Goal: Task Accomplishment & Management: Manage account settings

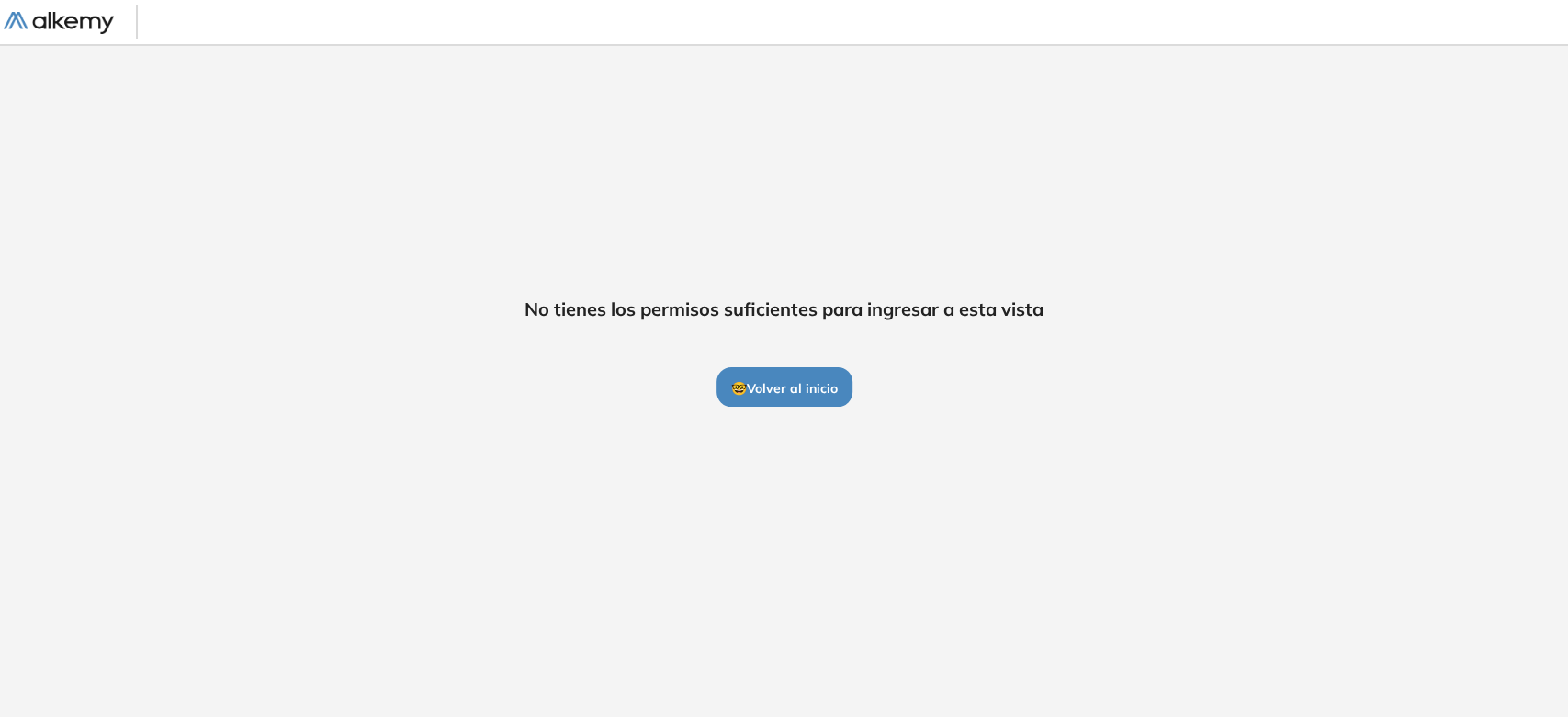
click at [780, 399] on button "🤓 Volver al inicio" at bounding box center [784, 387] width 136 height 39
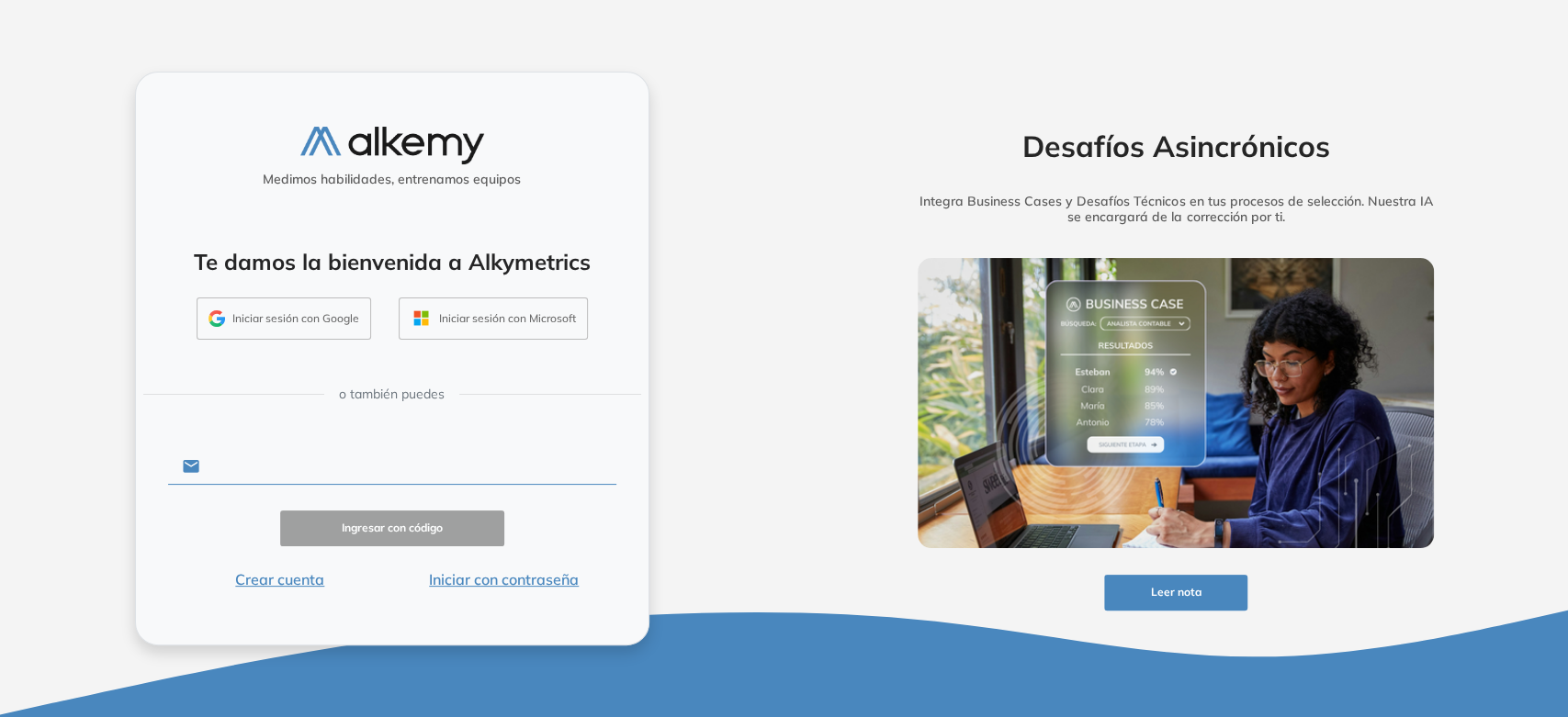
click at [311, 463] on input "text" at bounding box center [407, 466] width 416 height 35
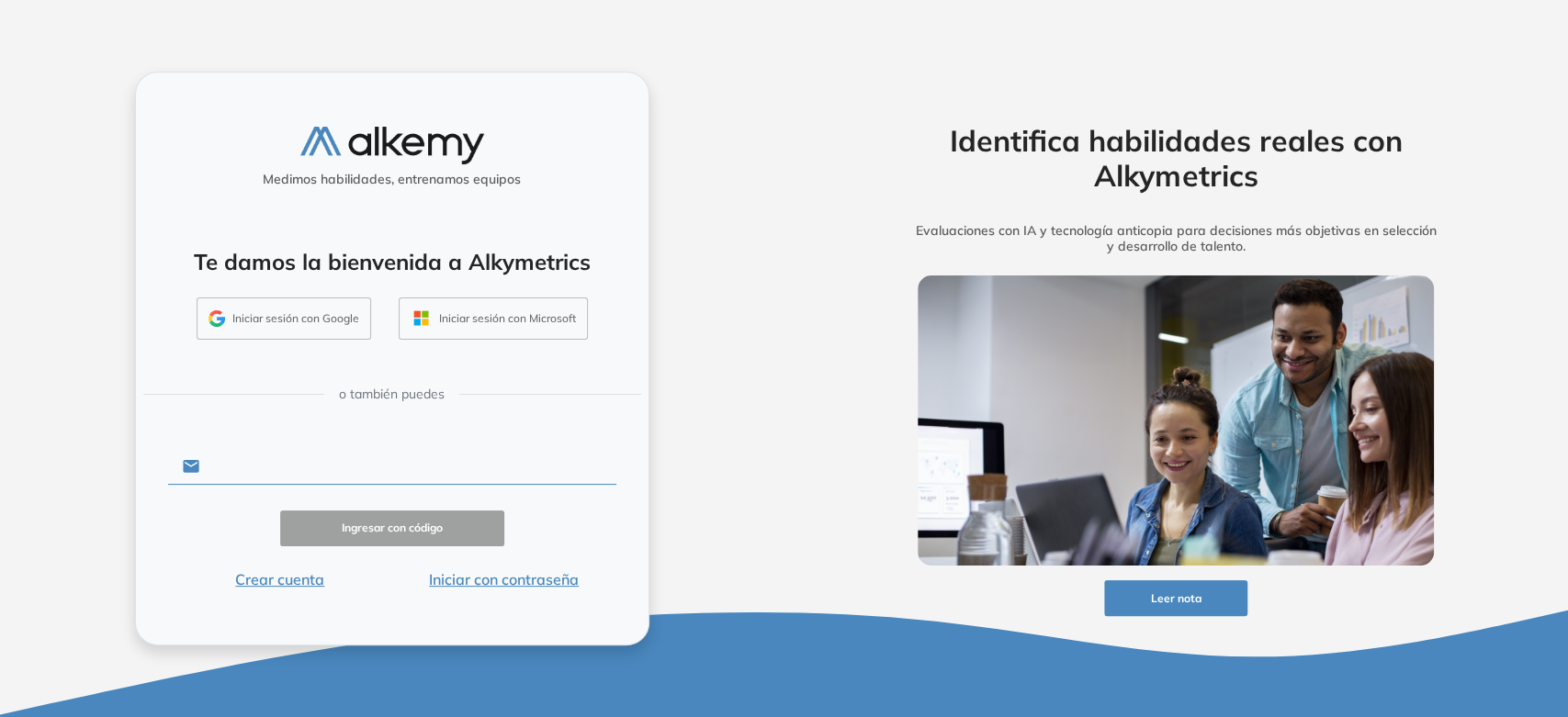
click at [272, 463] on input "text" at bounding box center [407, 466] width 416 height 35
click at [251, 469] on input "text" at bounding box center [407, 466] width 416 height 35
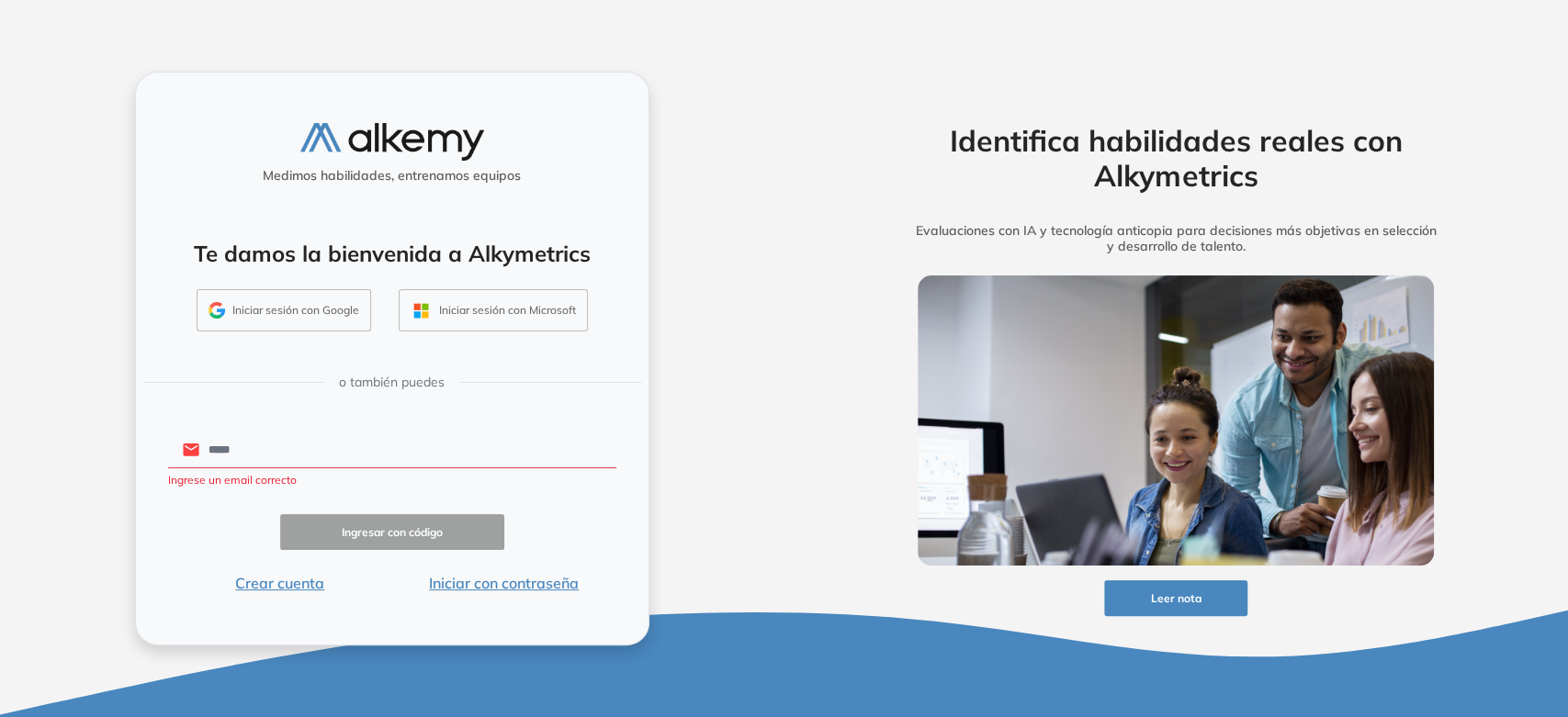
type input "**********"
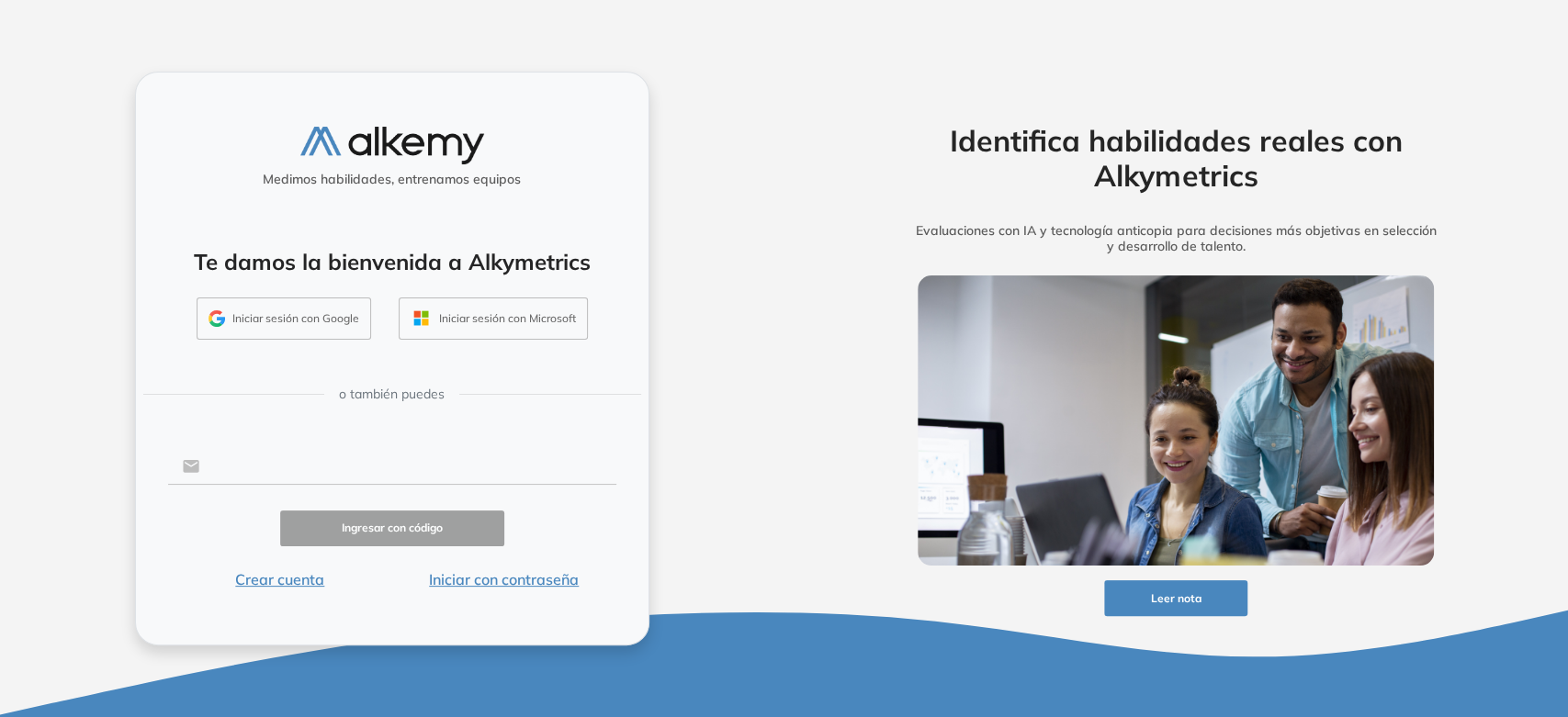
click at [259, 449] on input "text" at bounding box center [407, 466] width 416 height 35
type input "*"
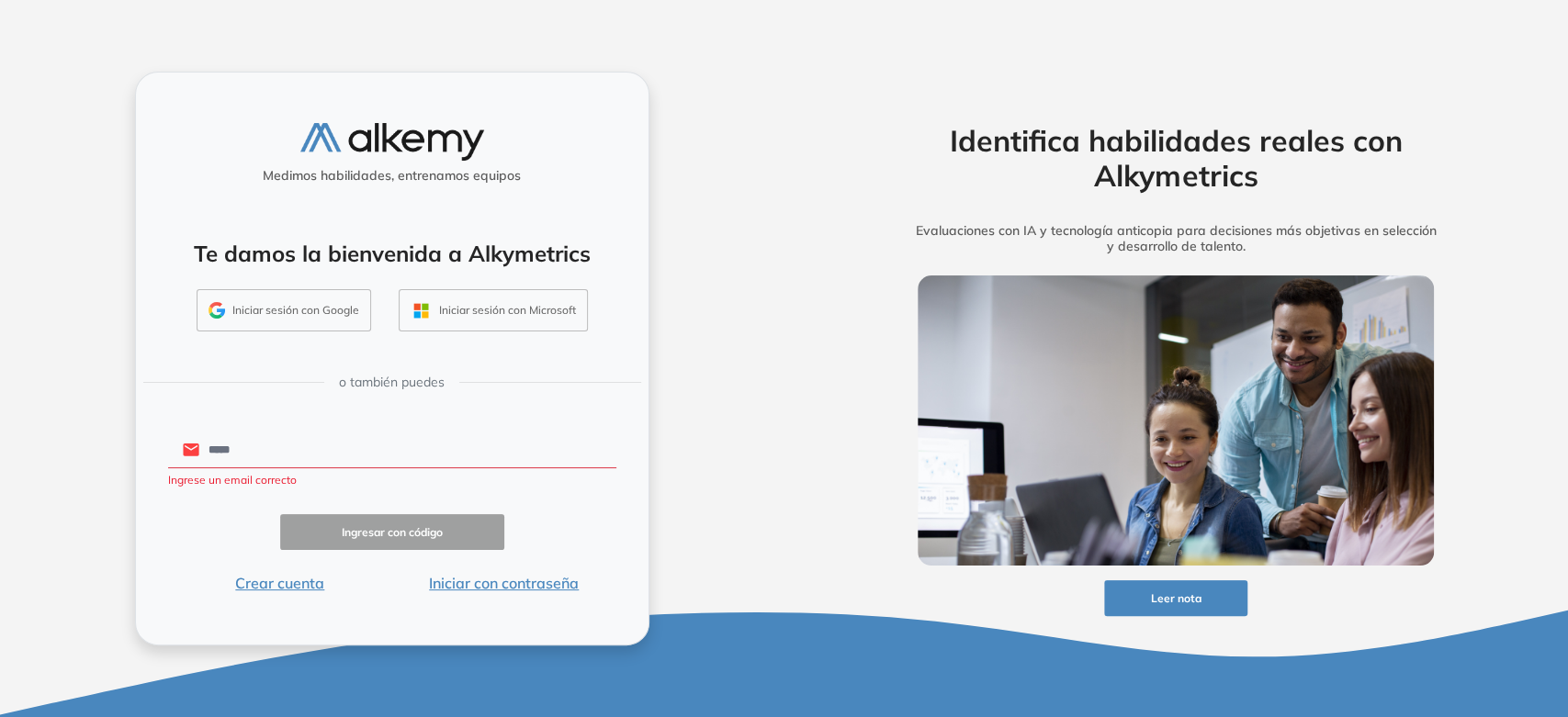
type input "**********"
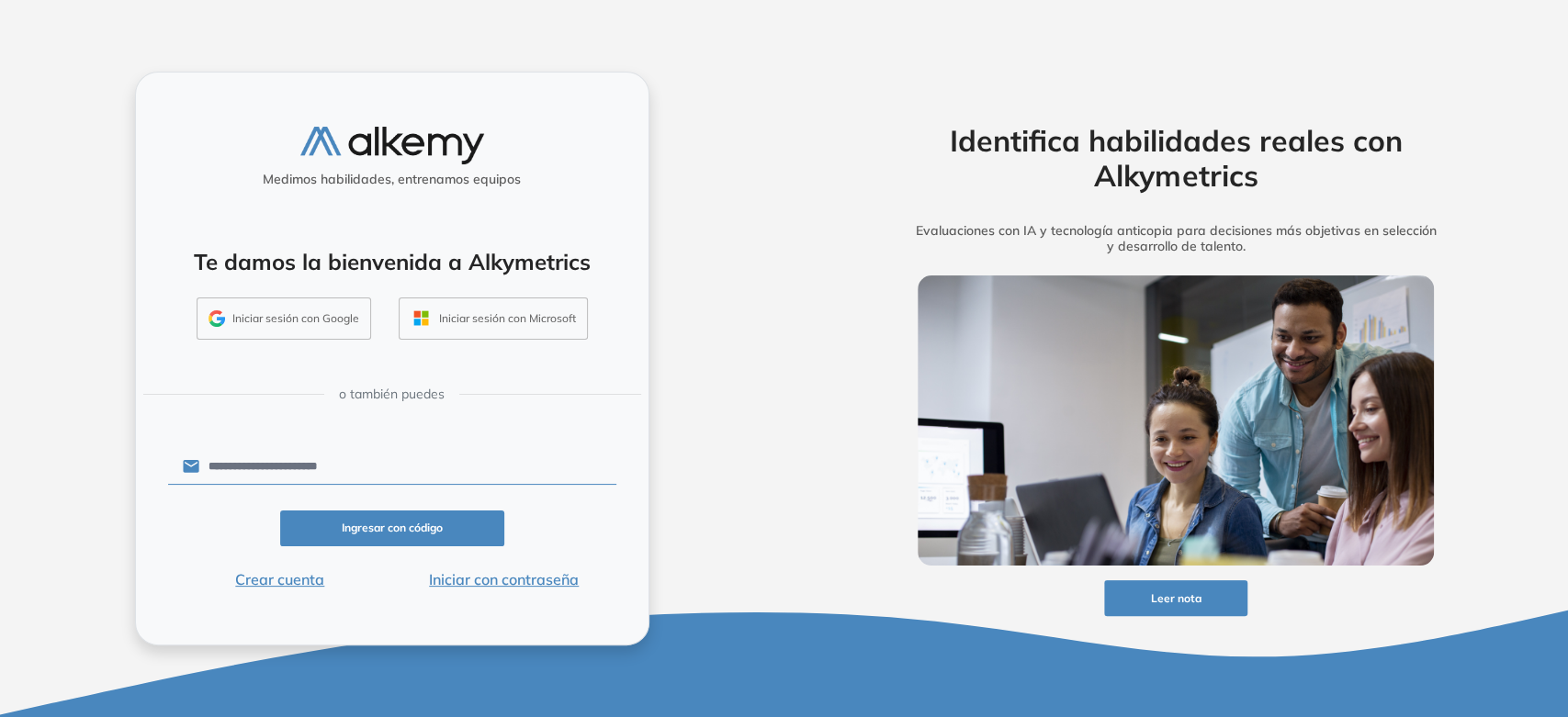
drag, startPoint x: 449, startPoint y: 535, endPoint x: 466, endPoint y: 576, distance: 44.4
click at [466, 576] on form "**********" at bounding box center [392, 517] width 448 height 145
click at [462, 586] on button "Iniciar con contraseña" at bounding box center [504, 580] width 224 height 22
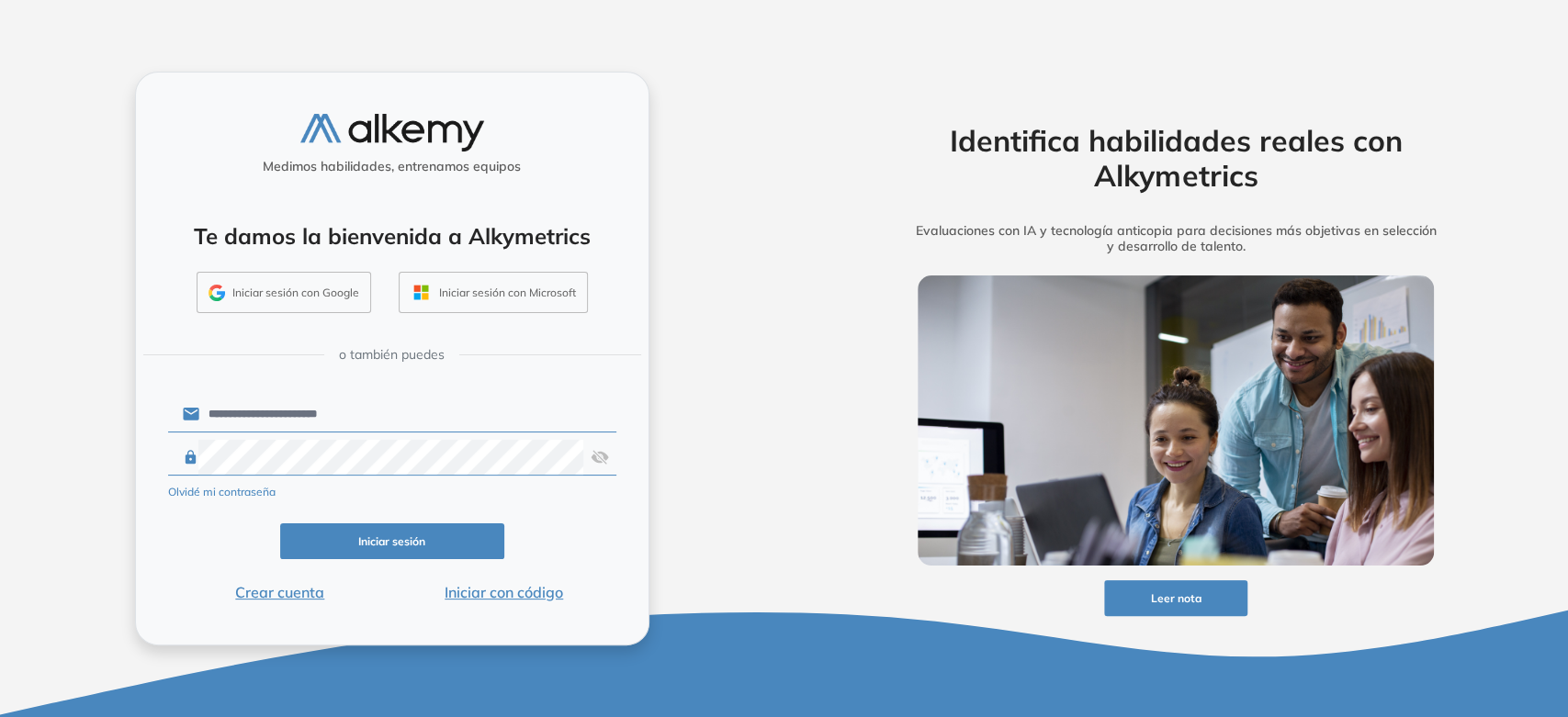
click at [596, 461] on img at bounding box center [600, 457] width 18 height 35
click at [483, 530] on button "Iniciar sesión" at bounding box center [392, 541] width 224 height 36
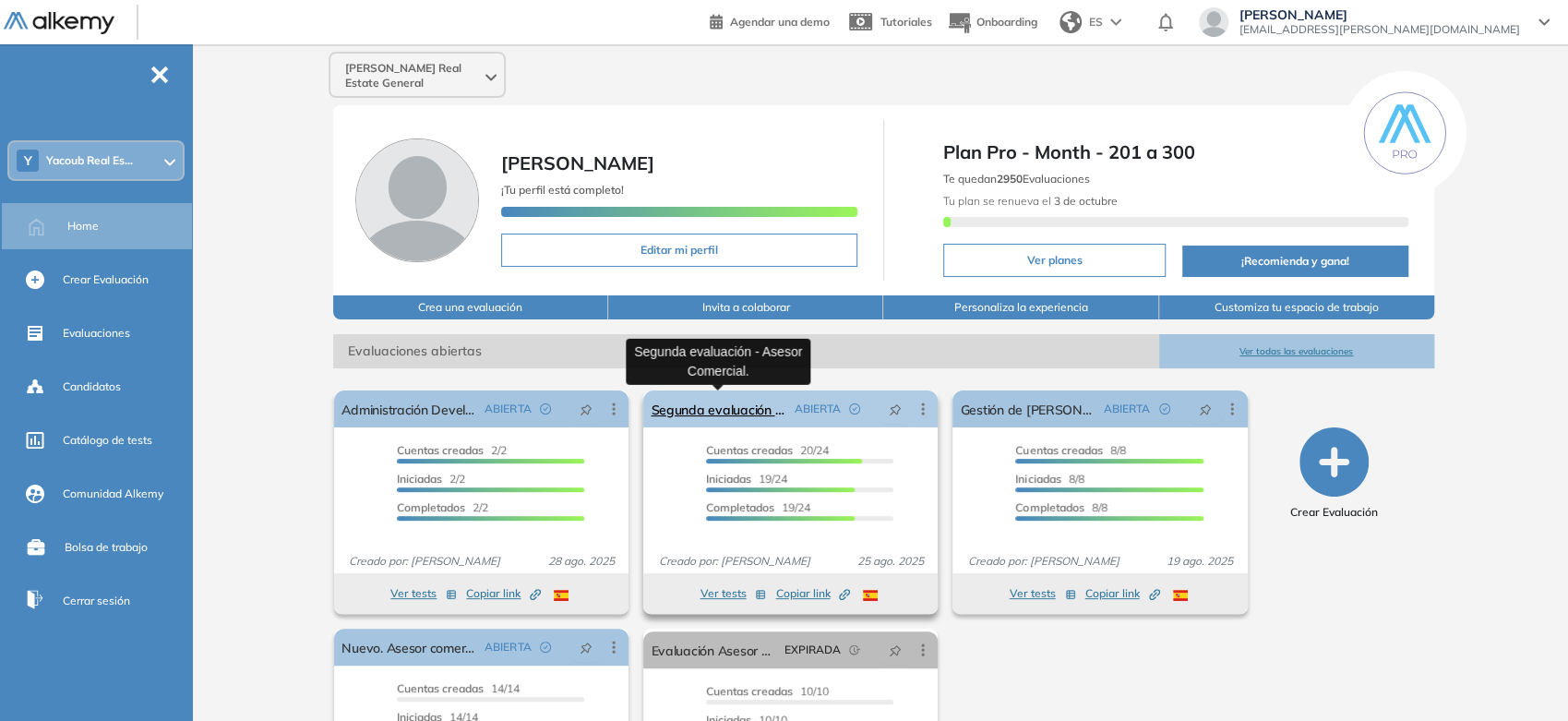
click at [672, 416] on link "Segunda evaluación - Asesor Comercial." at bounding box center [719, 410] width 136 height 37
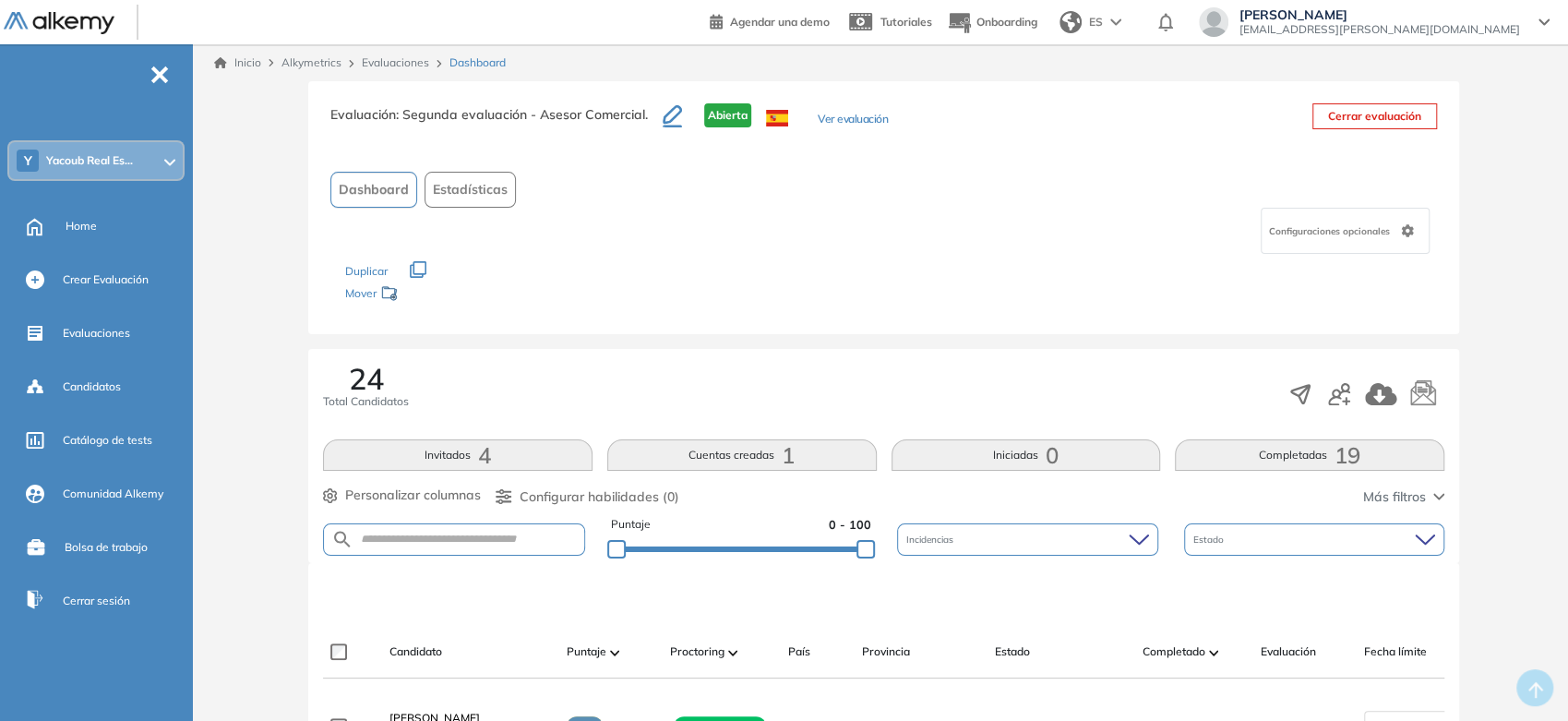
click at [825, 452] on button "Cuentas creadas 1" at bounding box center [742, 455] width 270 height 32
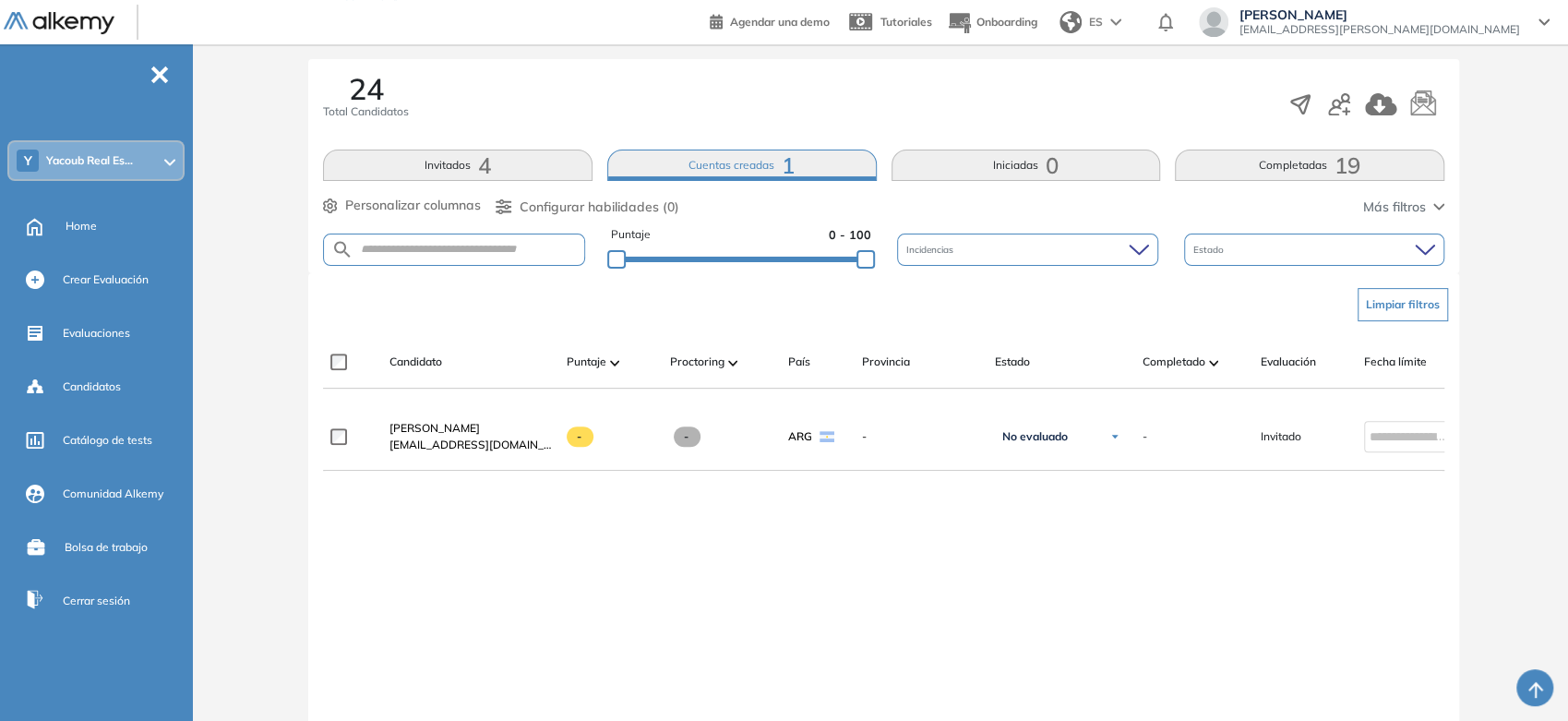
scroll to position [308, 0]
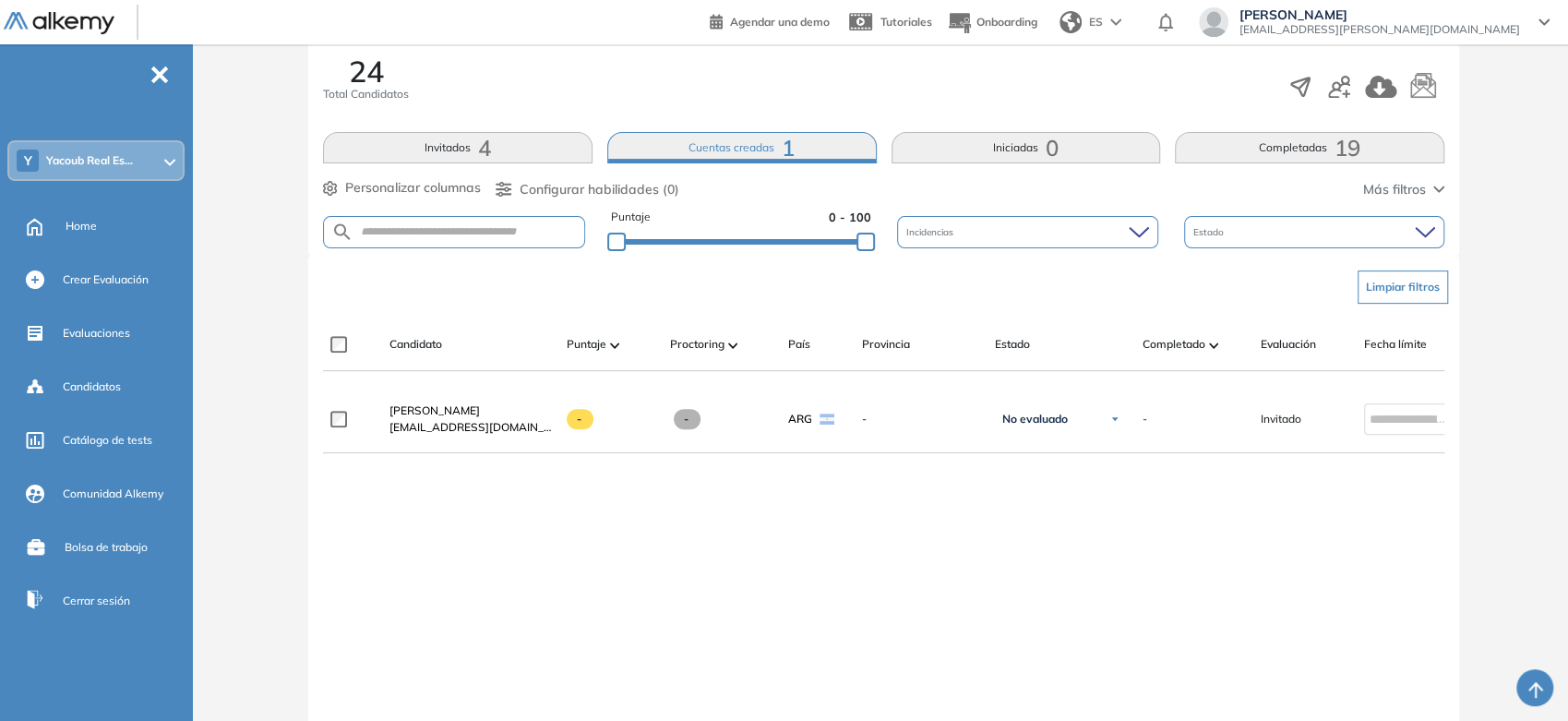
click at [1047, 147] on span "0" at bounding box center [1052, 147] width 13 height 0
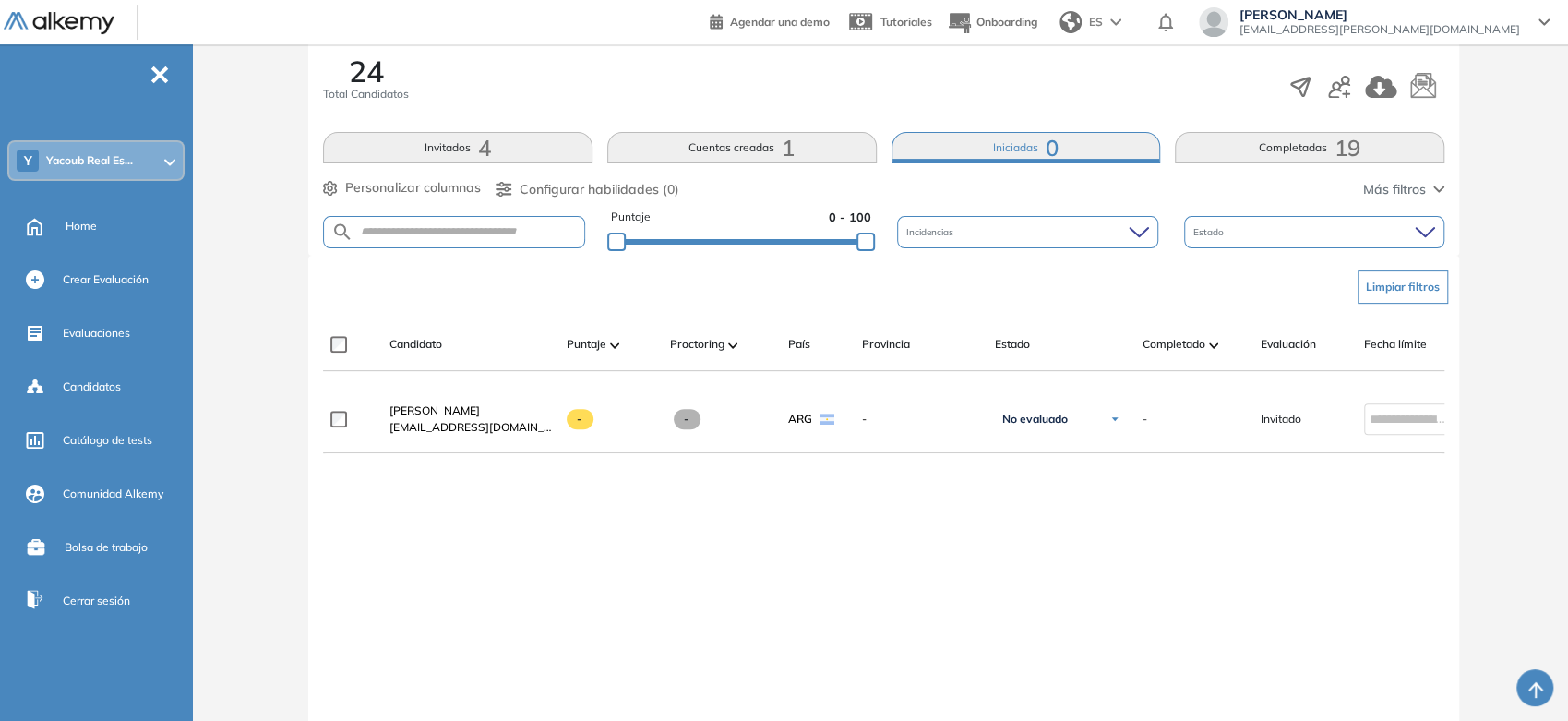
click at [1265, 144] on button "Completadas 19" at bounding box center [1310, 148] width 270 height 32
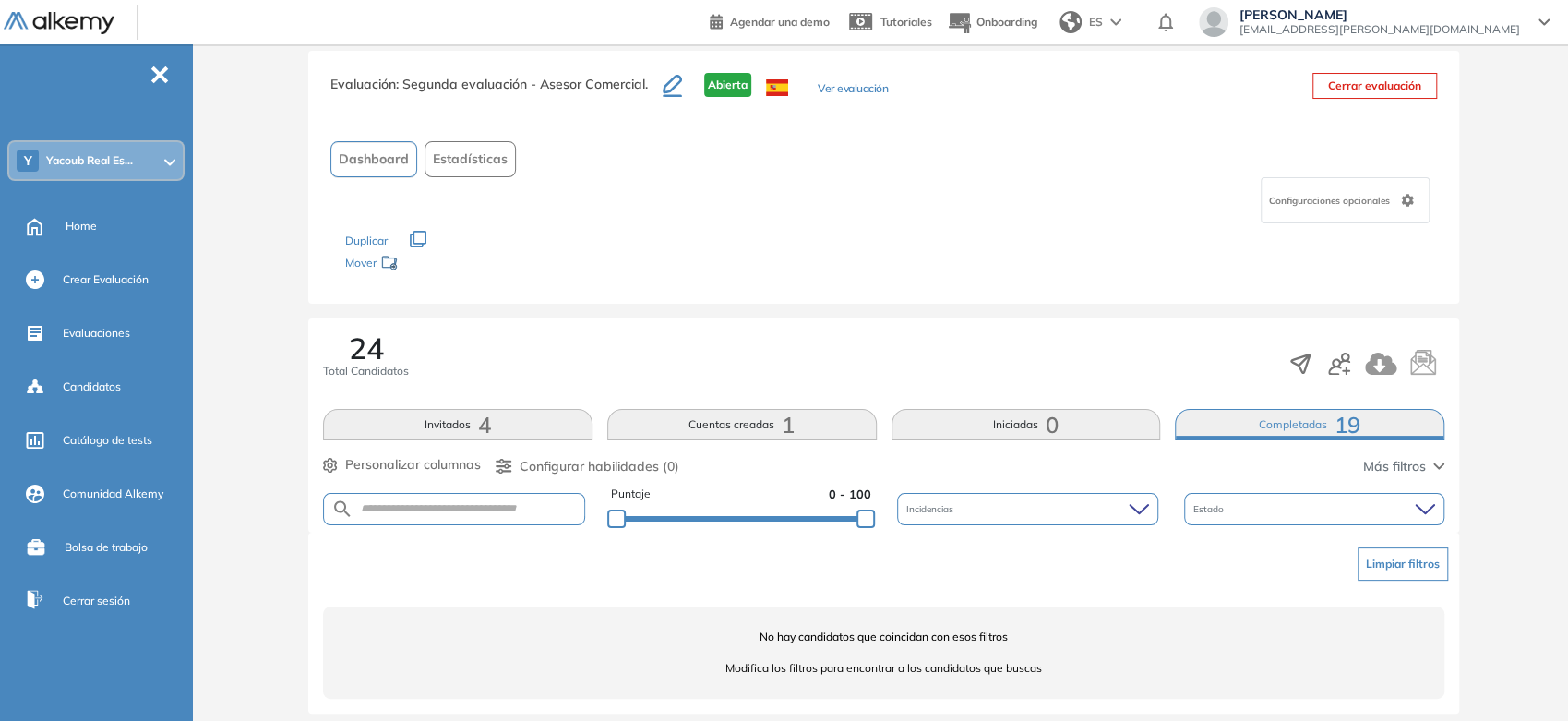
scroll to position [44, 0]
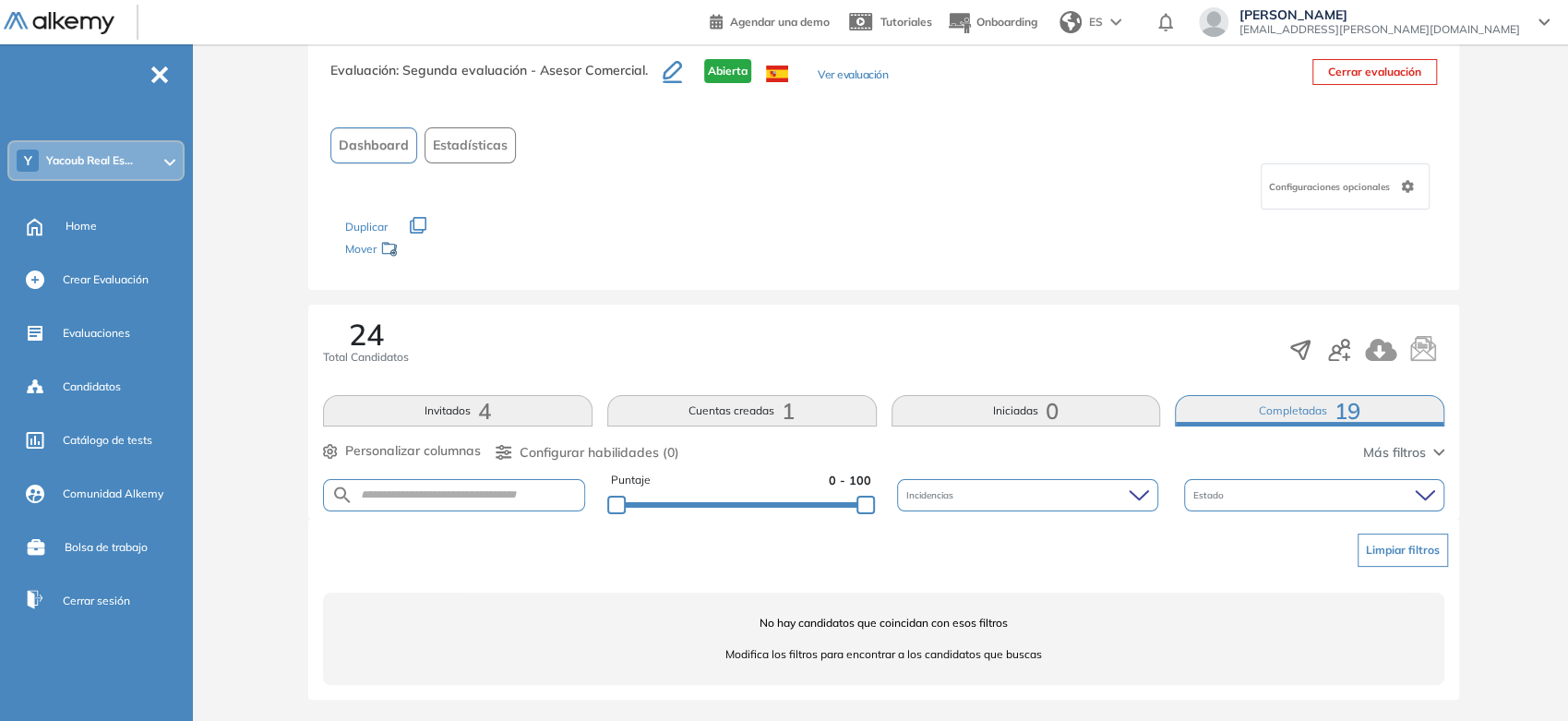
click at [412, 409] on button "Invitados 4" at bounding box center [458, 411] width 270 height 32
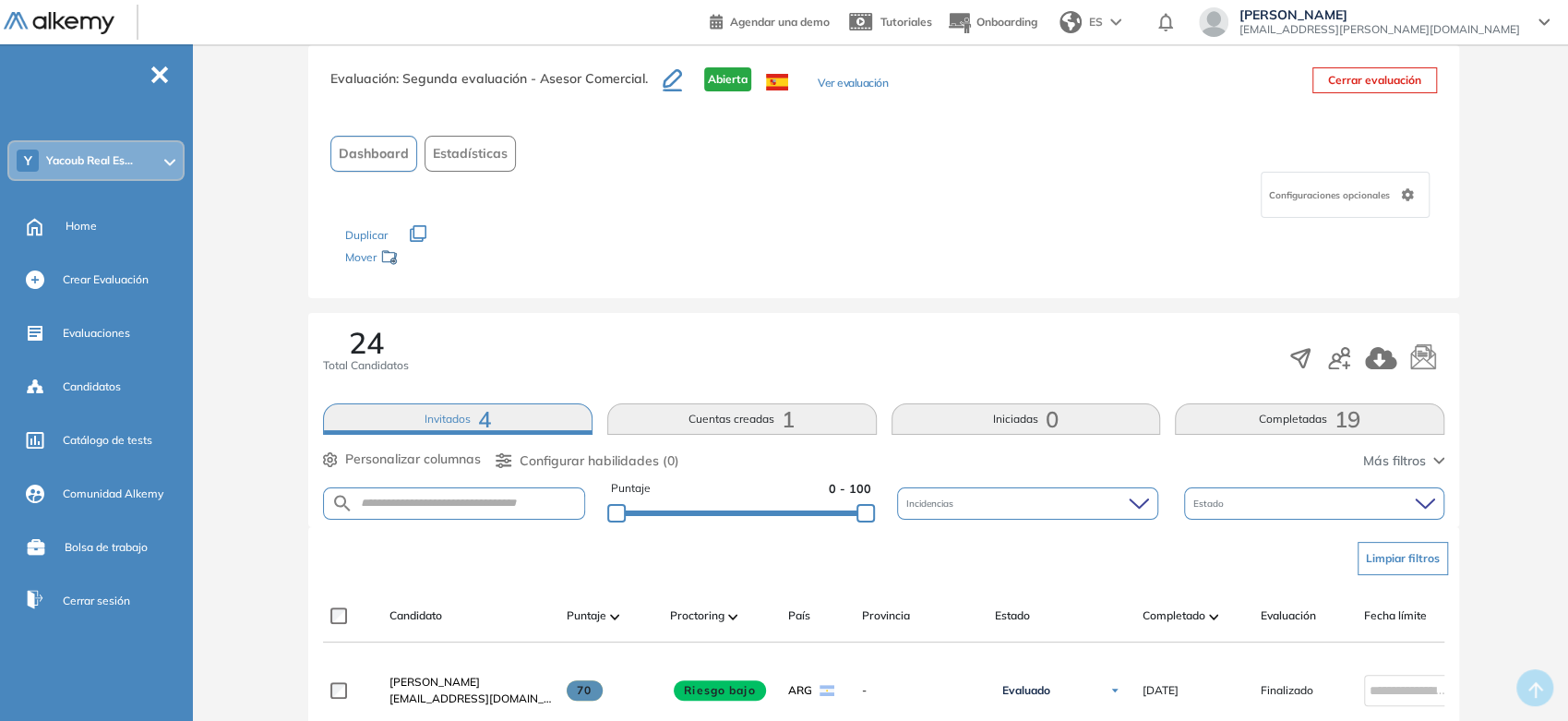
scroll to position [0, 0]
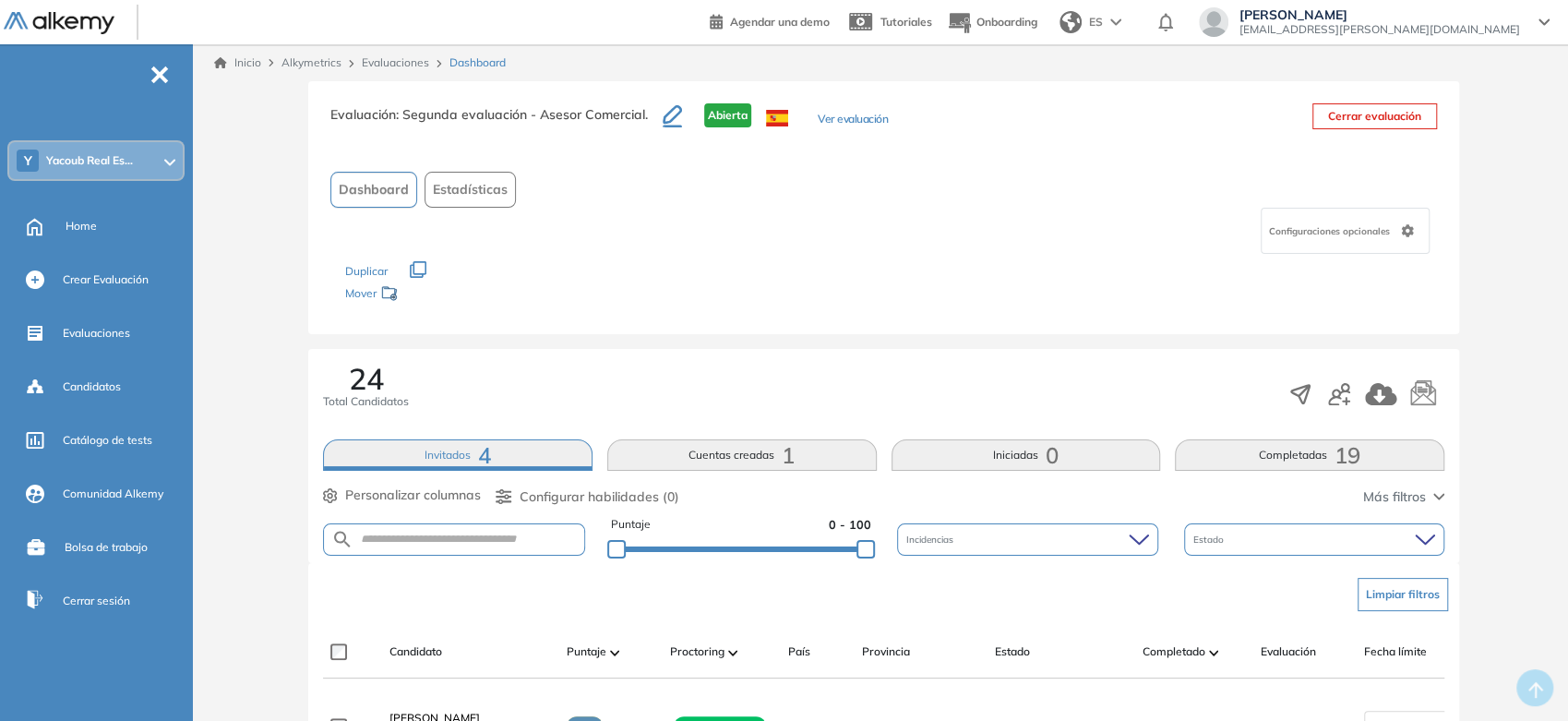
click at [235, 72] on div "Inicio Alkymetrics Evaluaciones Dashboard" at bounding box center [884, 63] width 1369 height 37
click at [235, 67] on link "Inicio" at bounding box center [237, 63] width 47 height 17
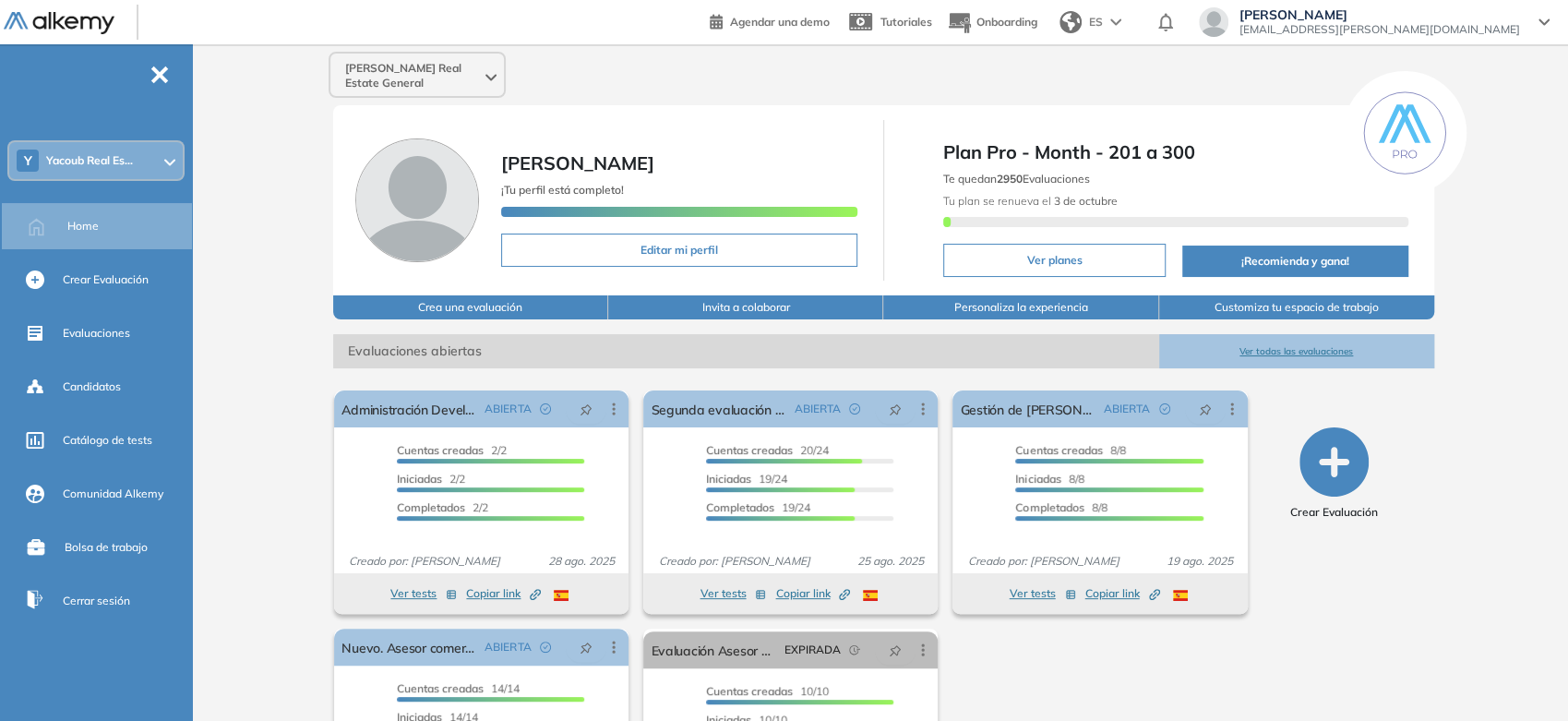
click at [246, 177] on div "[PERSON_NAME] Real Estate General [PERSON_NAME] ¡Tu perfil está completo! Edita…" at bounding box center [884, 460] width 1369 height 830
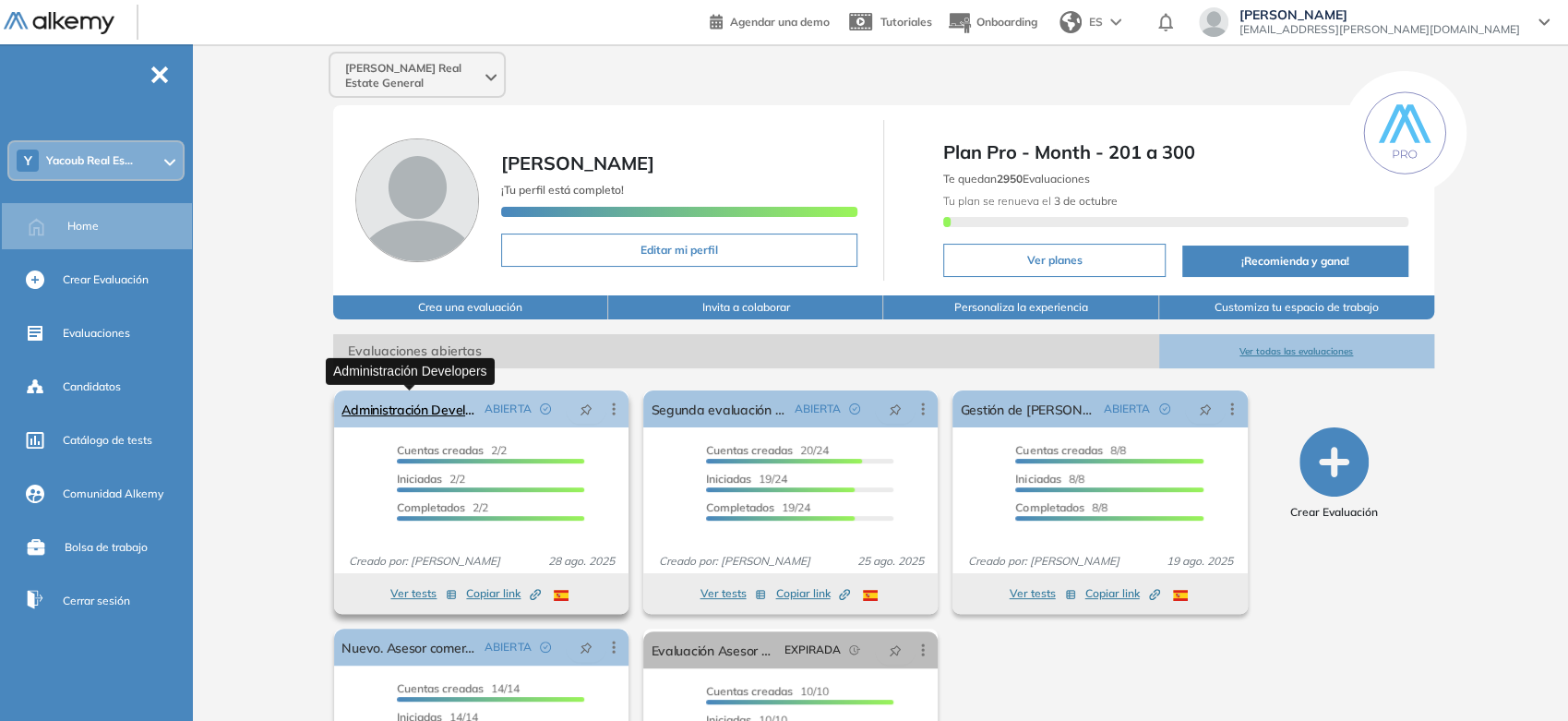
click at [430, 405] on link "Administración Developers" at bounding box center [409, 410] width 136 height 37
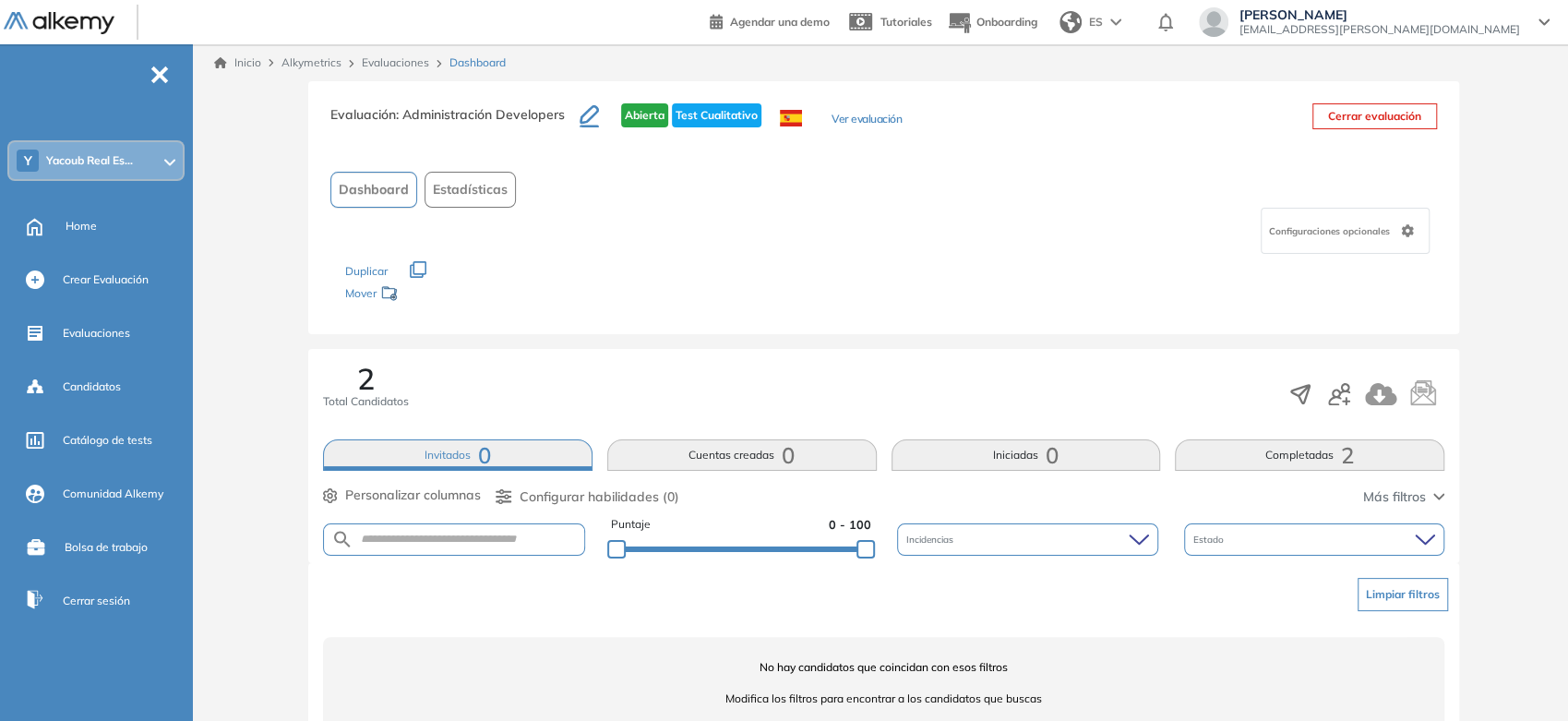
click at [163, 72] on span "-" at bounding box center [159, 73] width 20 height 15
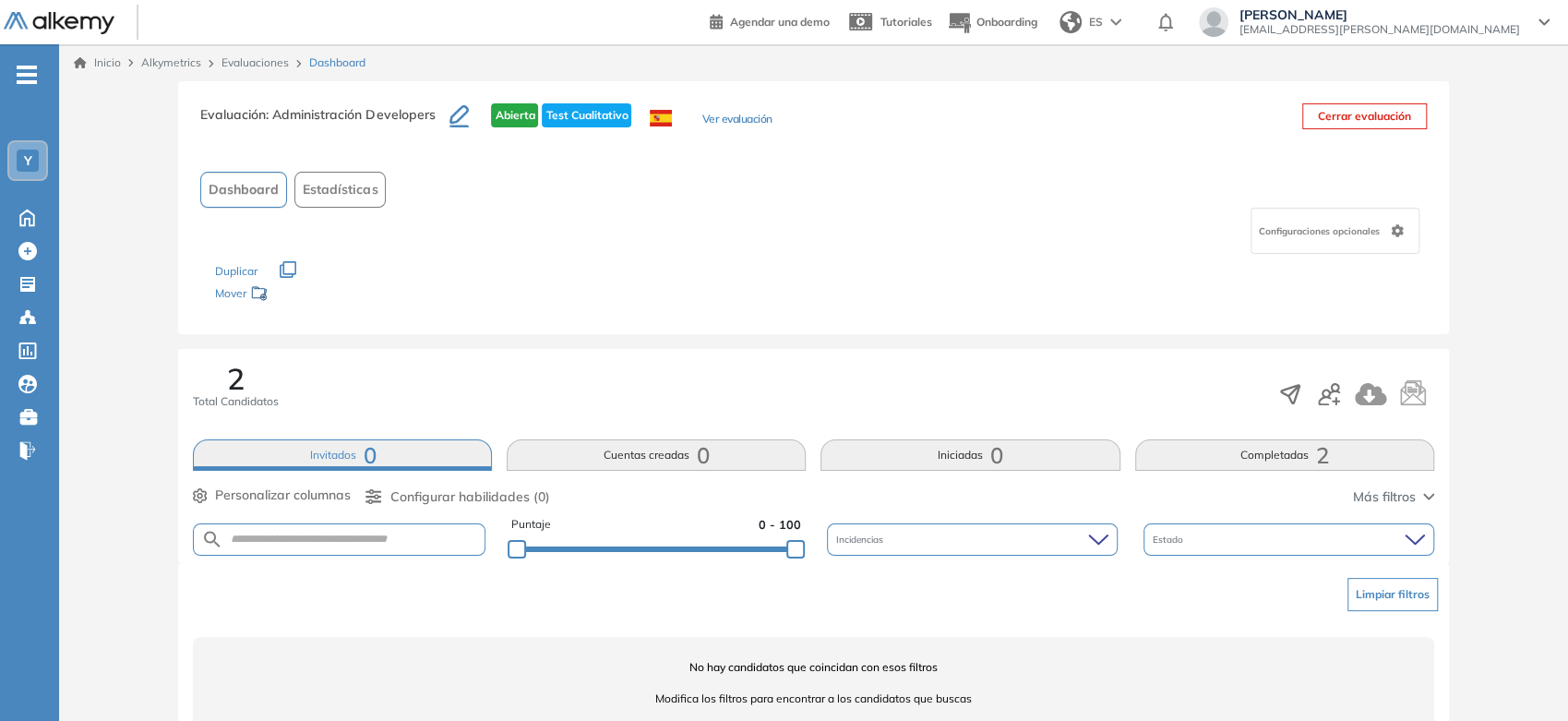
click at [99, 67] on link "Inicio" at bounding box center [97, 63] width 47 height 17
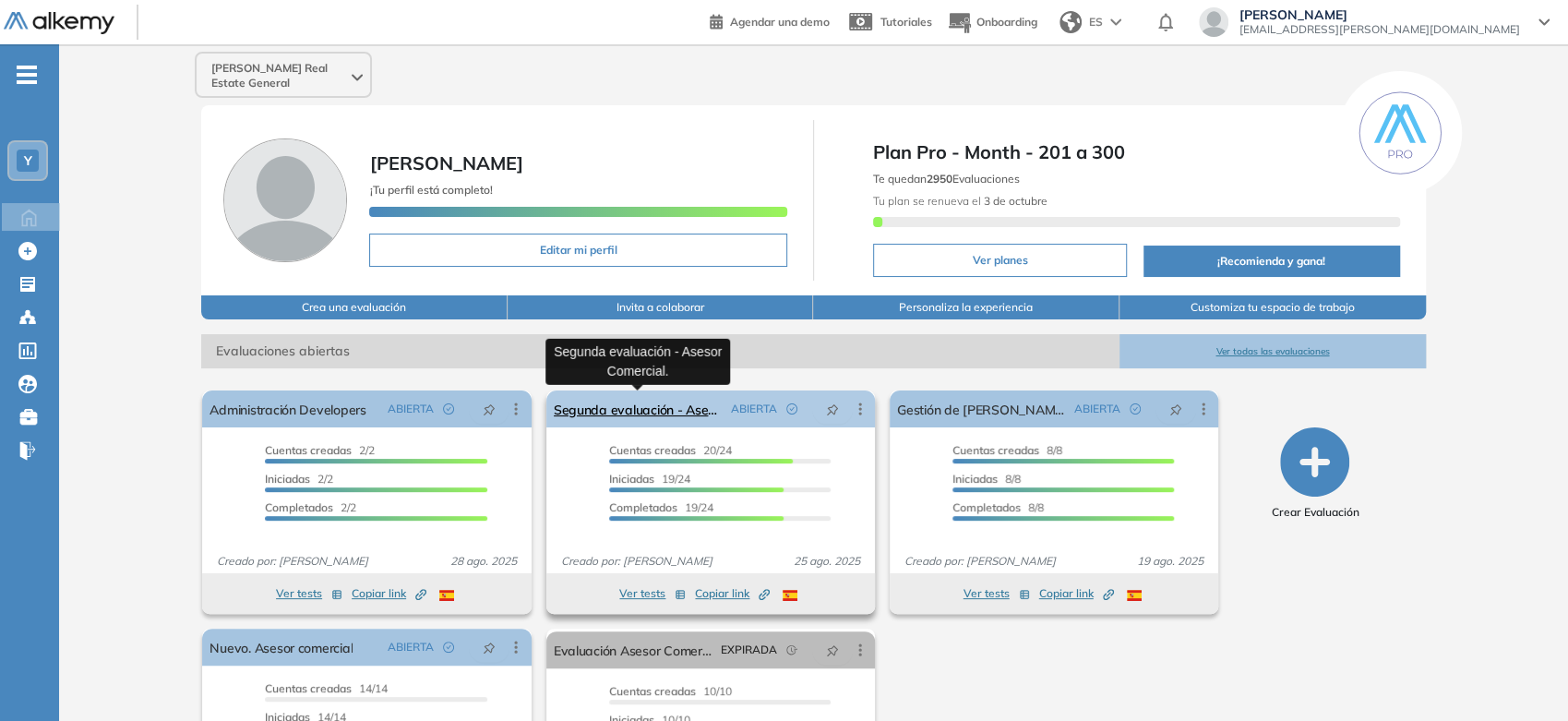
click at [606, 411] on link "Segunda evaluación - Asesor Comercial." at bounding box center [638, 410] width 169 height 37
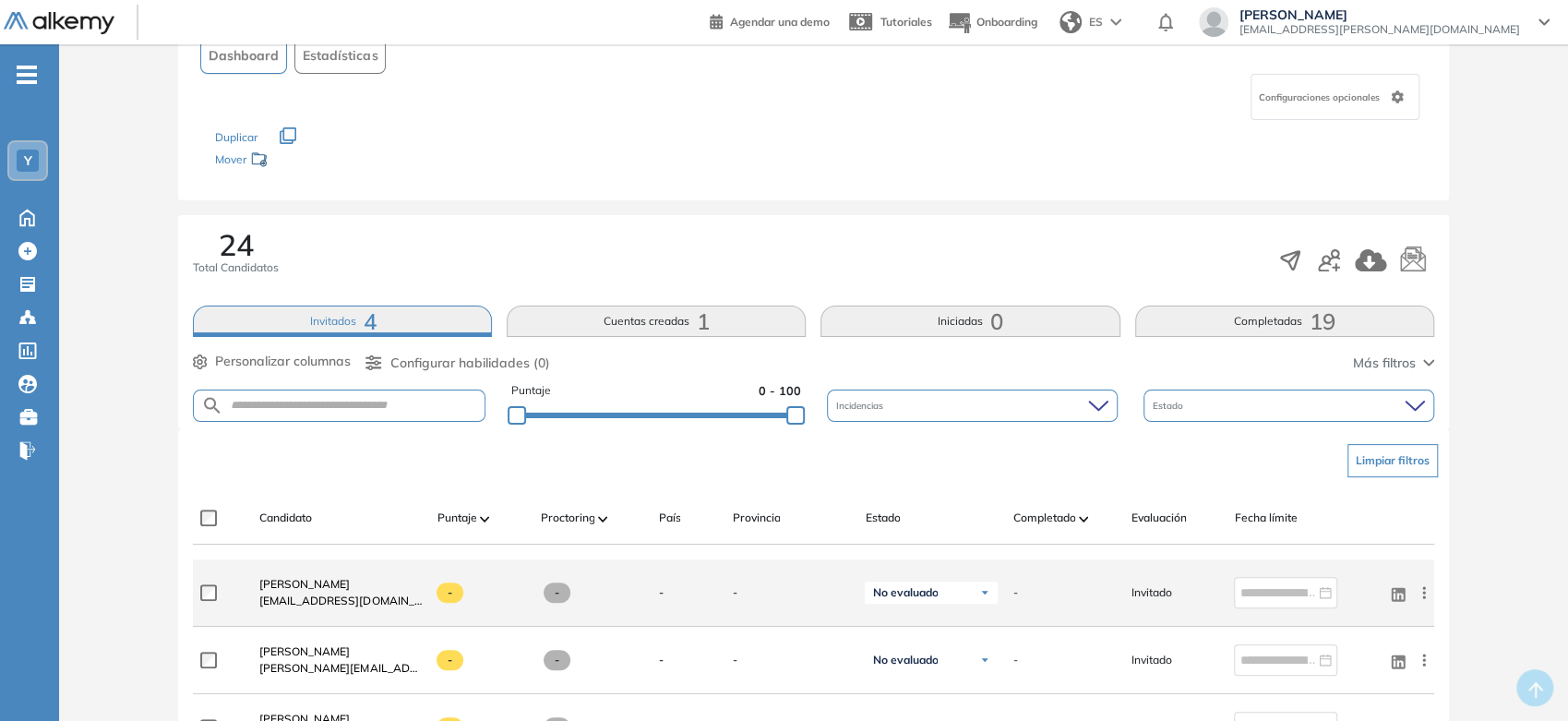
scroll to position [308, 0]
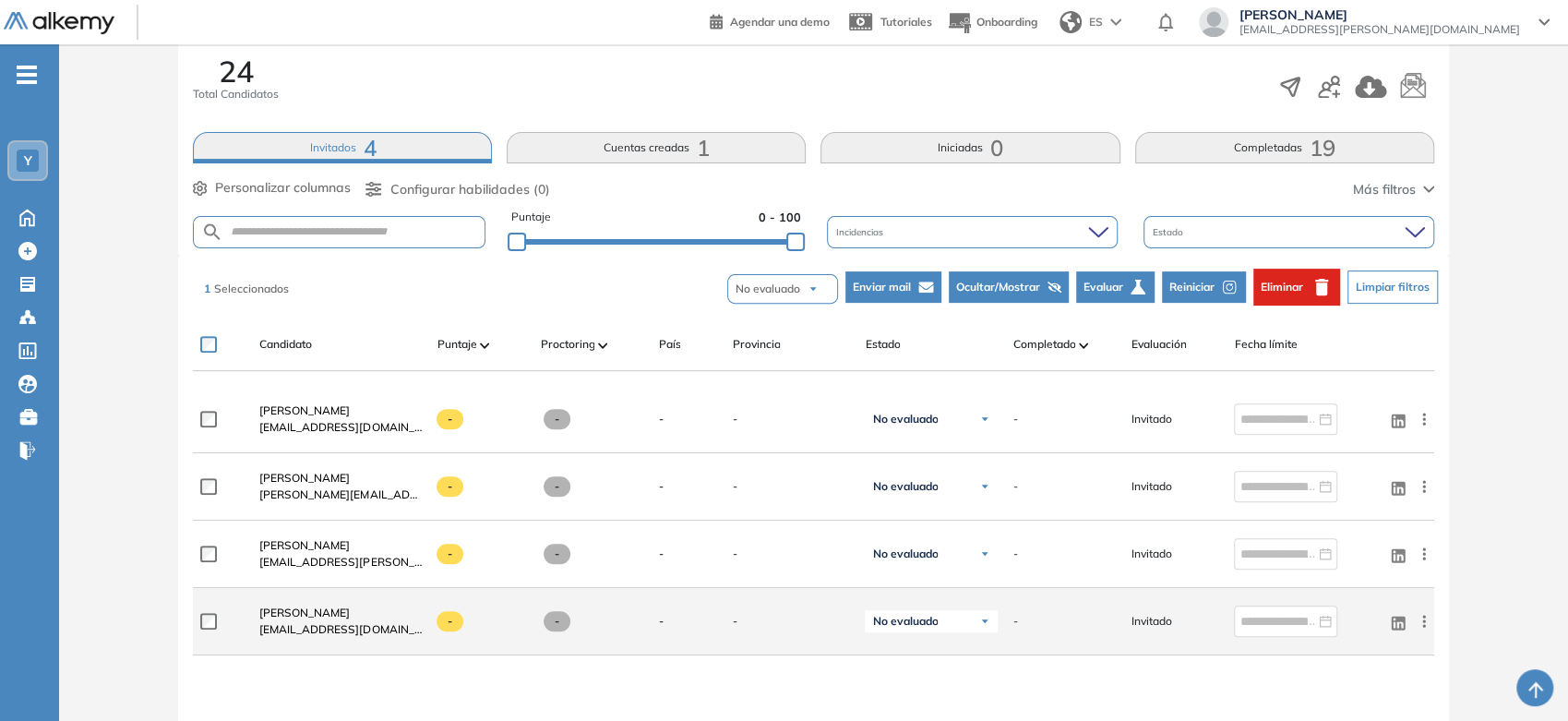
click at [199, 612] on div "[PERSON_NAME][EMAIL_ADDRESS][DOMAIN_NAME] - - - - No evaluado No evaluado Evalu…" at bounding box center [812, 622] width 1240 height 68
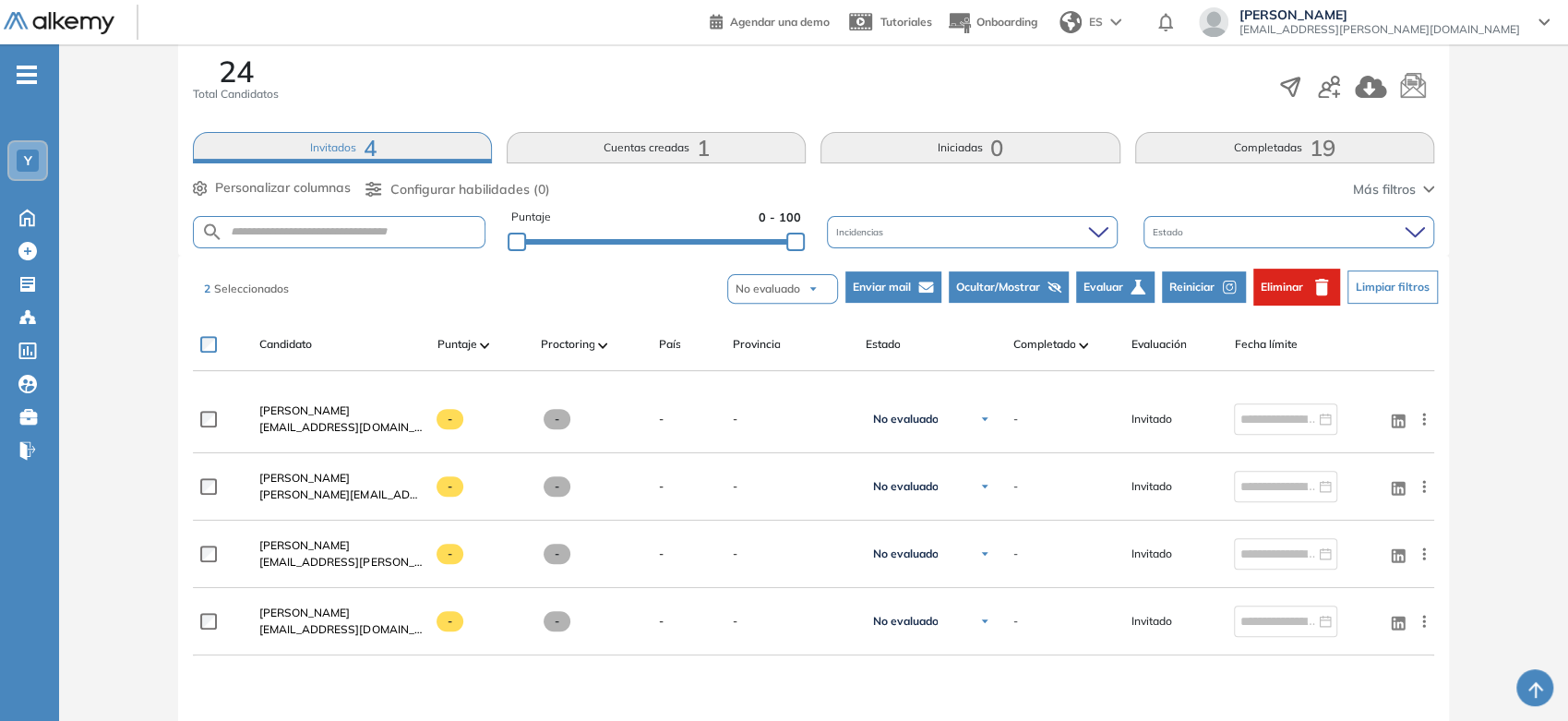
click at [1305, 293] on button "Eliminar" at bounding box center [1297, 287] width 87 height 37
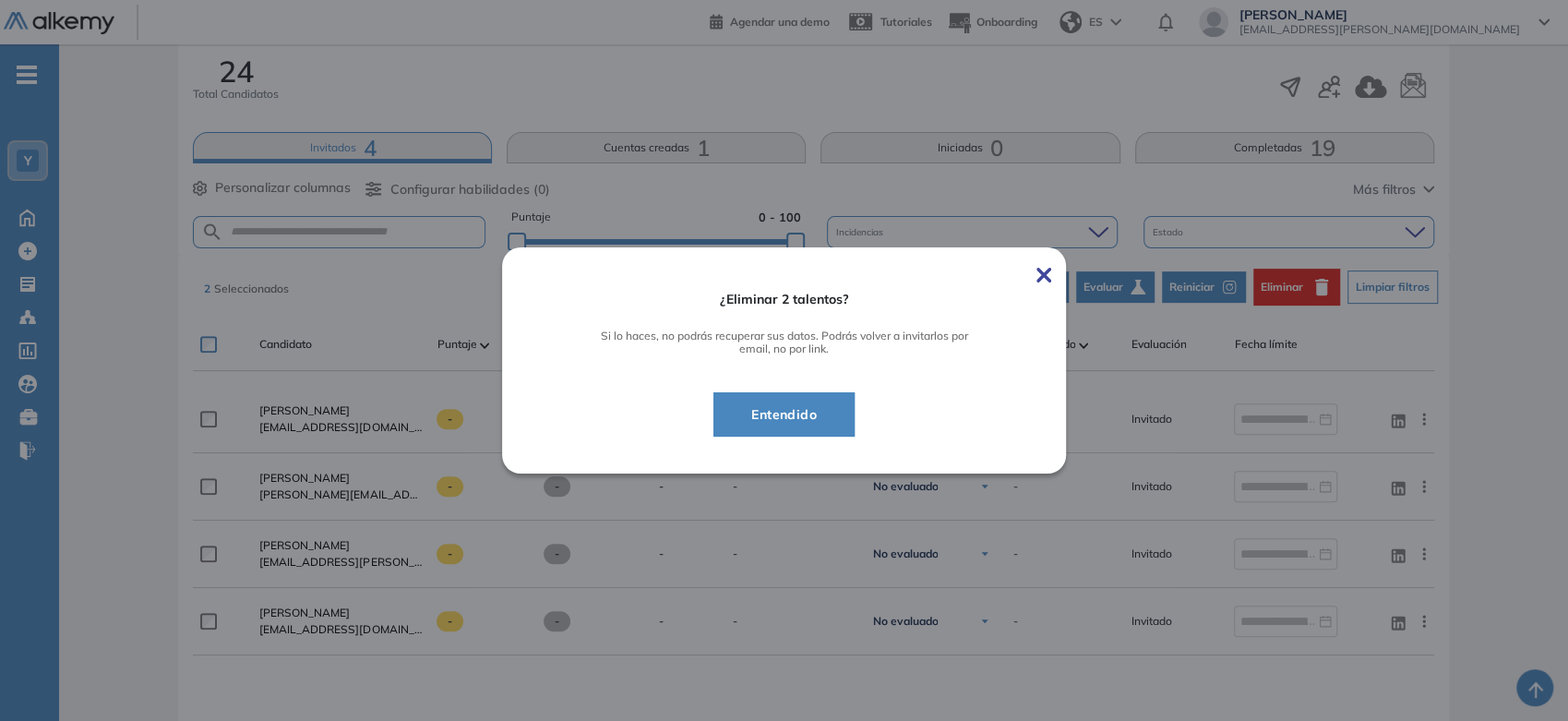
click at [832, 405] on span "Entendido" at bounding box center [784, 415] width 95 height 22
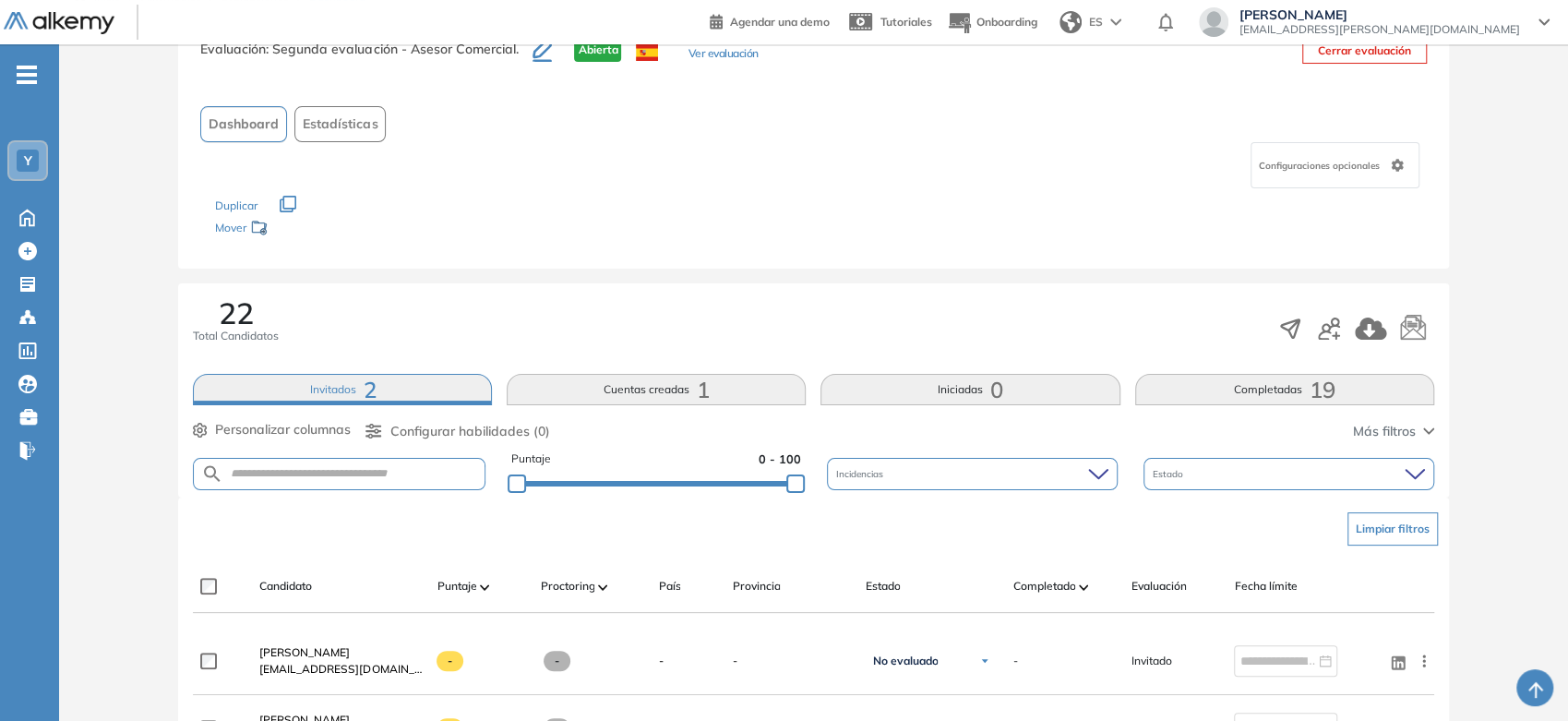
scroll to position [0, 0]
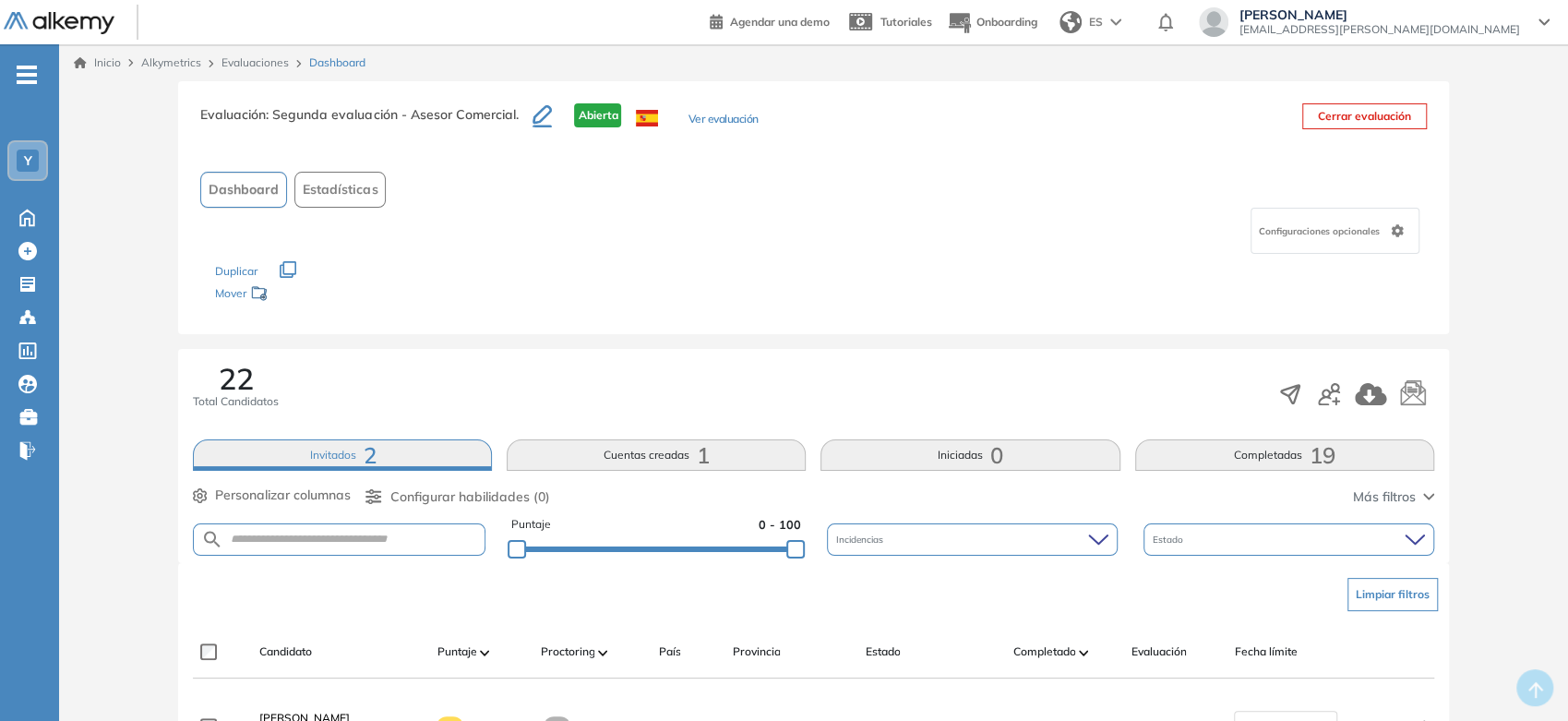
click at [95, 57] on link "Inicio" at bounding box center [97, 63] width 47 height 17
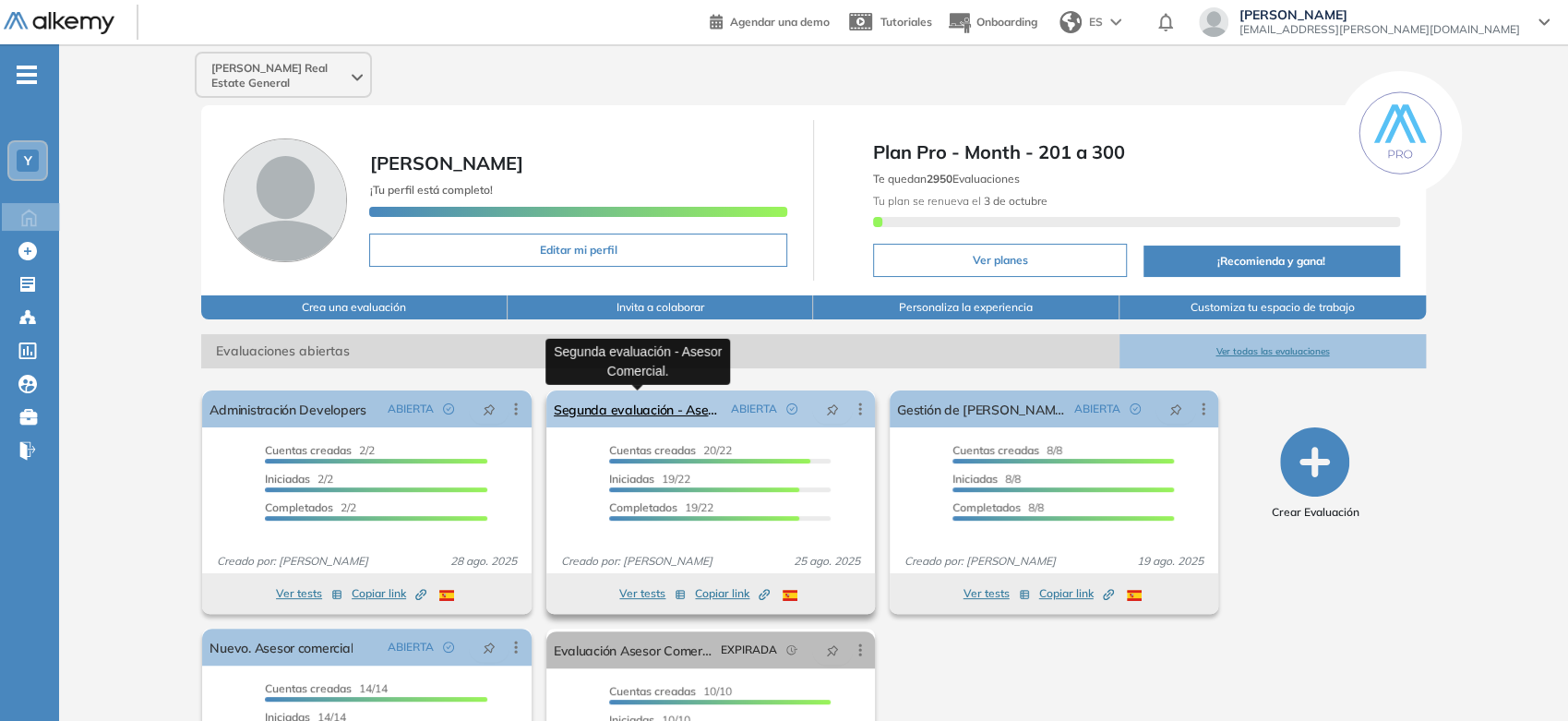
click at [639, 424] on link "Segunda evaluación - Asesor Comercial." at bounding box center [638, 410] width 169 height 37
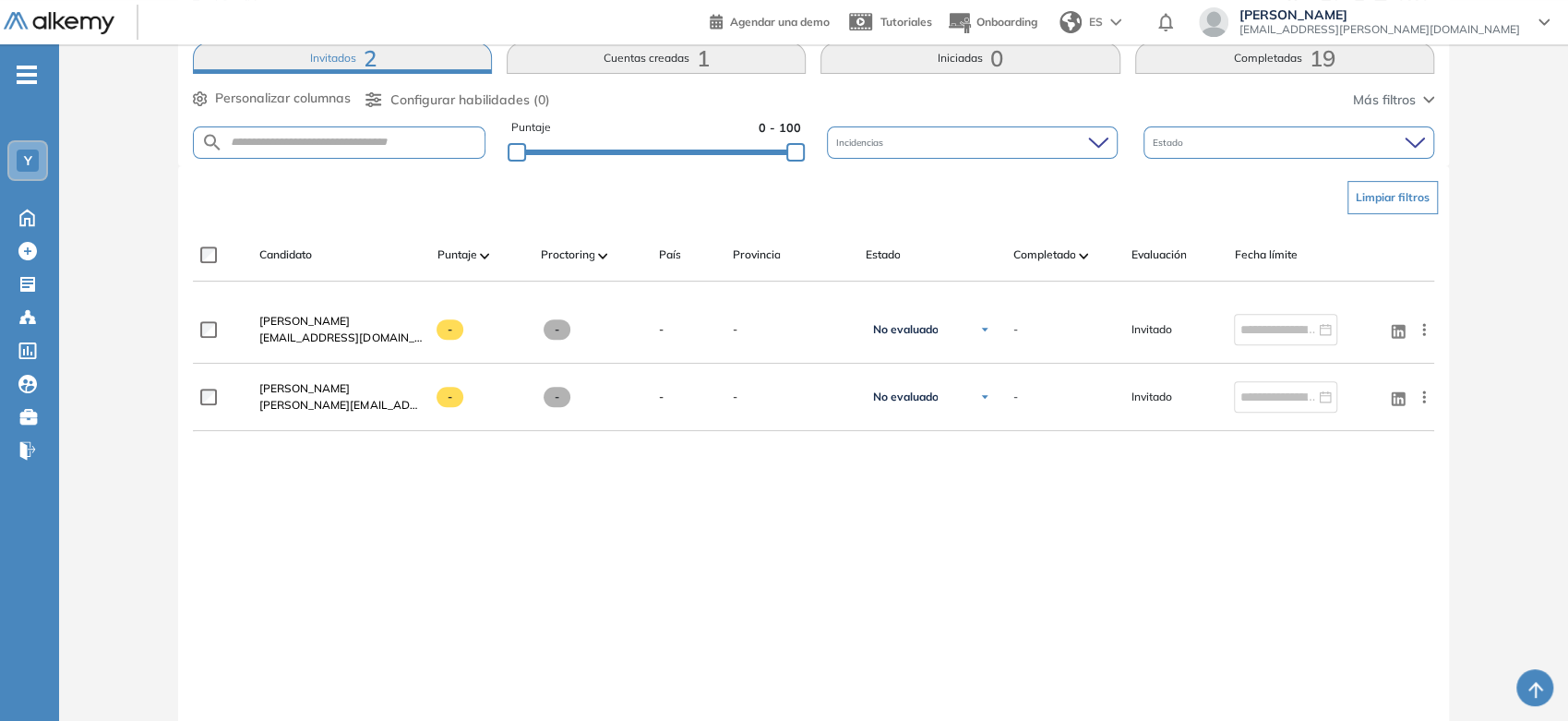
scroll to position [365, 0]
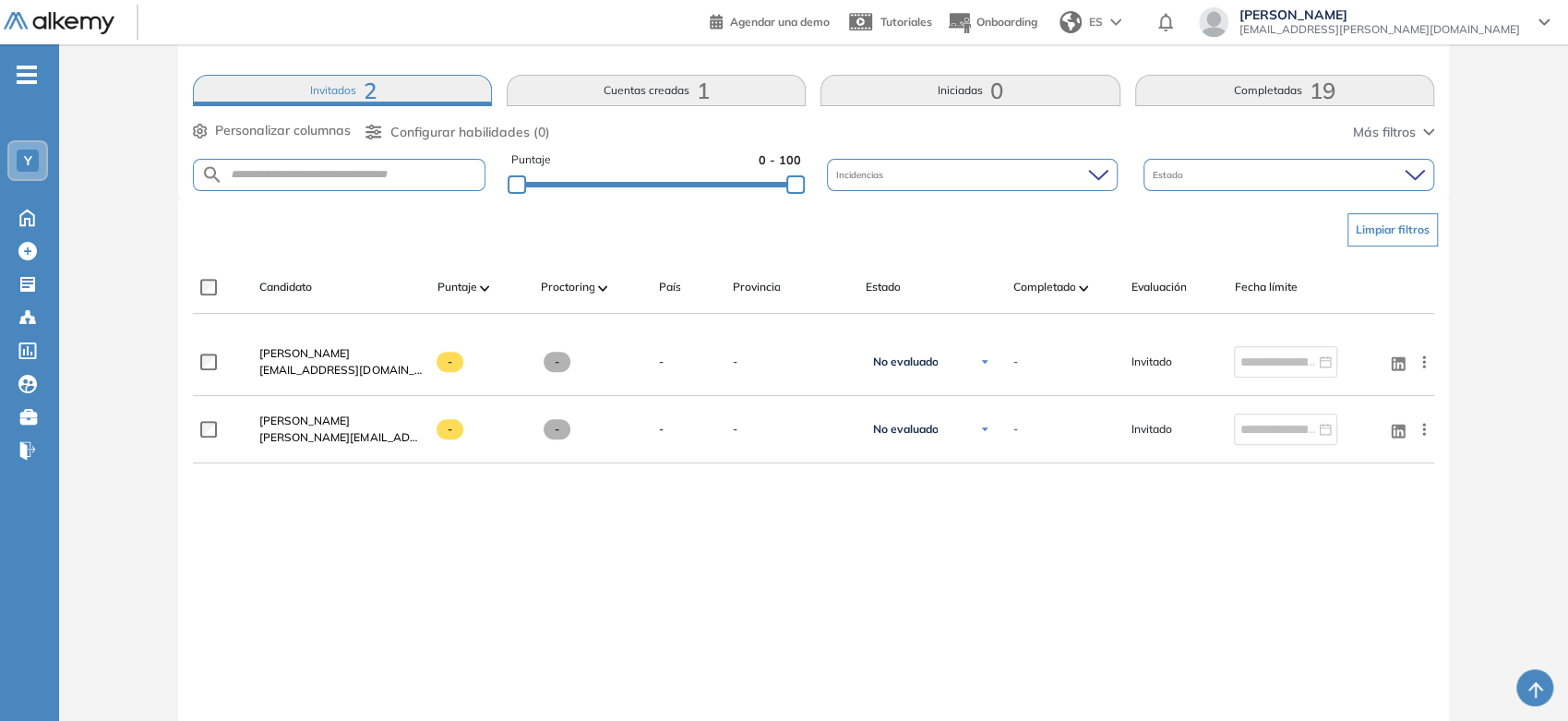
click at [395, 83] on button "Invitados 2" at bounding box center [342, 91] width 299 height 32
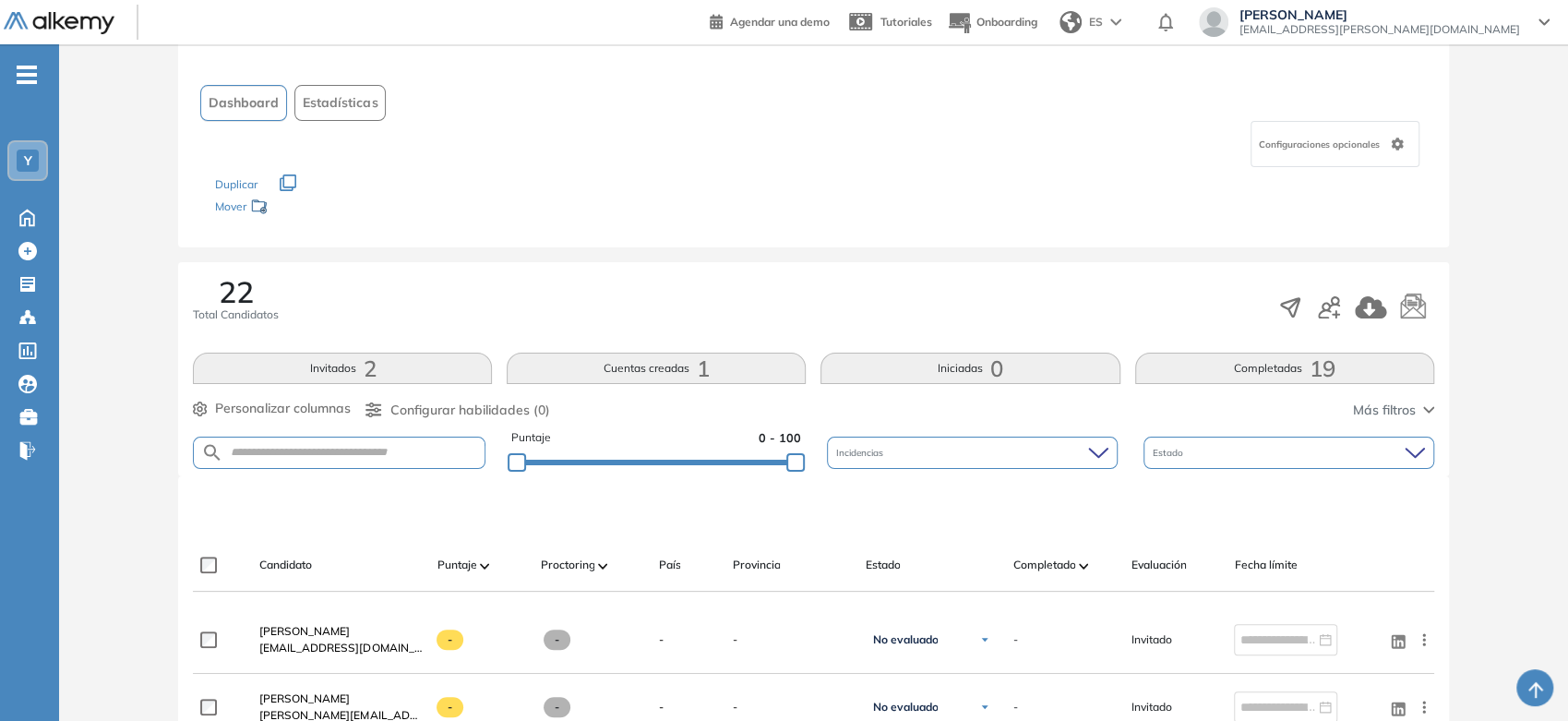
scroll to position [205, 0]
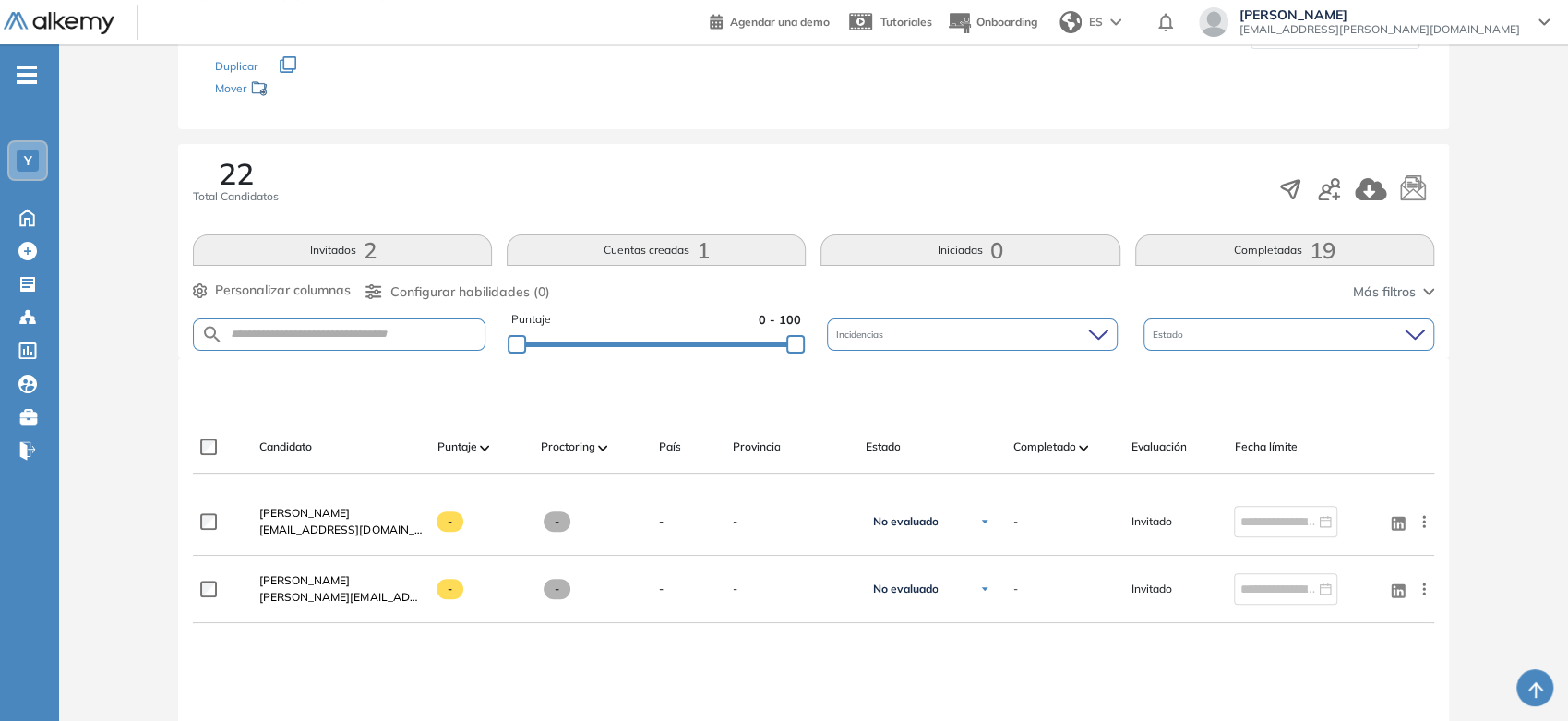
click at [648, 245] on button "Cuentas creadas 1" at bounding box center [656, 250] width 299 height 32
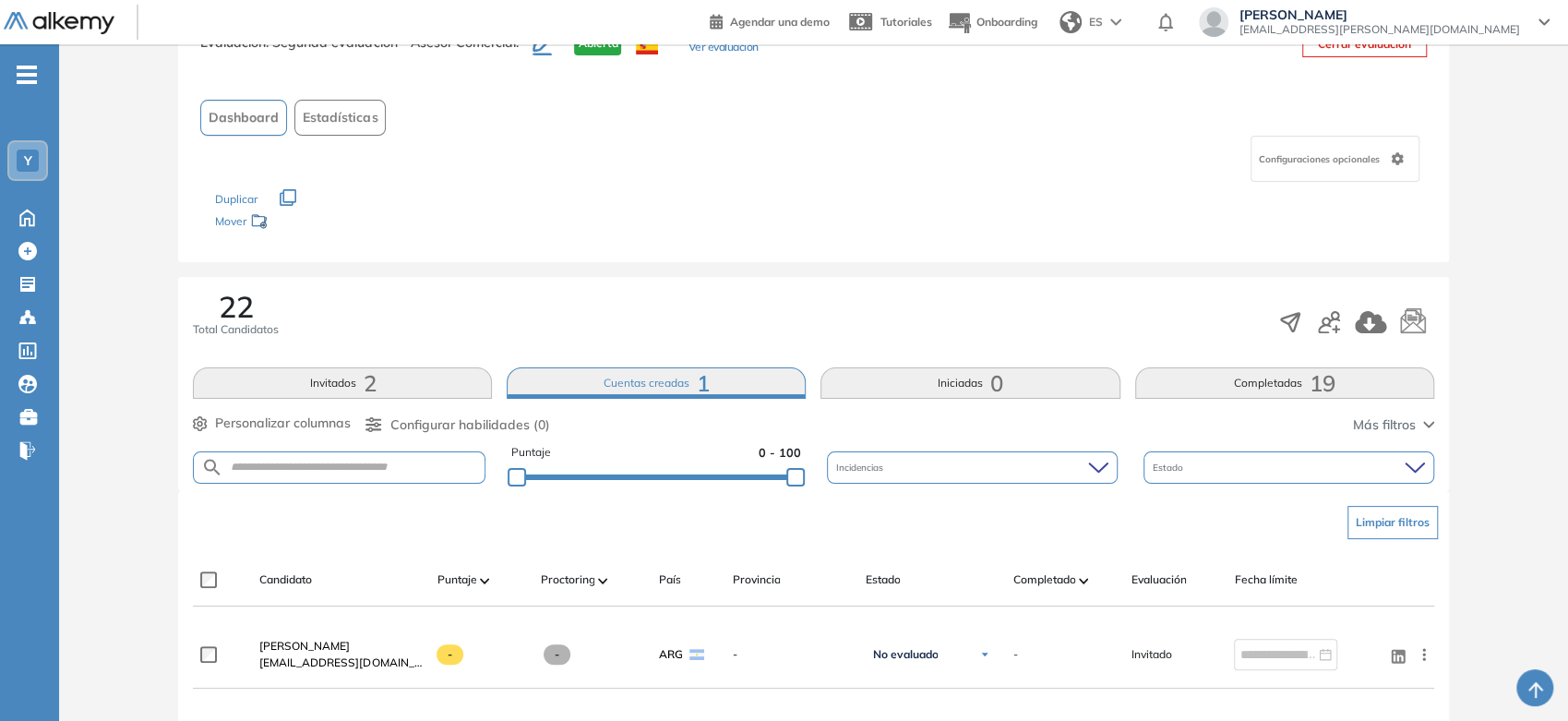
scroll to position [103, 0]
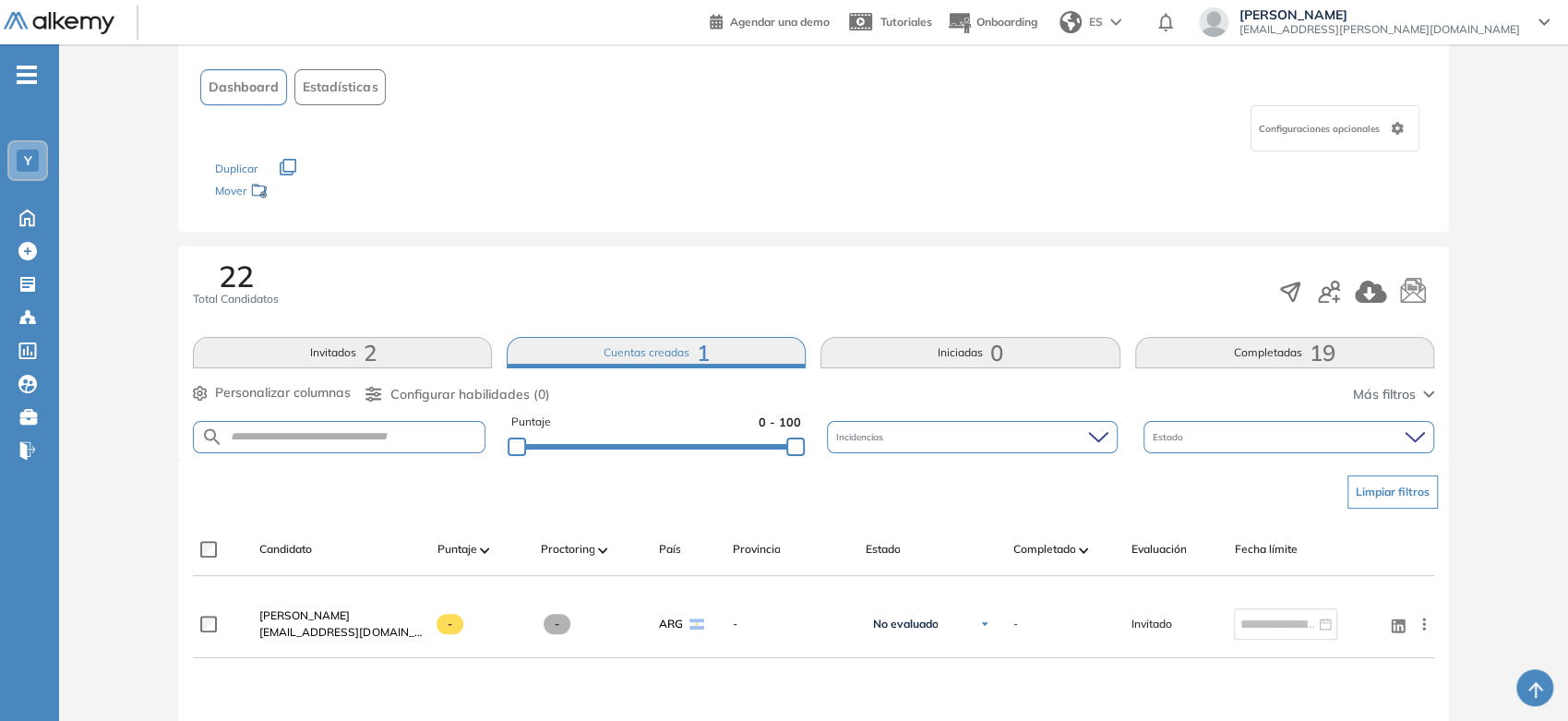
click at [891, 353] on button "Iniciadas 0" at bounding box center [970, 353] width 299 height 32
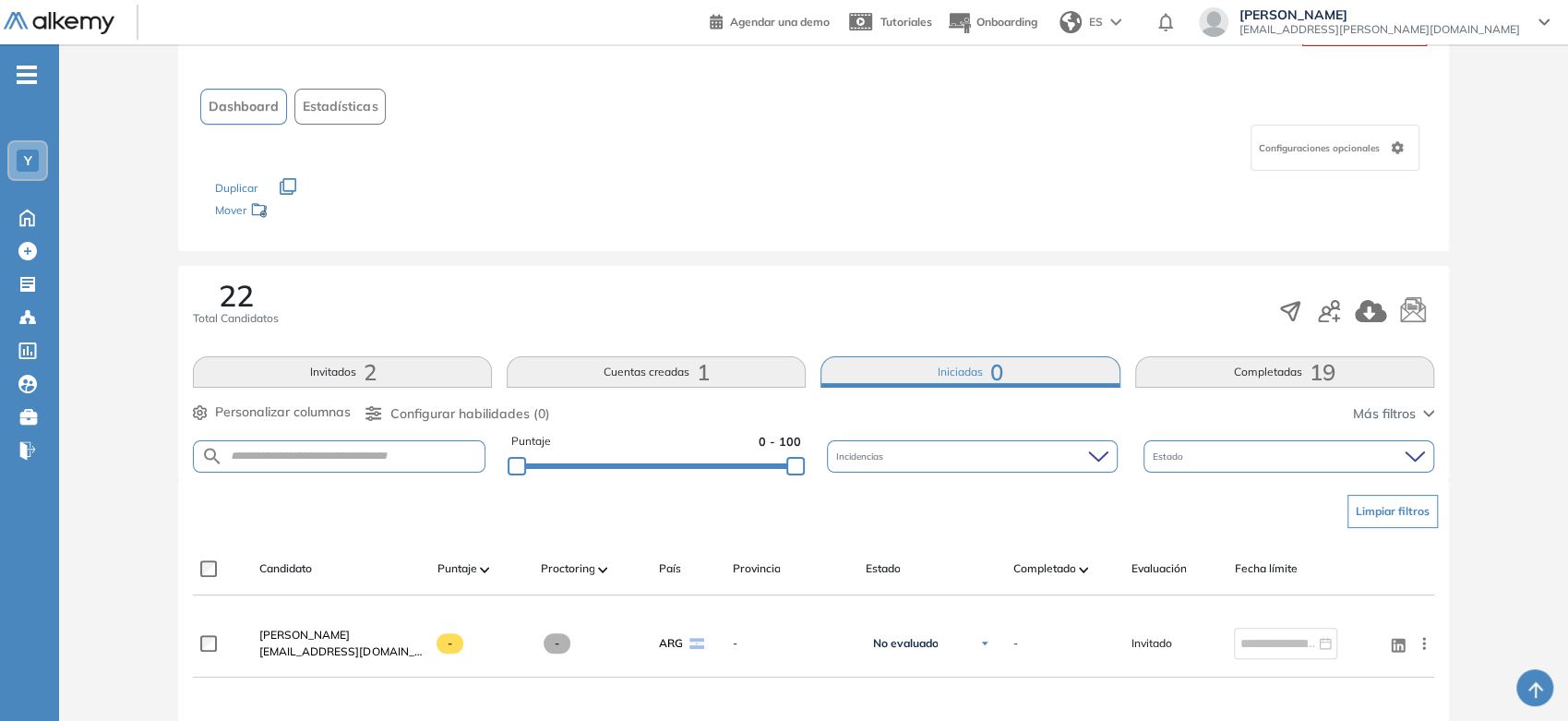
scroll to position [205, 0]
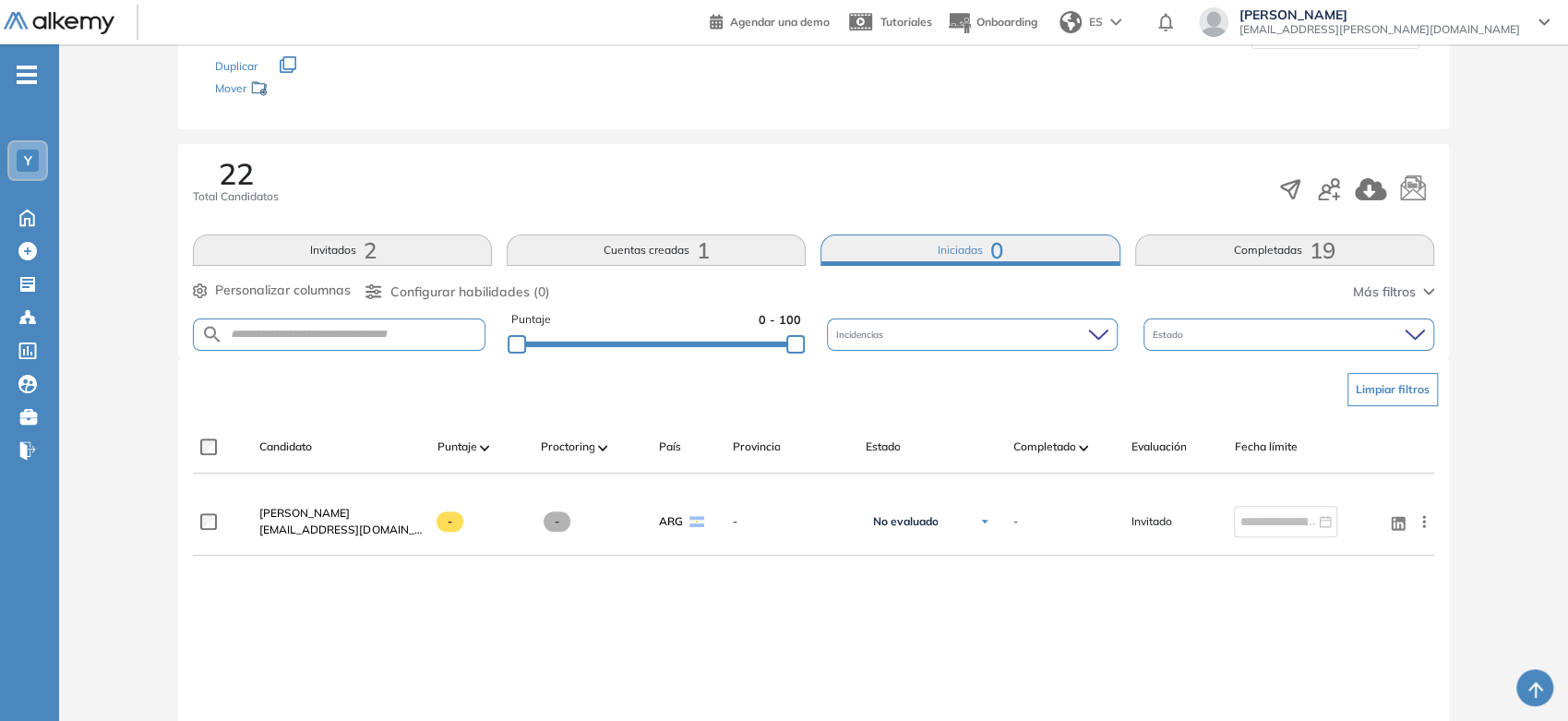
click at [1304, 262] on button "Completadas 19" at bounding box center [1285, 250] width 299 height 32
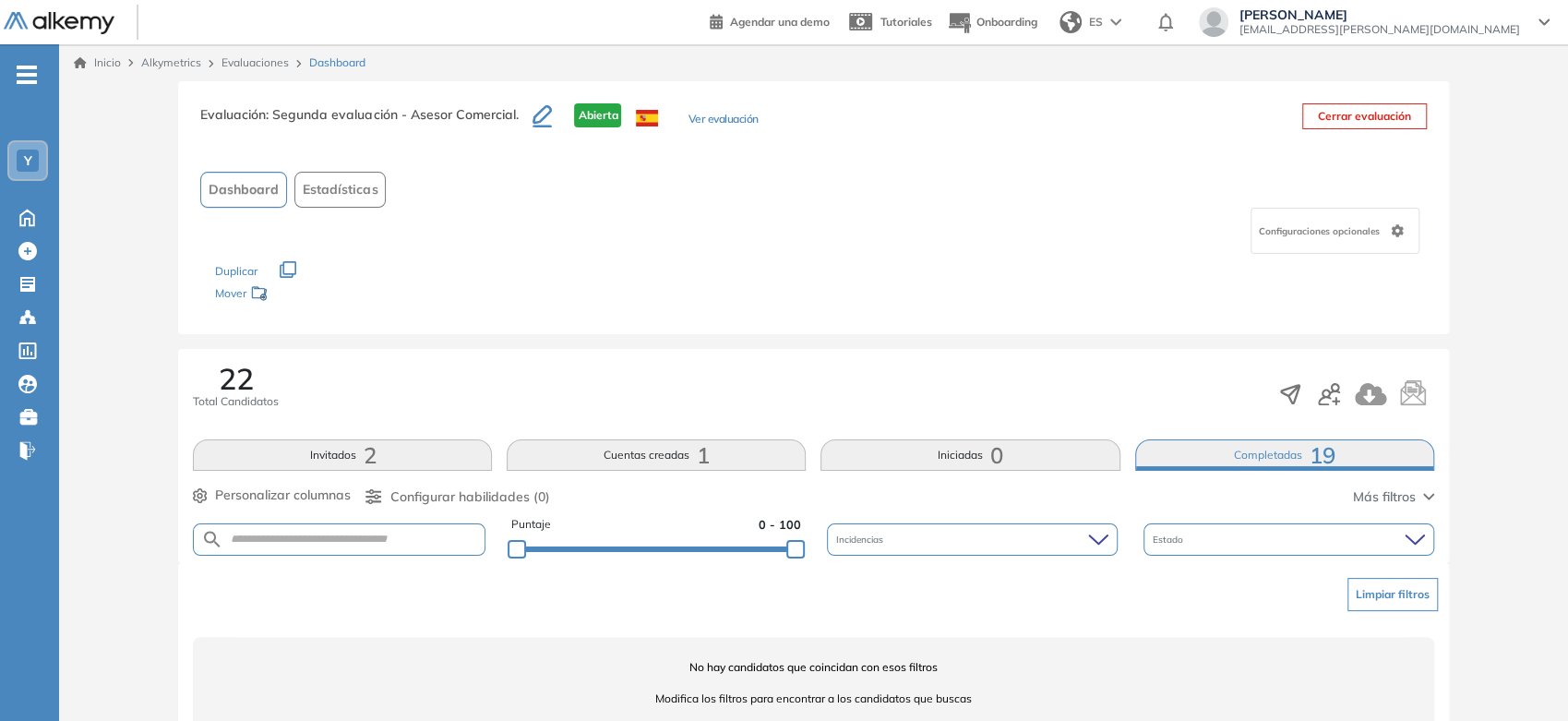
scroll to position [44, 0]
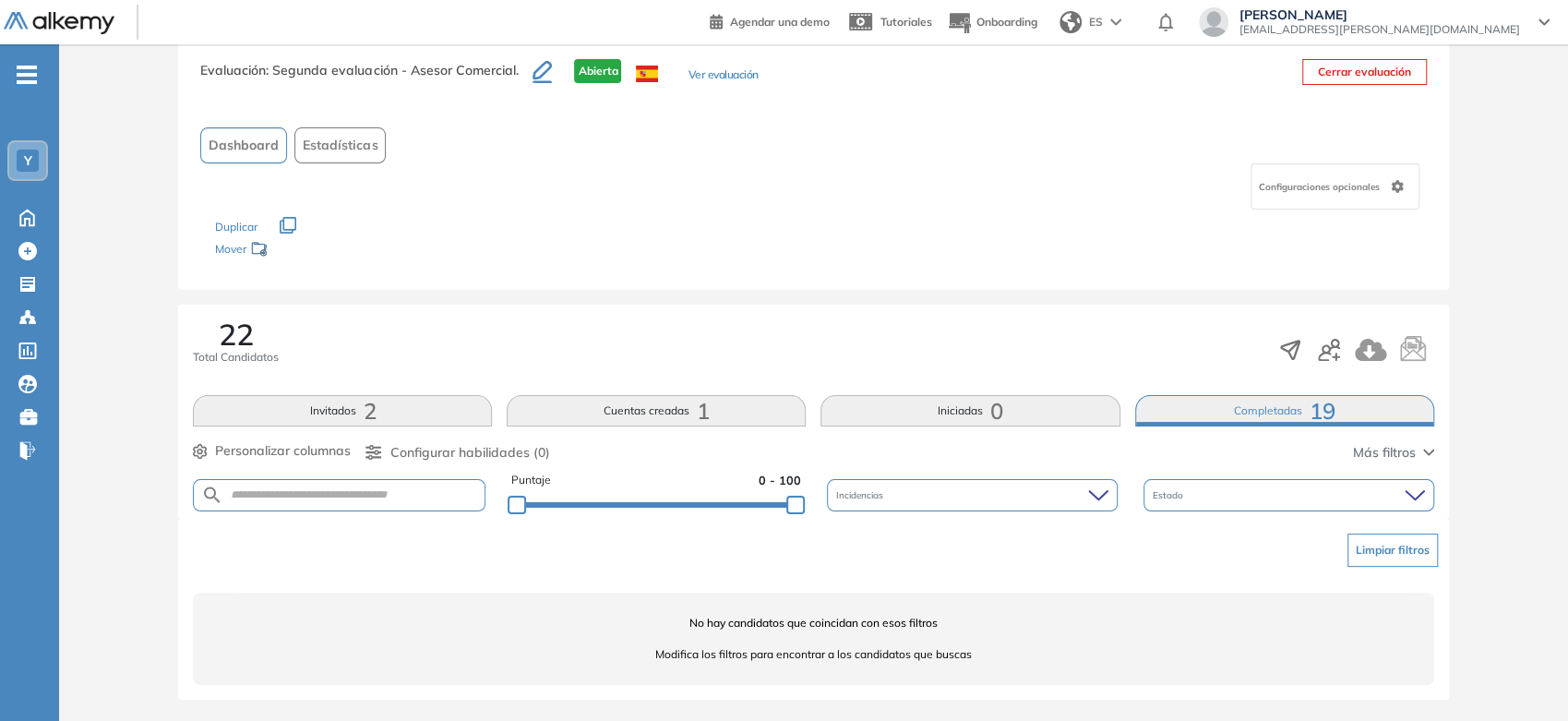
click at [1269, 409] on button "Completadas 19" at bounding box center [1285, 411] width 299 height 32
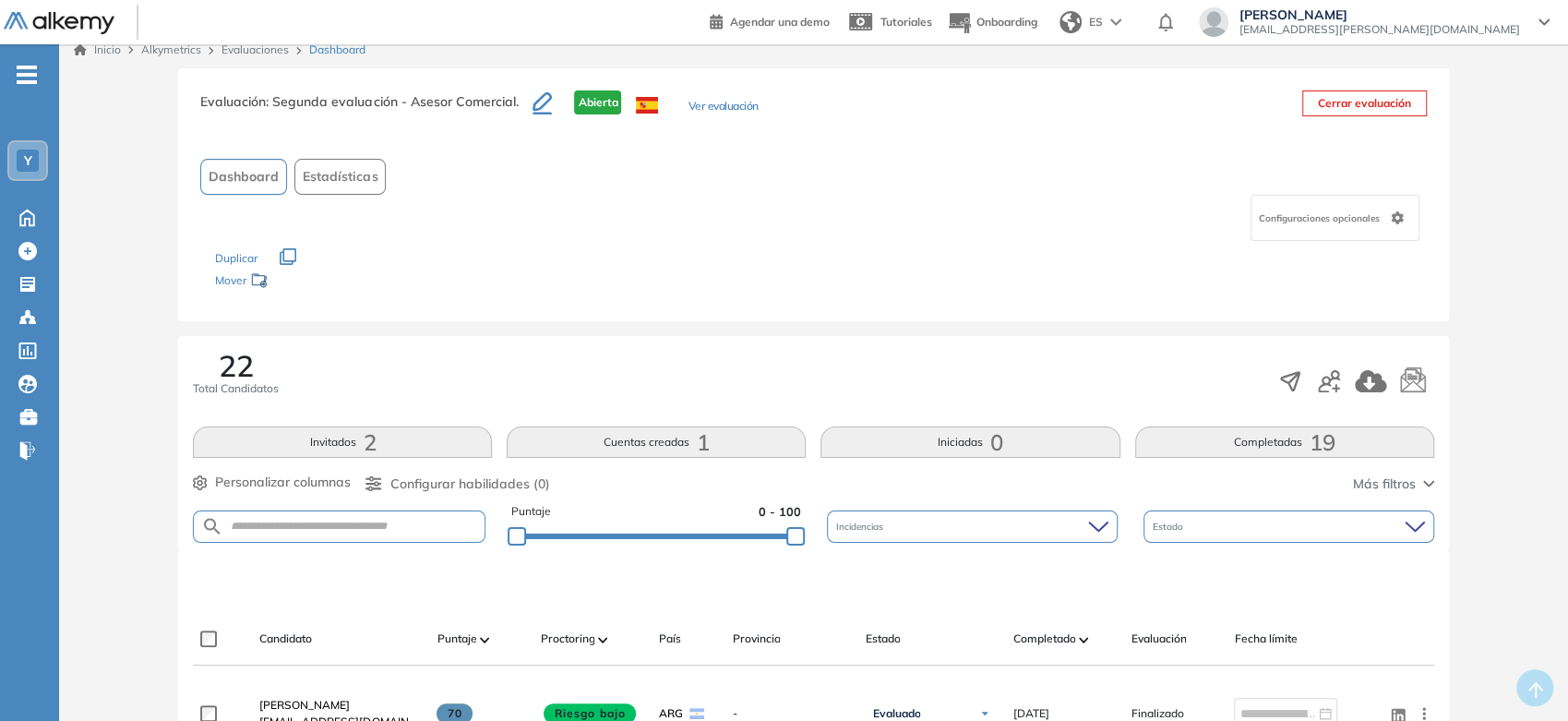
scroll to position [0, 0]
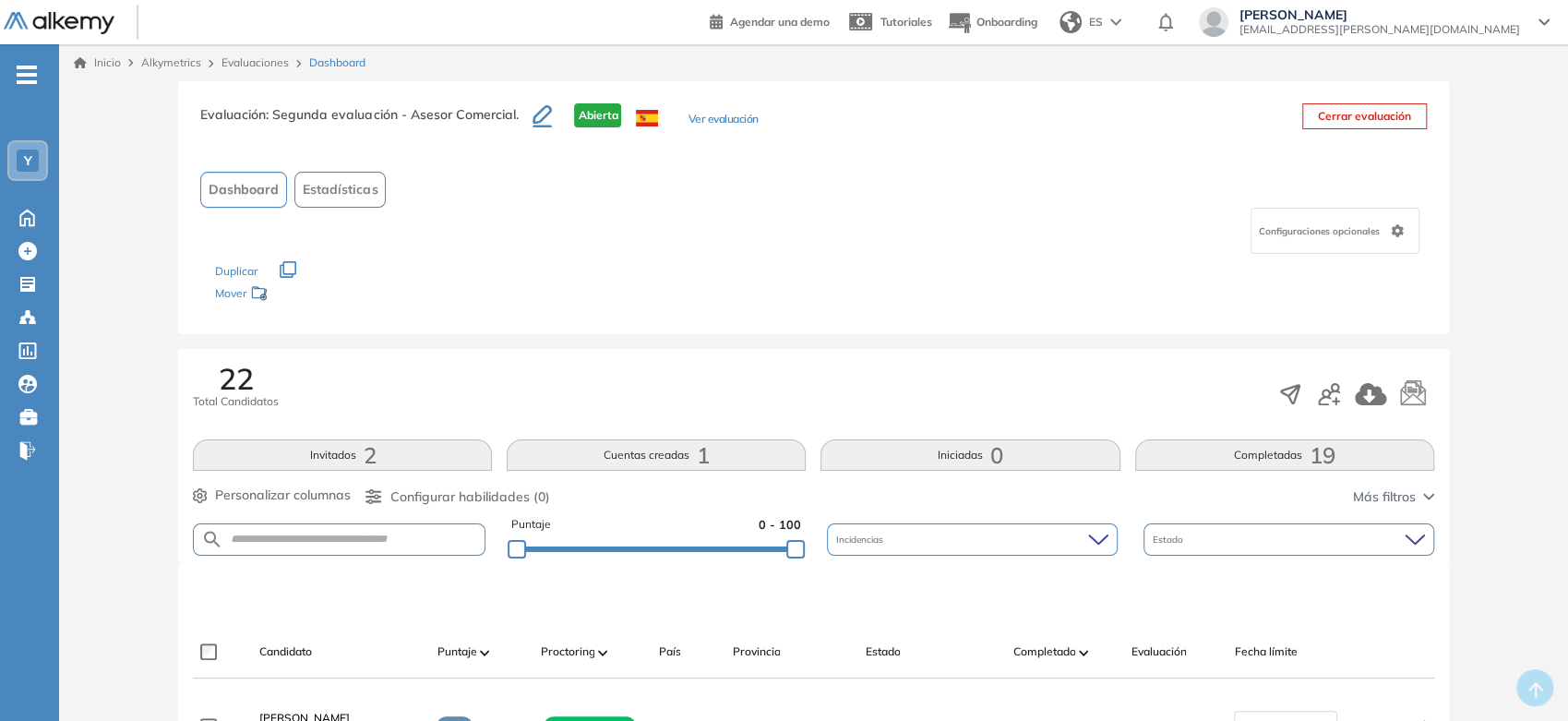
click at [107, 57] on link "Inicio" at bounding box center [97, 63] width 47 height 17
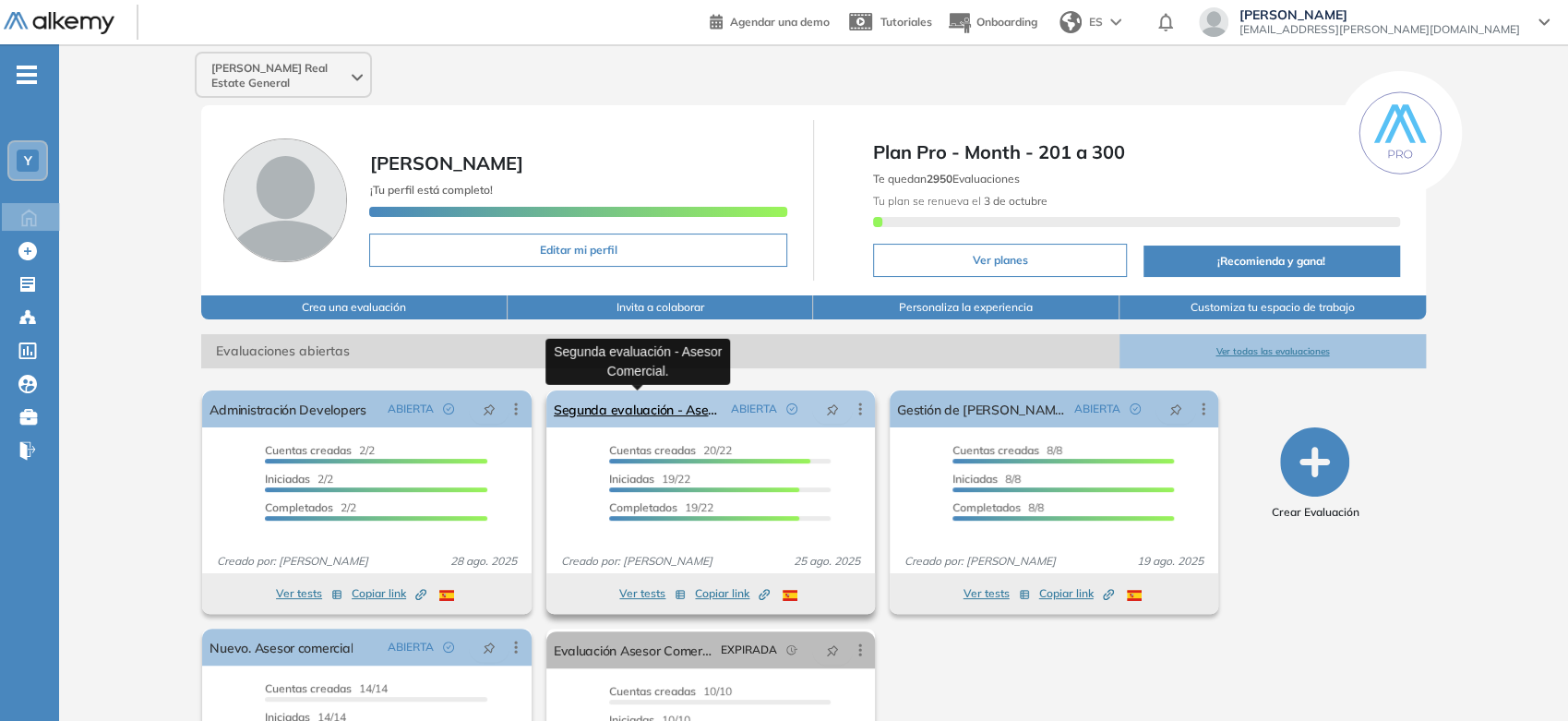
click at [680, 411] on link "Segunda evaluación - Asesor Comercial." at bounding box center [638, 410] width 169 height 37
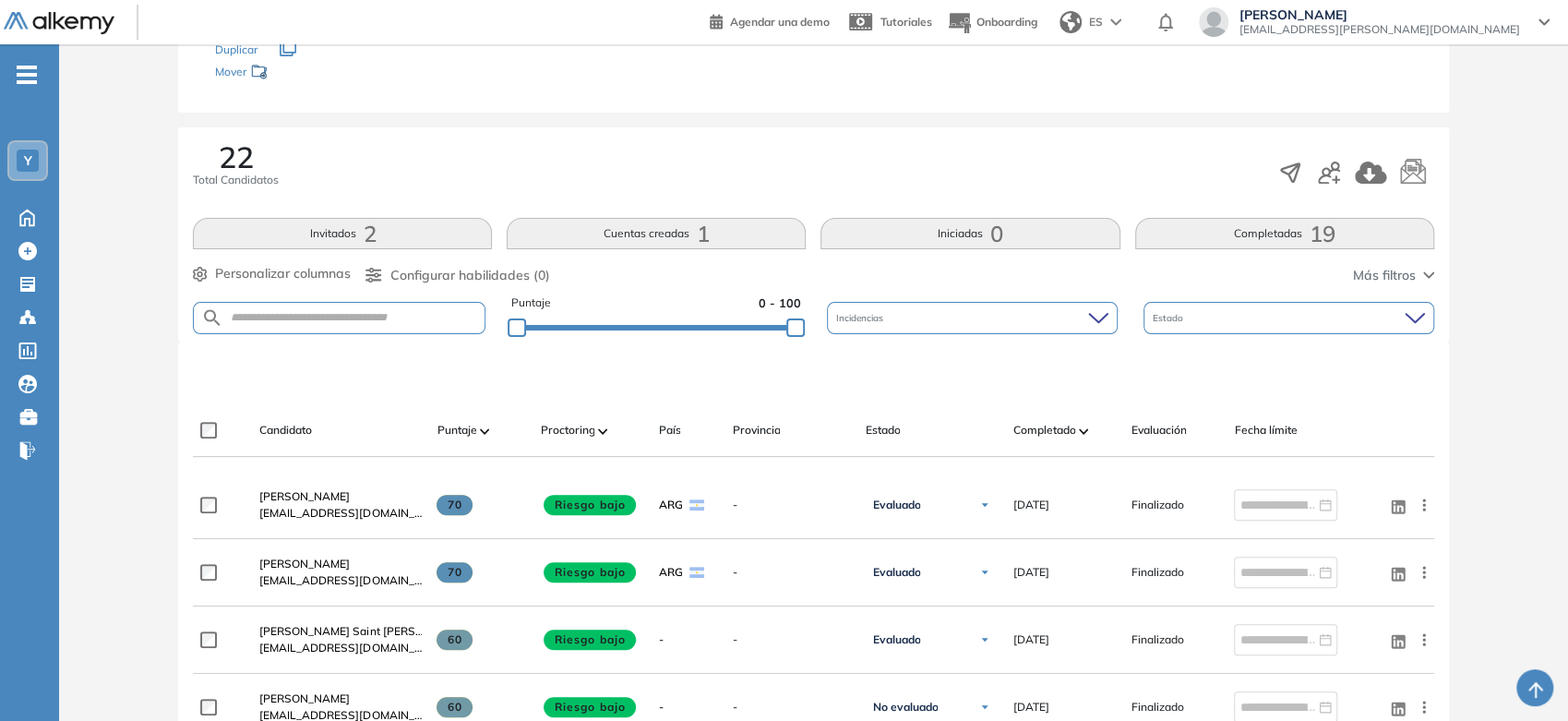
scroll to position [103, 0]
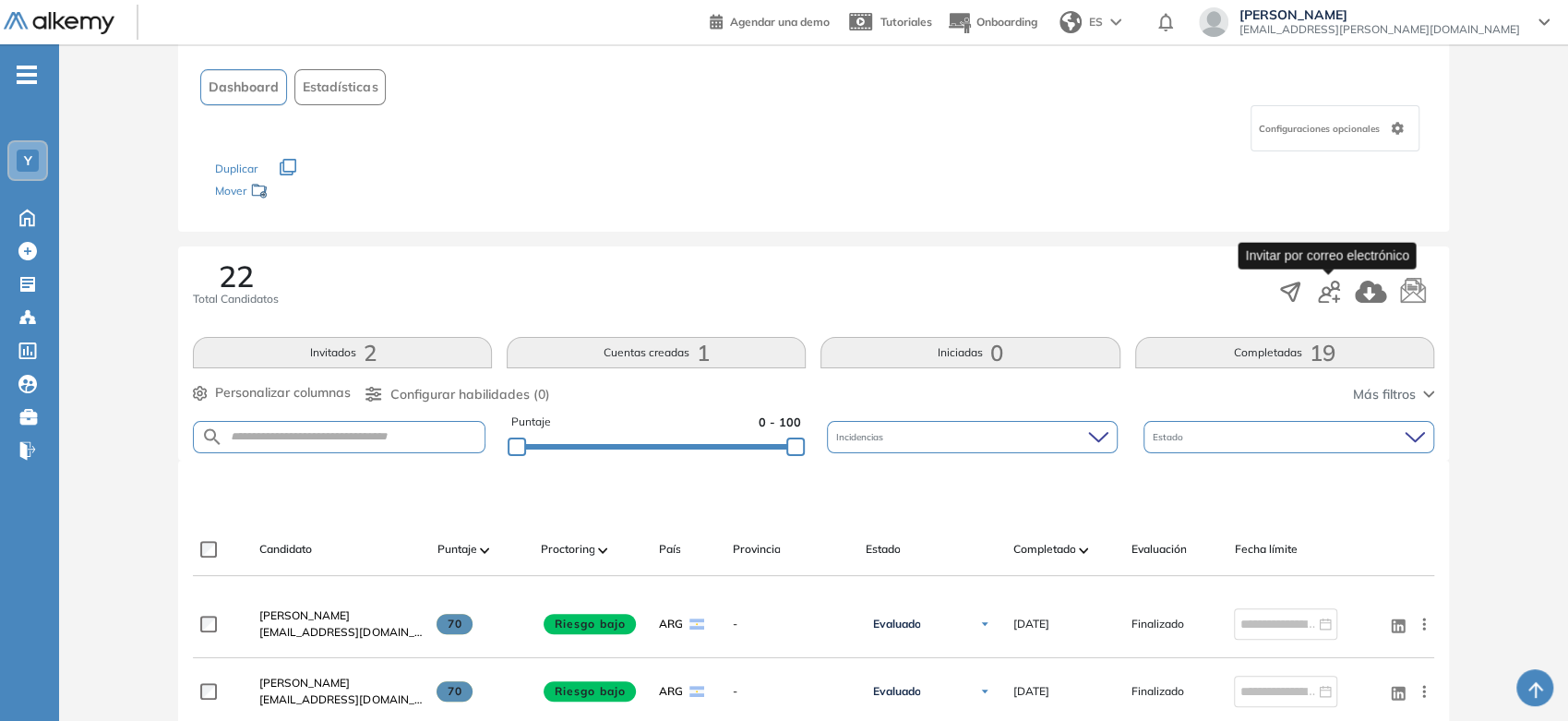
click at [1323, 285] on icon "button" at bounding box center [1329, 292] width 22 height 22
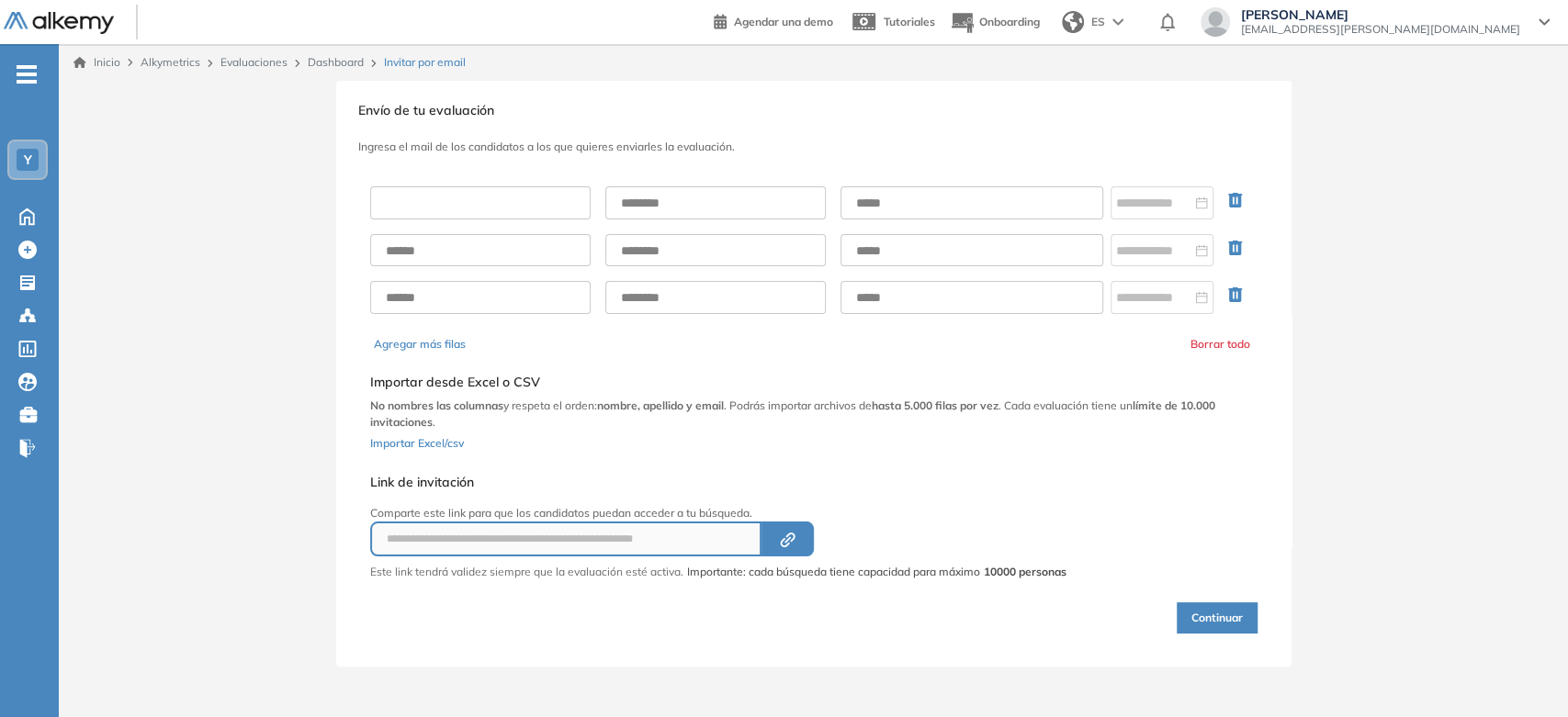
click at [431, 211] on input "text" at bounding box center [480, 203] width 220 height 33
paste input "**********"
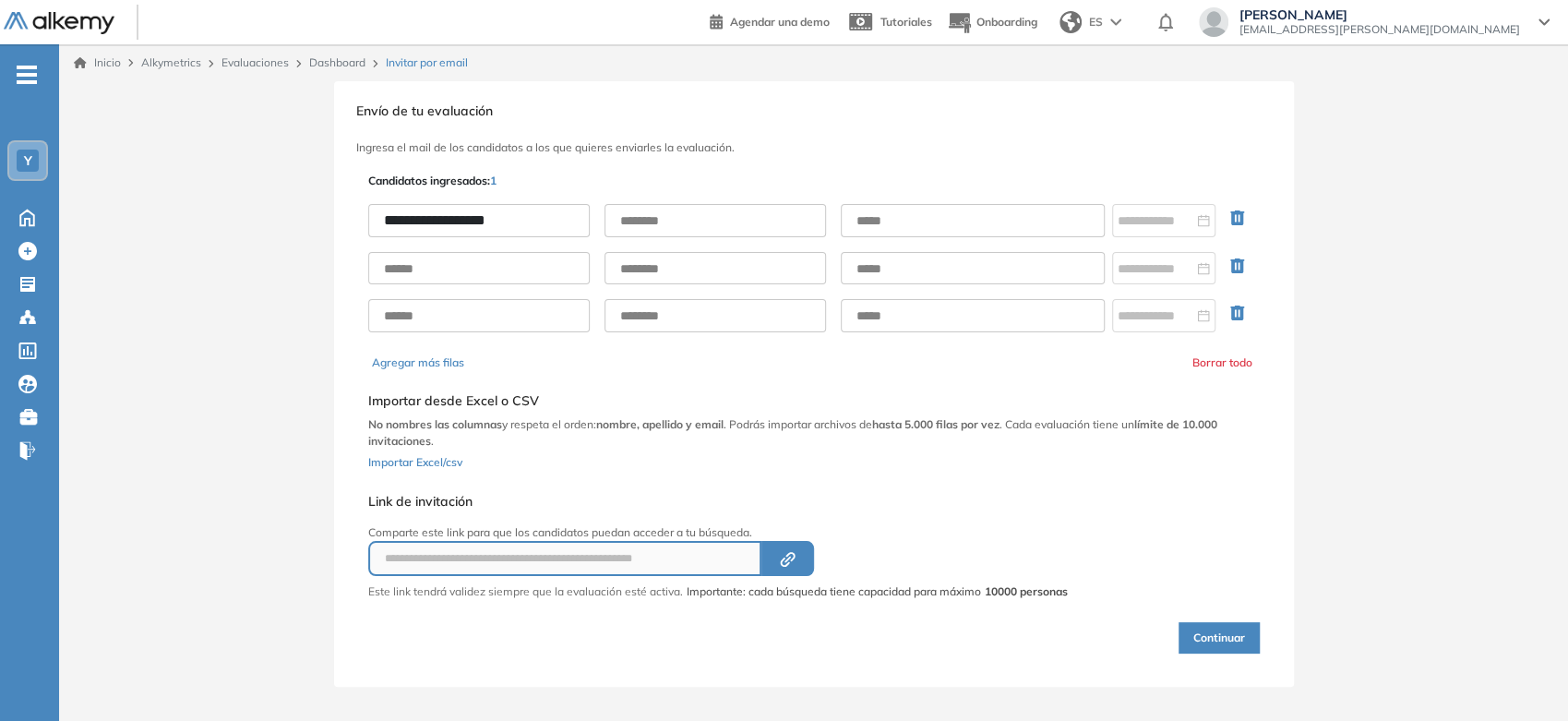
drag, startPoint x: 516, startPoint y: 217, endPoint x: 565, endPoint y: 203, distance: 51.0
click at [565, 203] on div "**********" at bounding box center [814, 268] width 892 height 158
type input "**********"
paste input "***"
drag, startPoint x: 629, startPoint y: 212, endPoint x: 618, endPoint y: 216, distance: 11.7
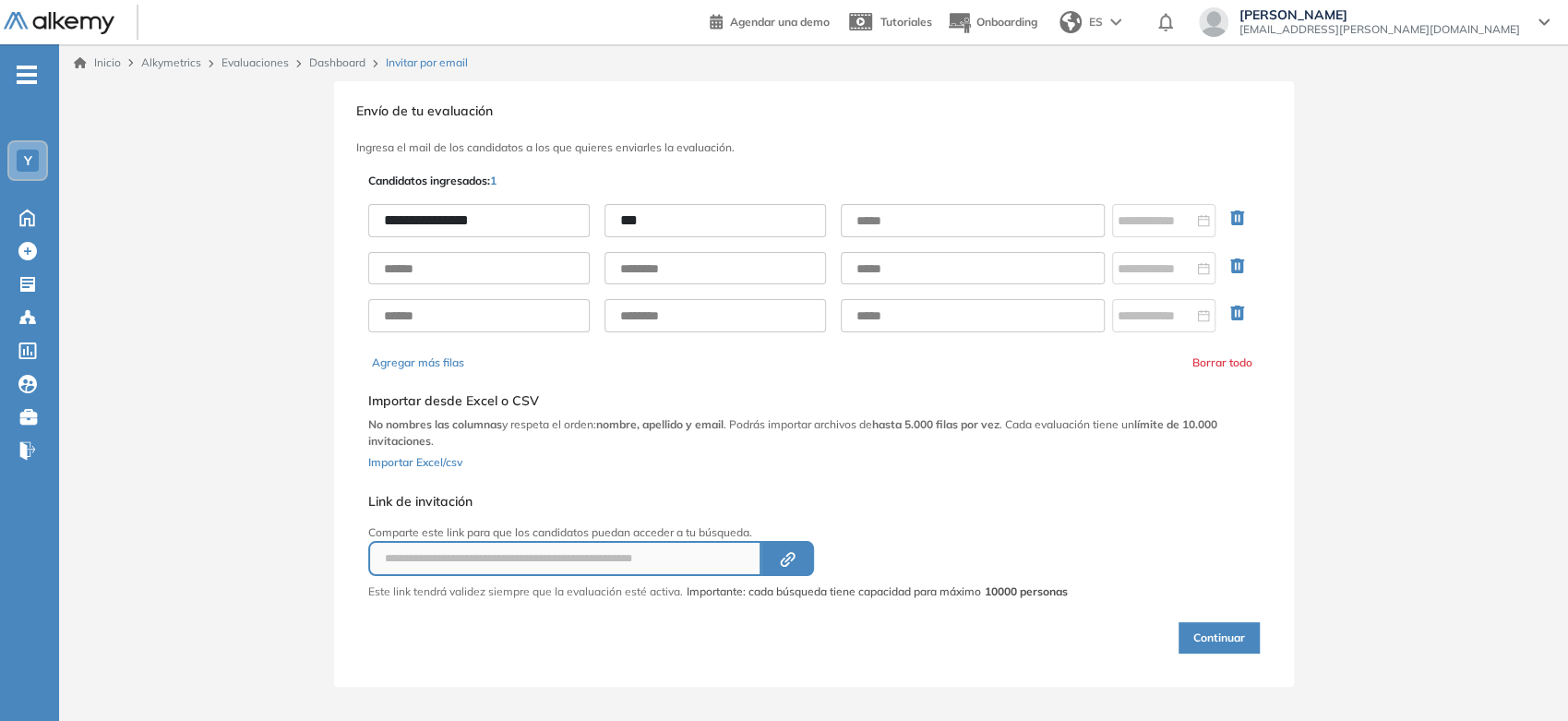
click at [628, 212] on input "***" at bounding box center [715, 221] width 221 height 33
type input "***"
click at [905, 208] on input "text" at bounding box center [972, 221] width 264 height 33
click at [950, 204] on input "text" at bounding box center [972, 221] width 264 height 33
click at [949, 224] on input "text" at bounding box center [972, 221] width 264 height 33
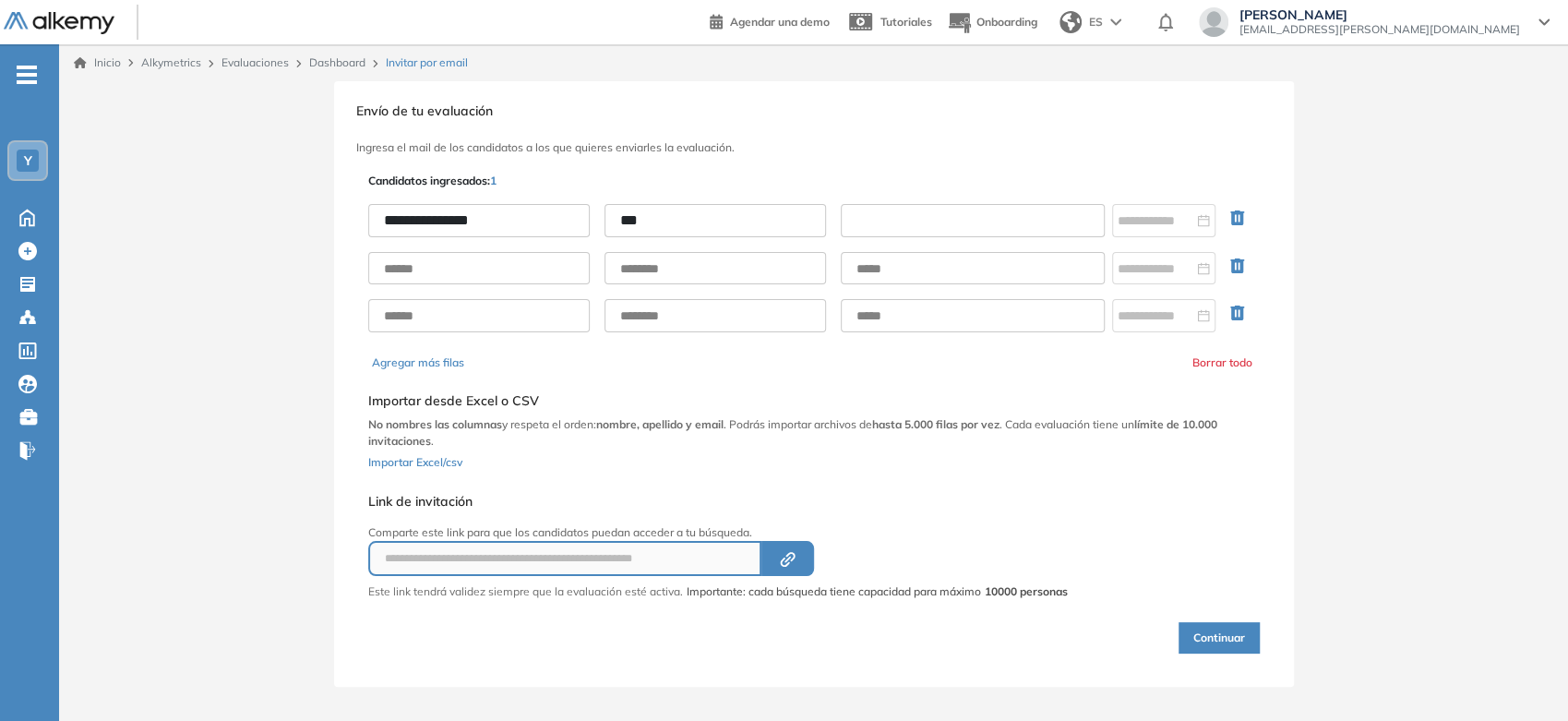
paste input "**********"
type input "**********"
click at [1079, 488] on div "**********" at bounding box center [814, 412] width 899 height 487
click at [1210, 627] on button "Continuar" at bounding box center [1220, 639] width 82 height 32
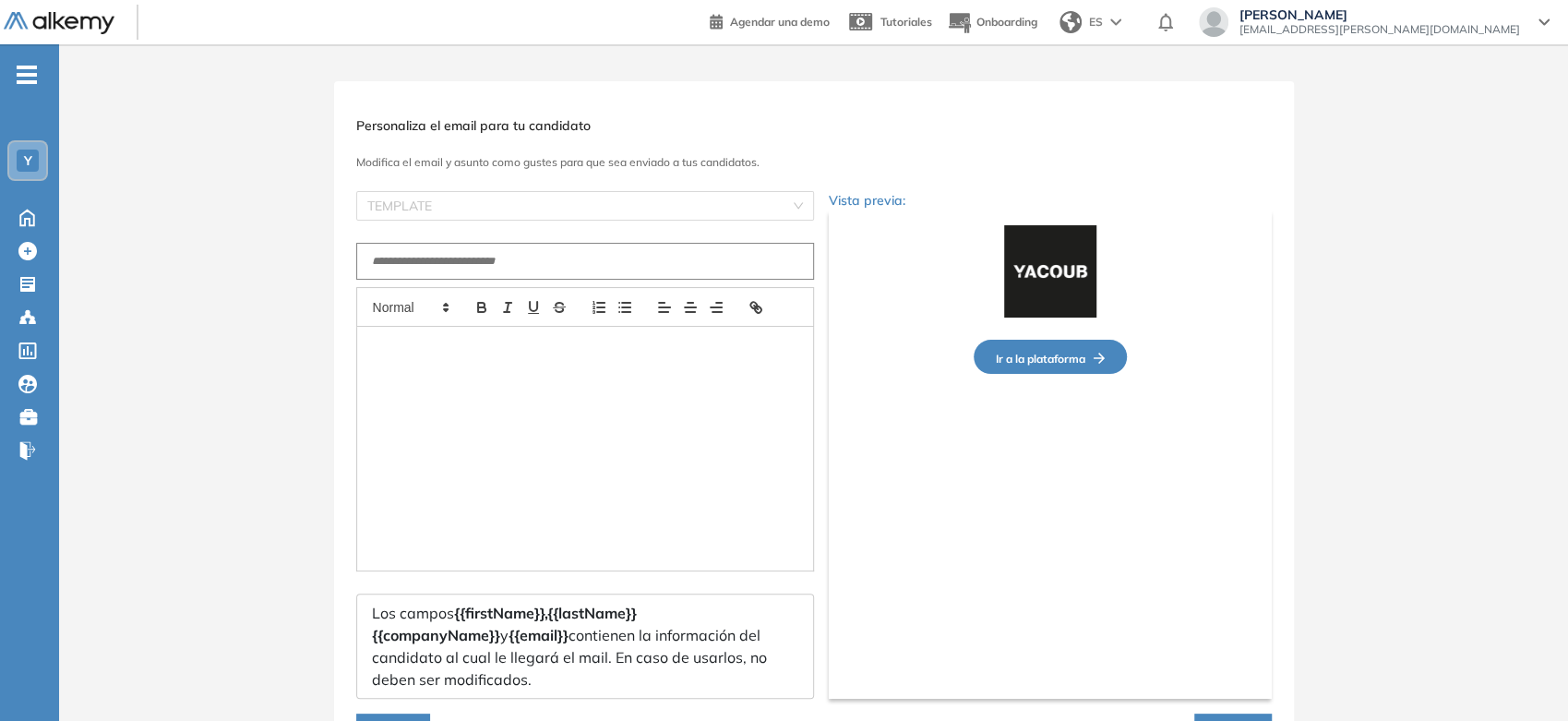
type input "**********"
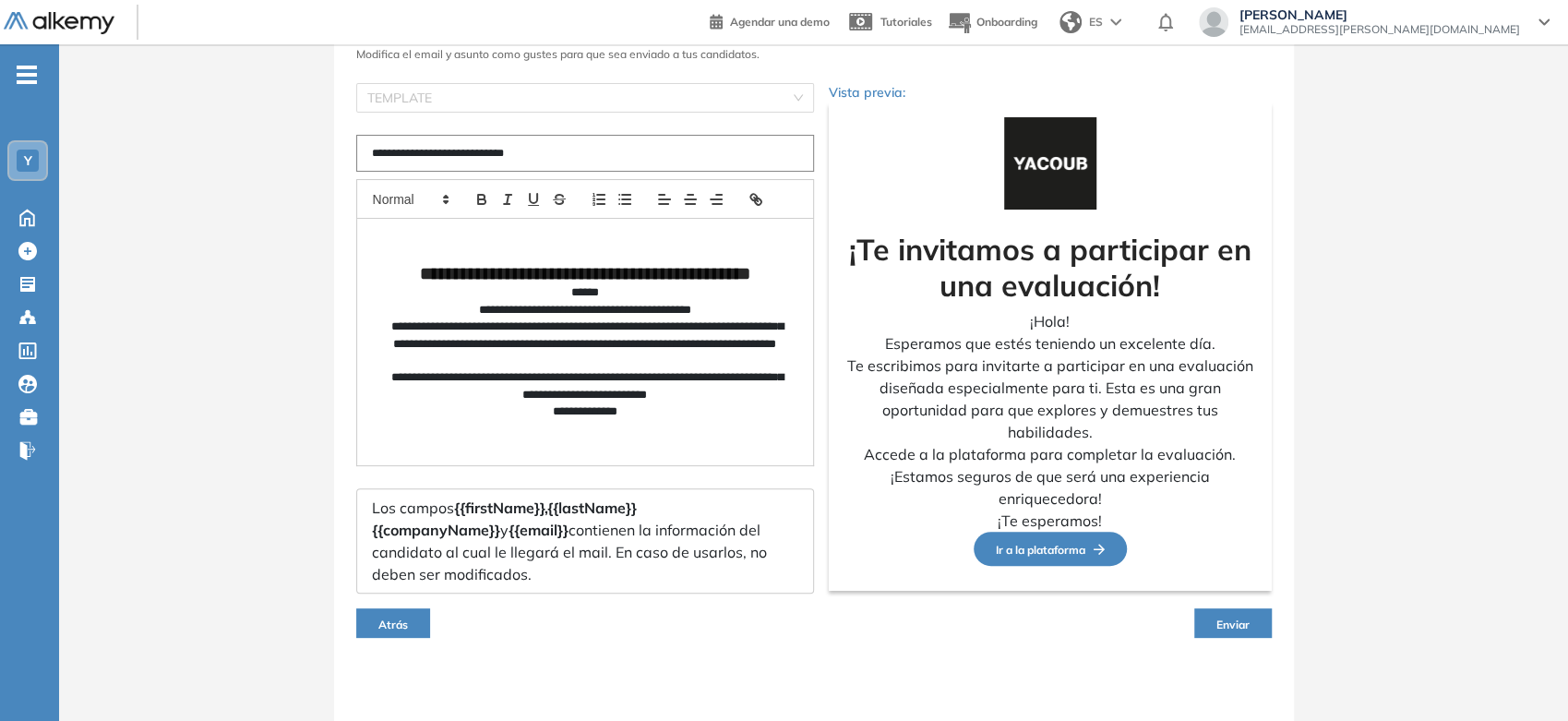
scroll to position [111, 0]
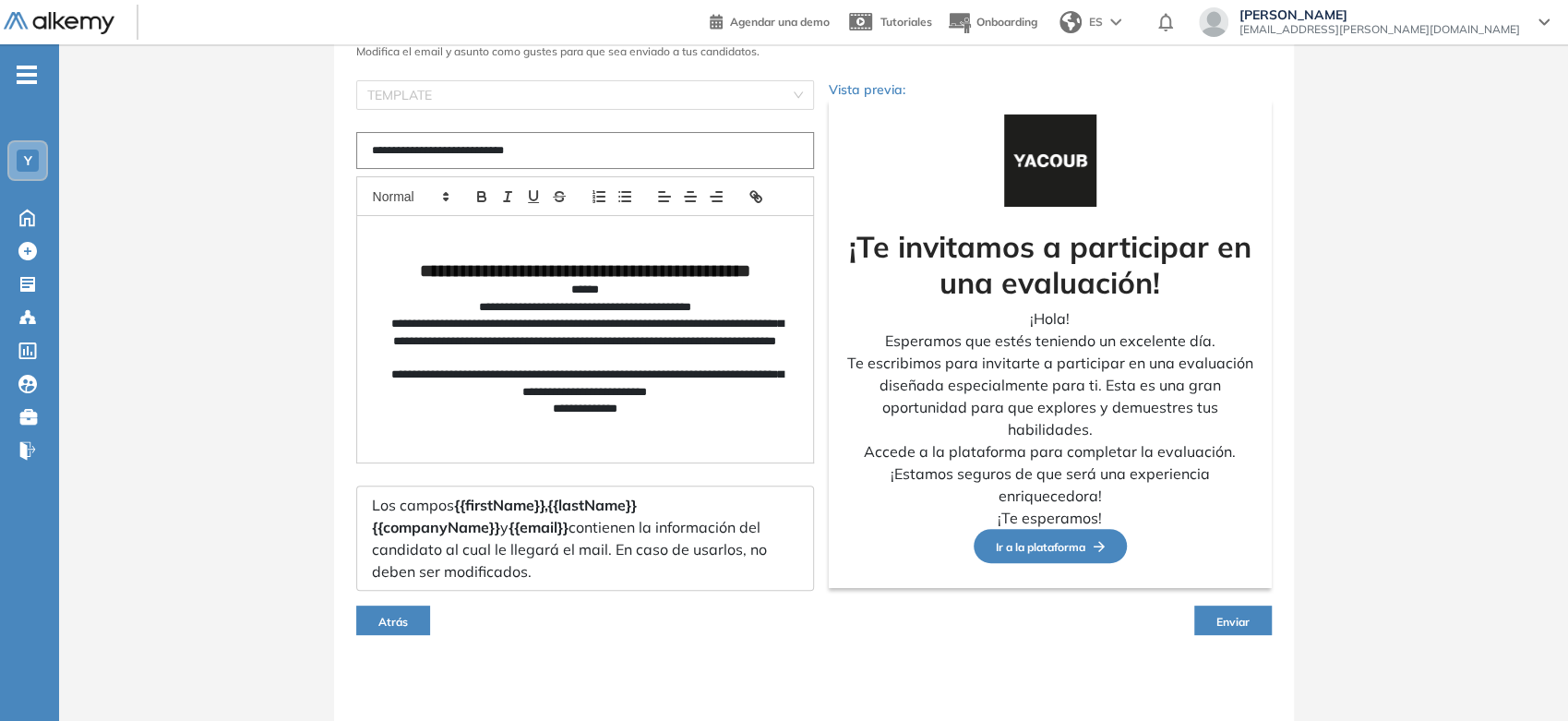
click at [1209, 616] on button "Enviar" at bounding box center [1234, 621] width 78 height 30
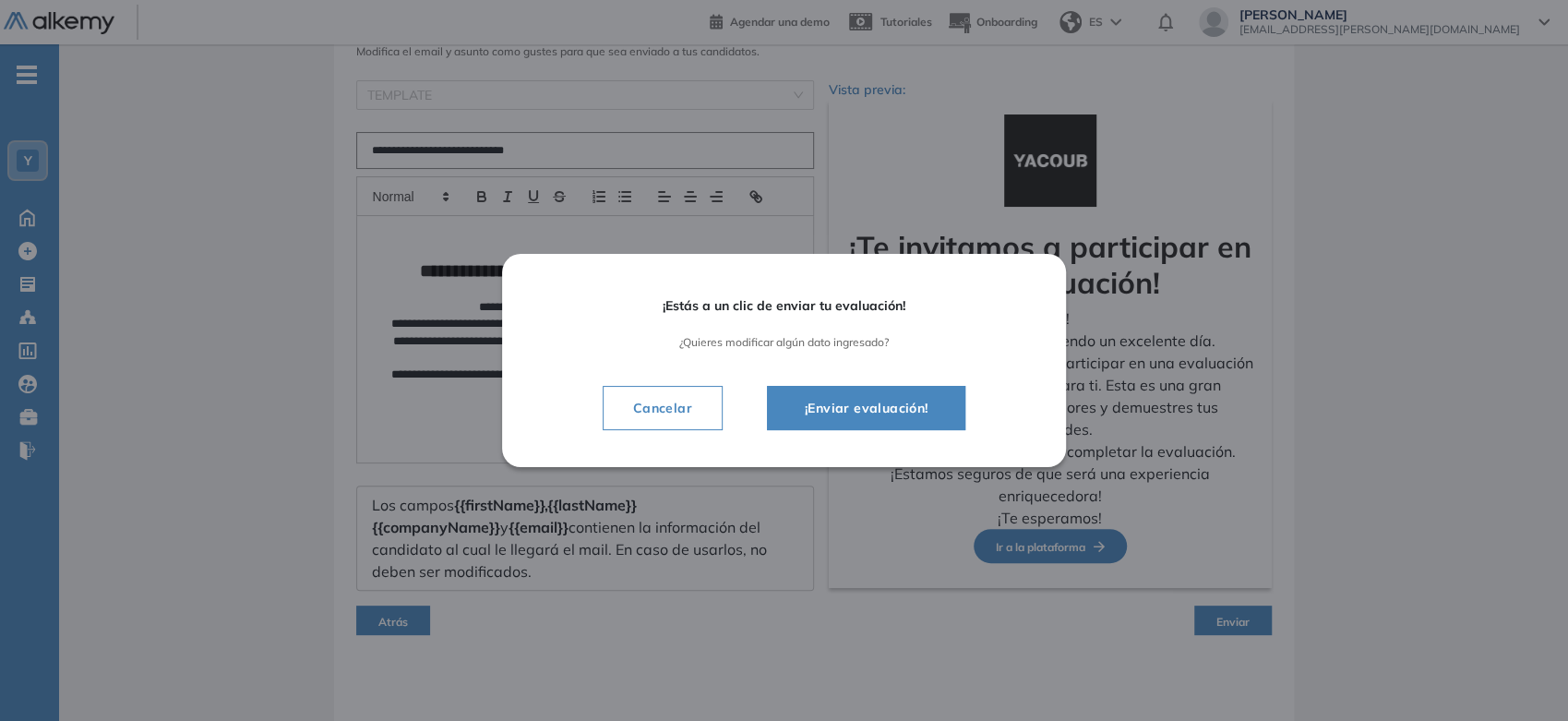
click at [935, 417] on span "¡Enviar evaluación!" at bounding box center [866, 409] width 153 height 22
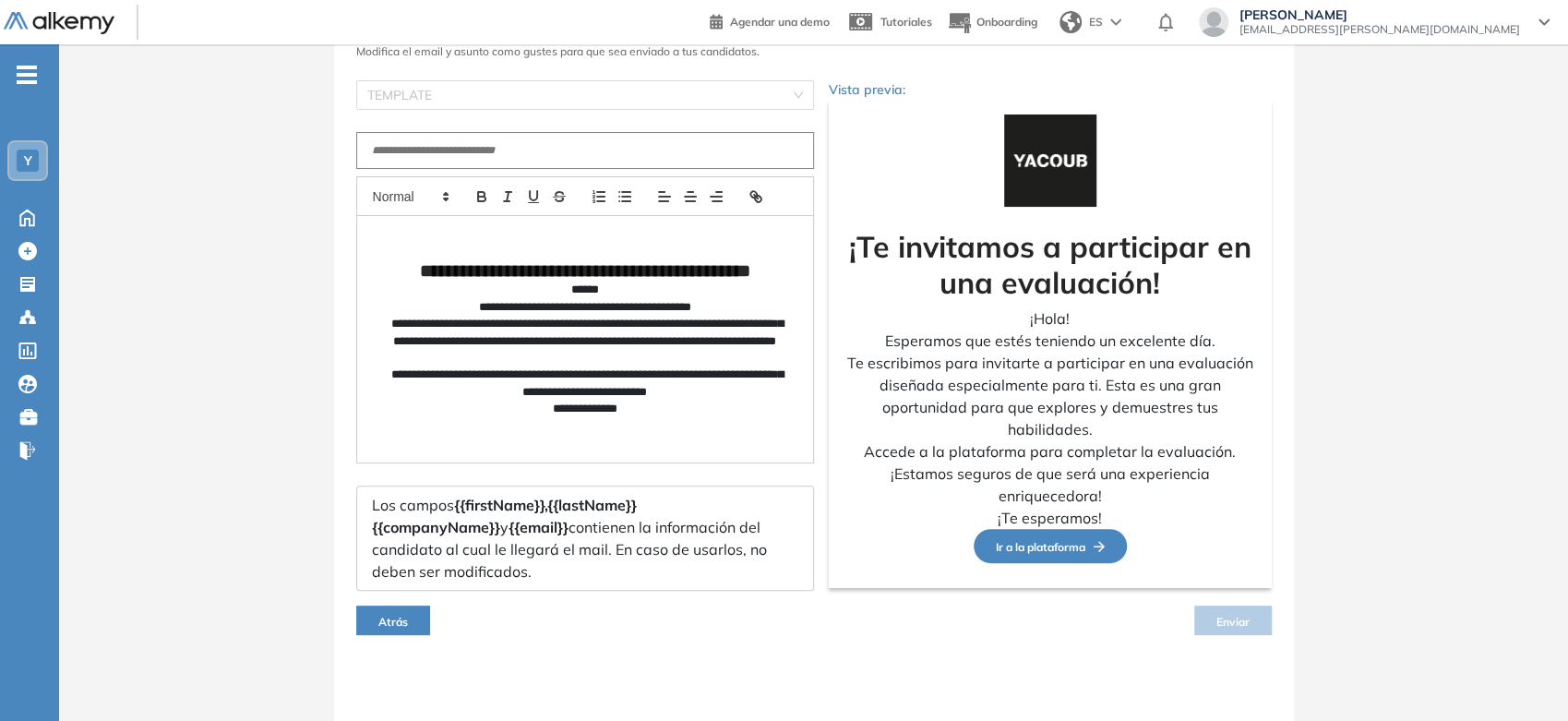
scroll to position [93, 0]
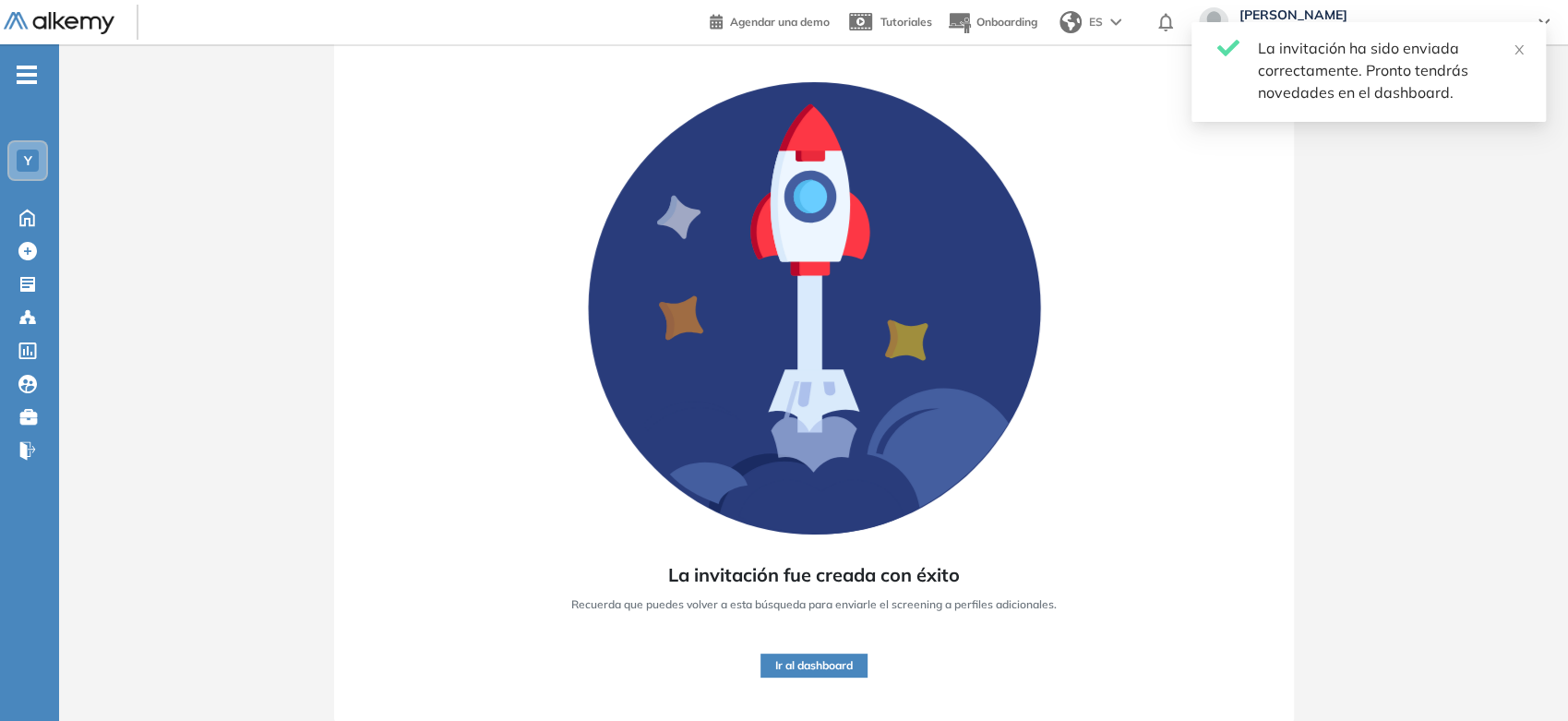
click at [836, 666] on button "Ir al dashboard" at bounding box center [814, 666] width 107 height 24
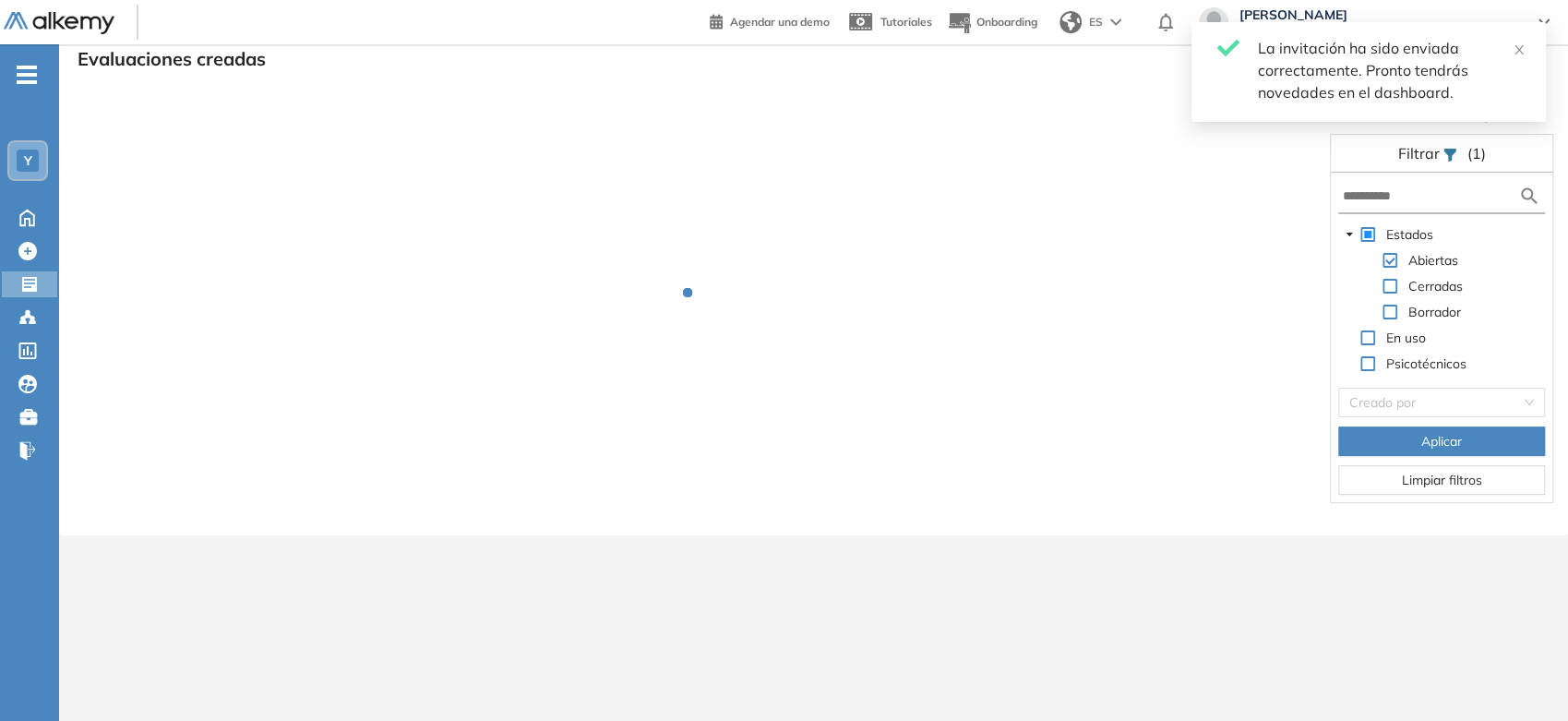
scroll to position [44, 0]
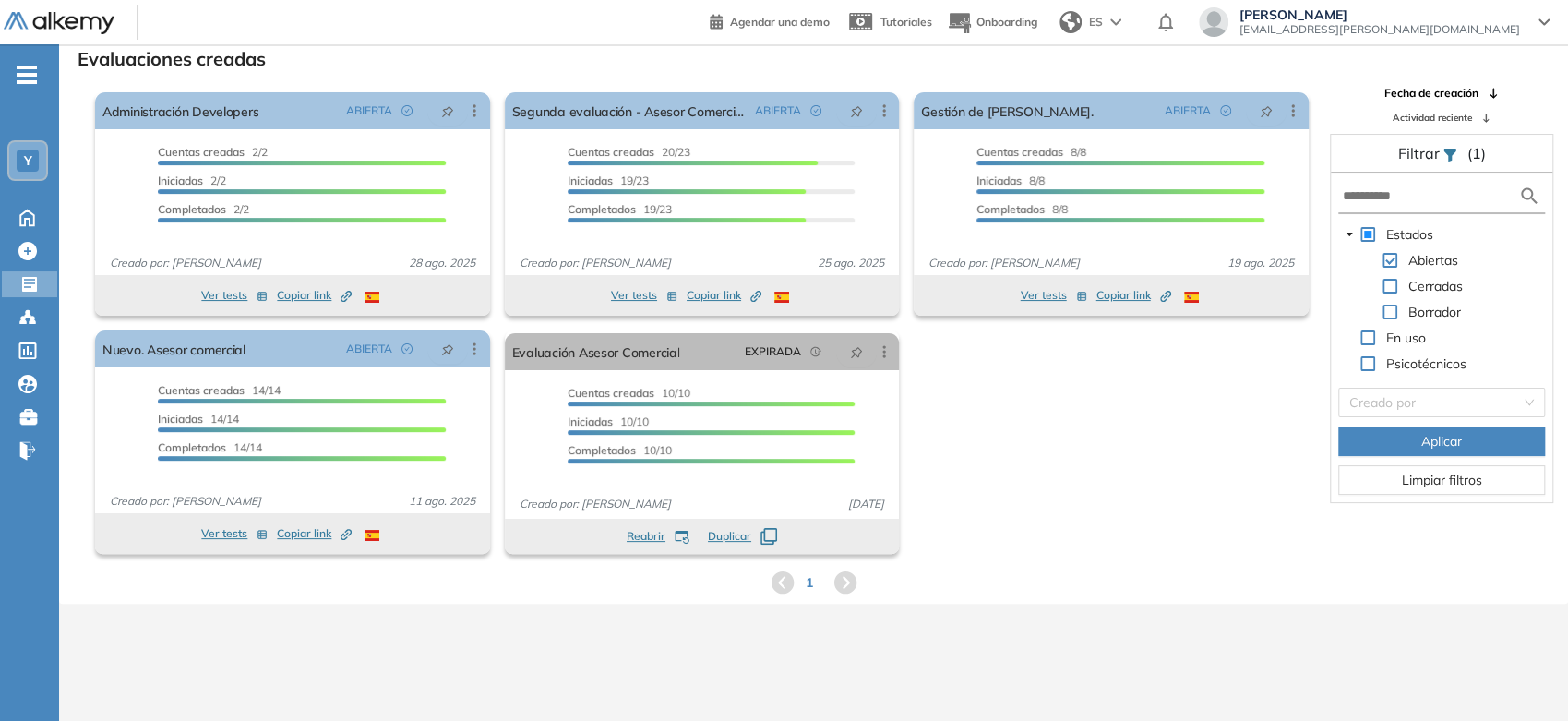
click at [56, 28] on img at bounding box center [59, 23] width 111 height 23
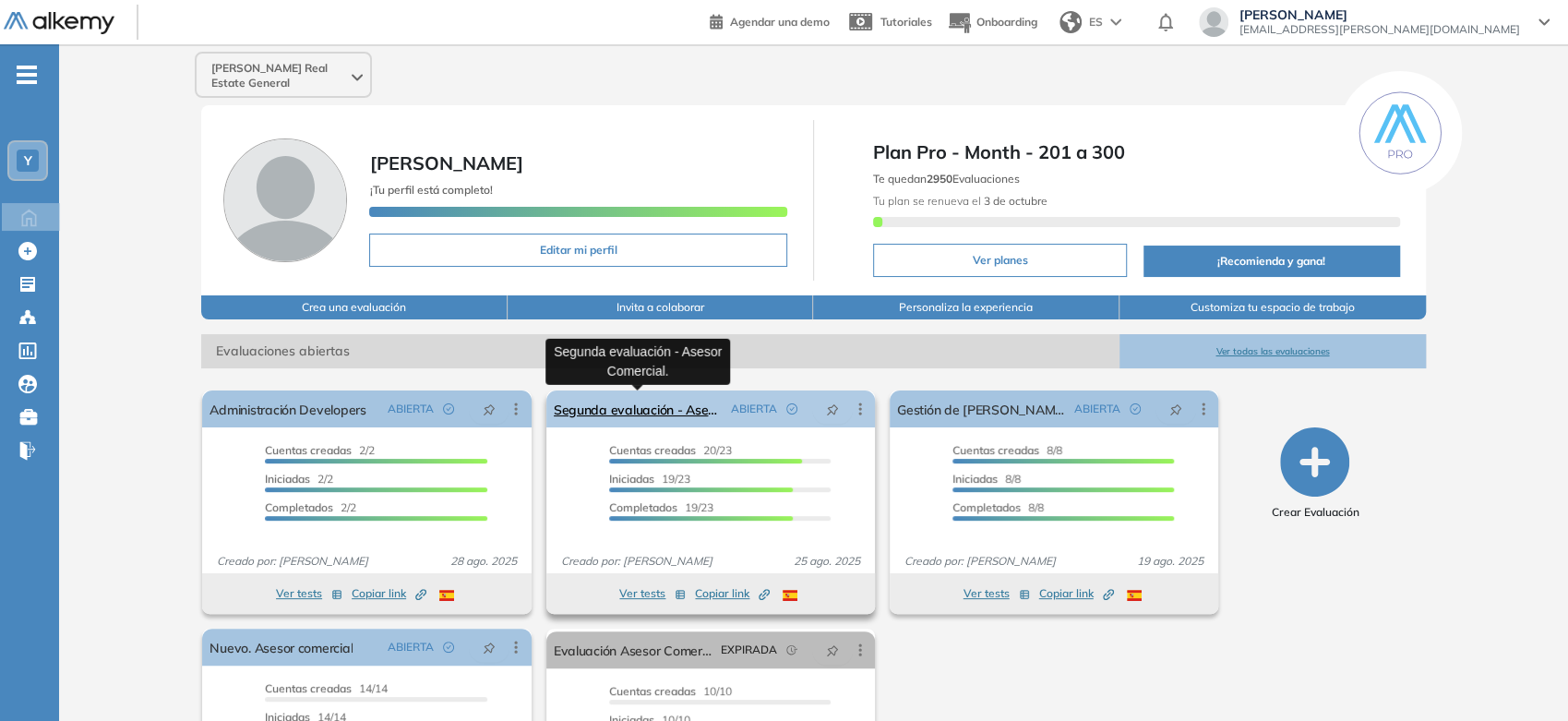
click at [597, 414] on link "Segunda evaluación - Asesor Comercial." at bounding box center [638, 410] width 169 height 37
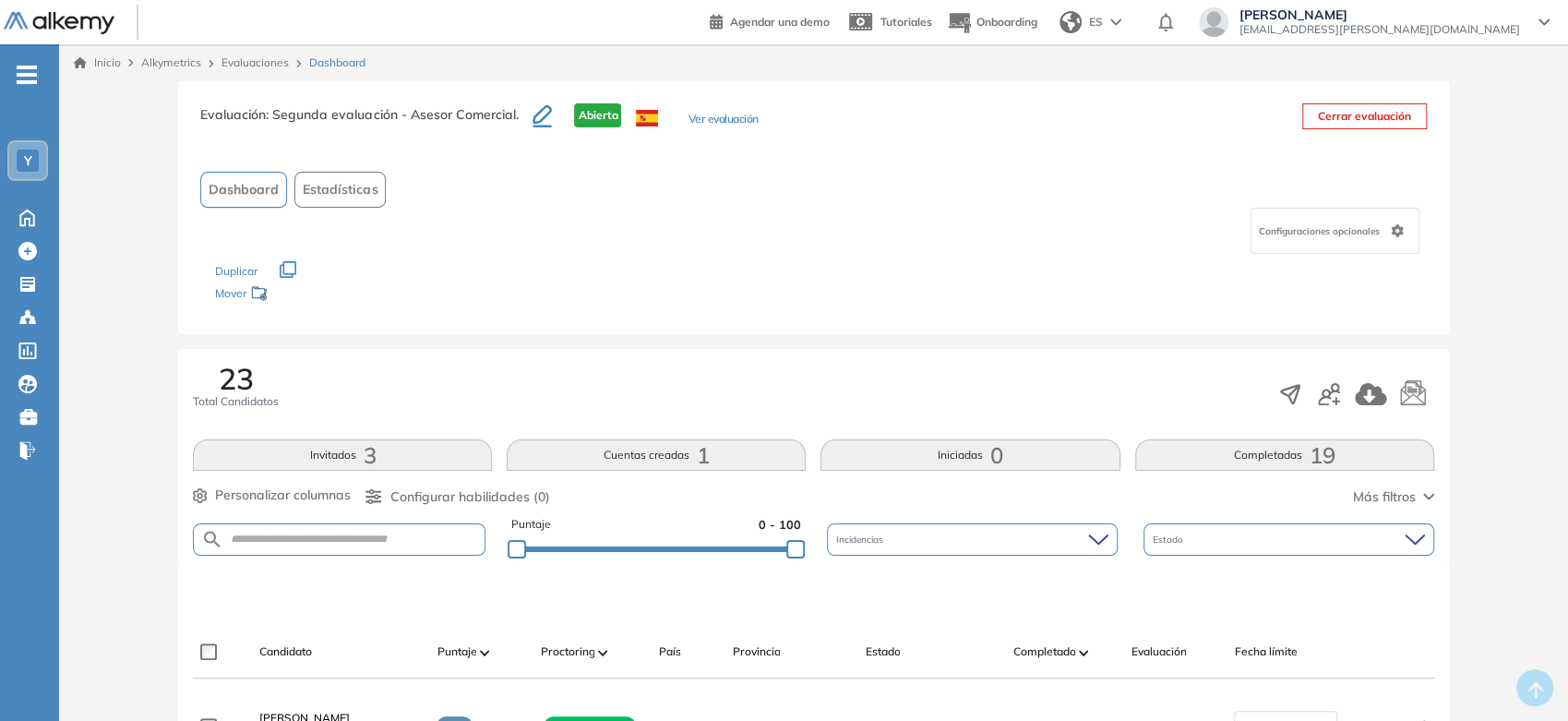
click at [339, 462] on button "Invitados 3" at bounding box center [342, 455] width 299 height 32
click at [87, 53] on div "Inicio Alkymetrics Evaluaciones Dashboard" at bounding box center [813, 63] width 1509 height 37
click at [96, 59] on link "Inicio" at bounding box center [97, 63] width 47 height 17
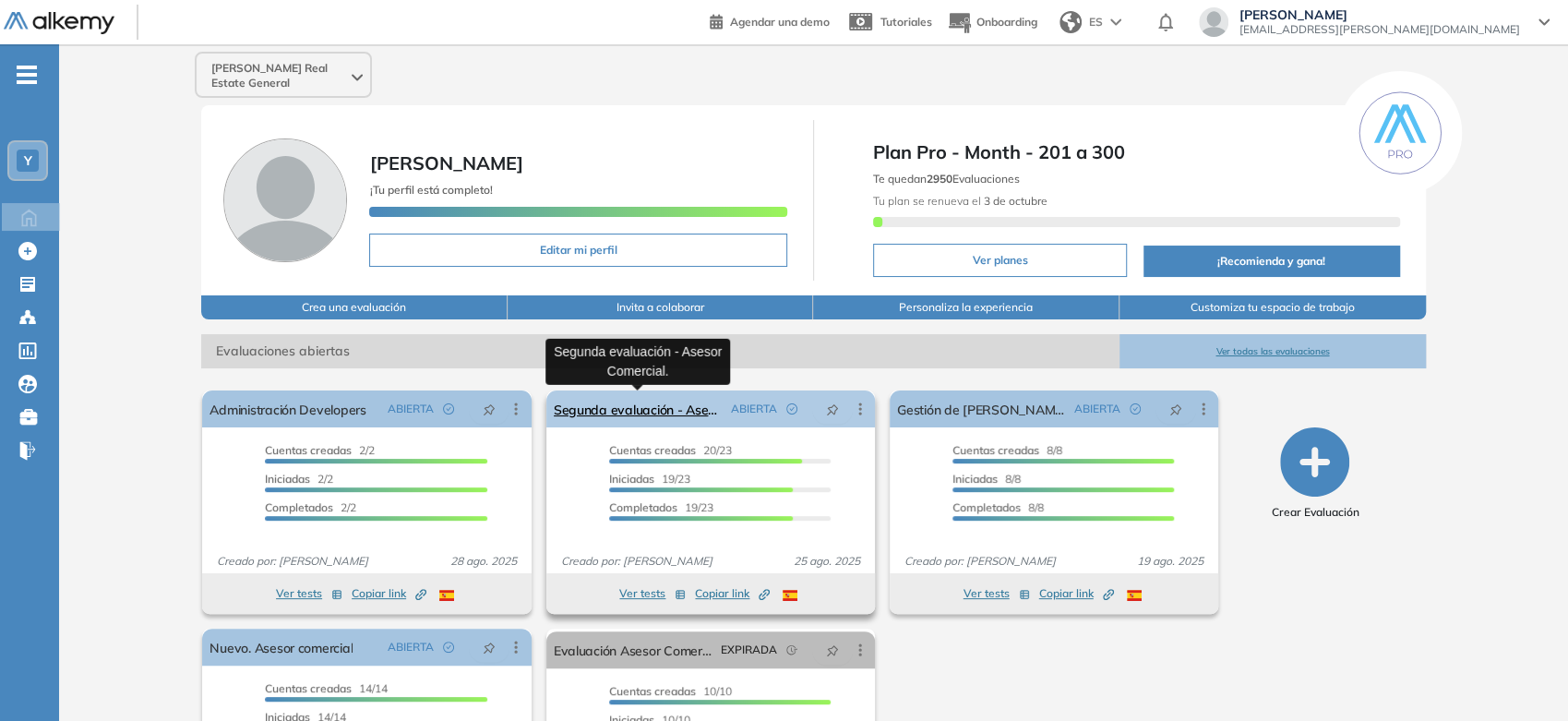
click at [622, 405] on link "Segunda evaluación - Asesor Comercial." at bounding box center [638, 410] width 169 height 37
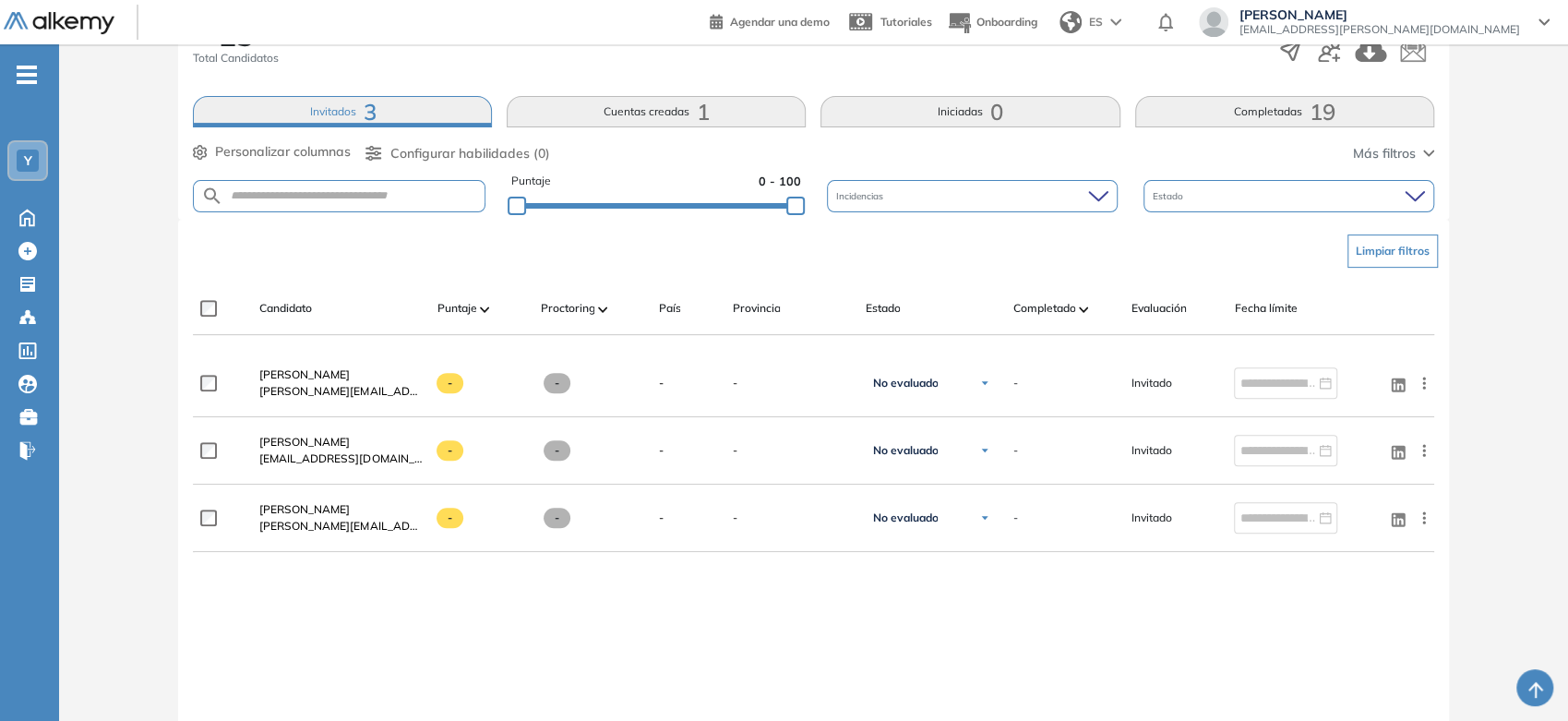
scroll to position [308, 0]
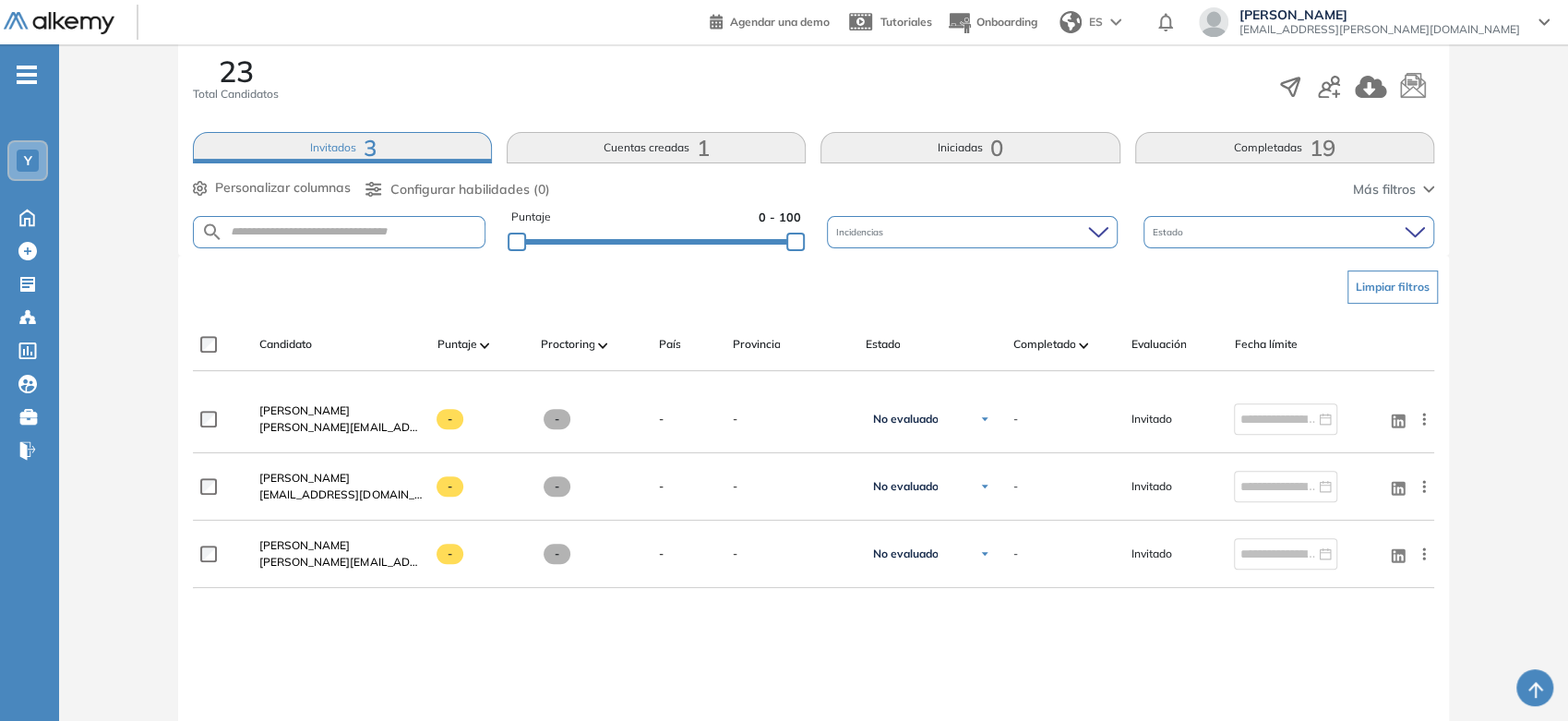
click at [1198, 148] on button "Completadas 19" at bounding box center [1285, 148] width 299 height 32
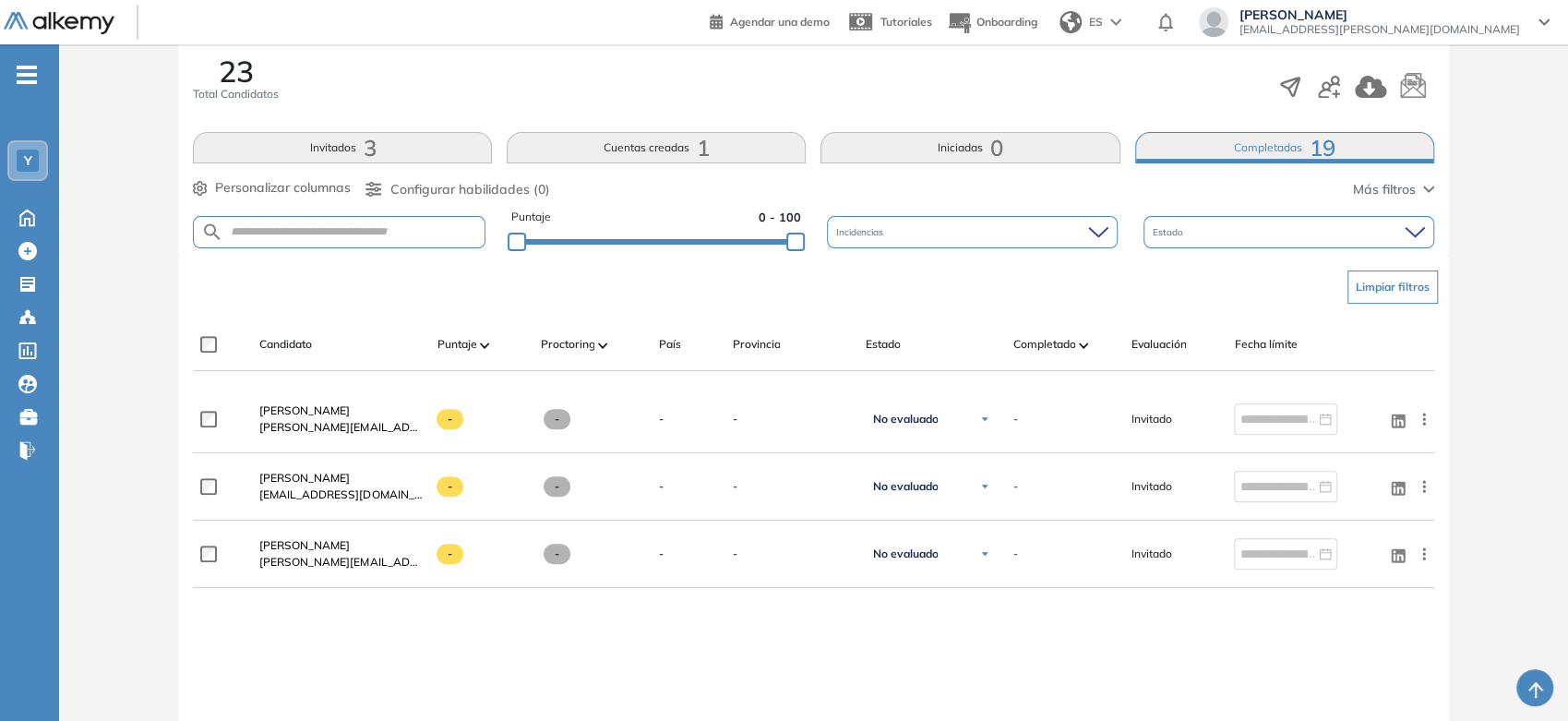
click at [1269, 143] on button "Completadas 19" at bounding box center [1285, 148] width 299 height 32
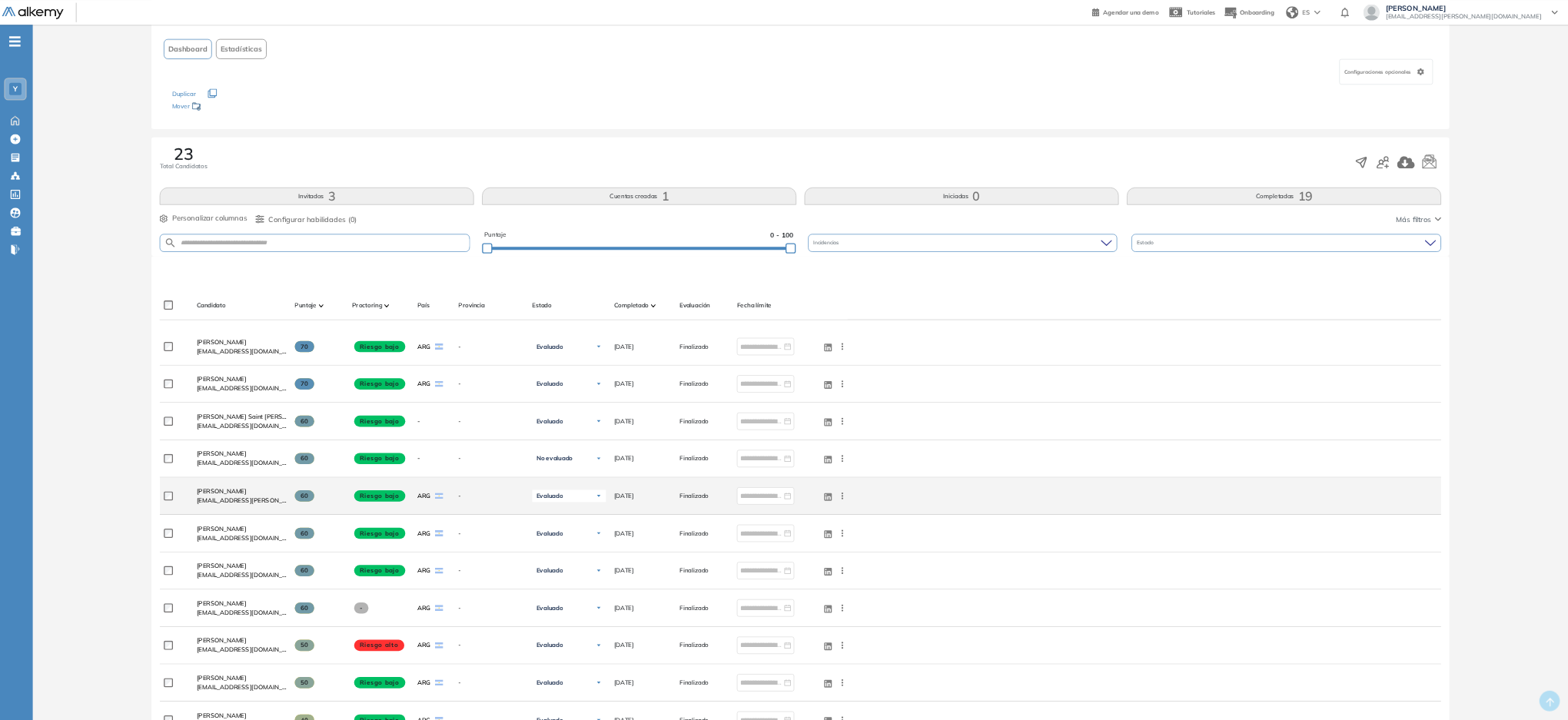
scroll to position [0, 0]
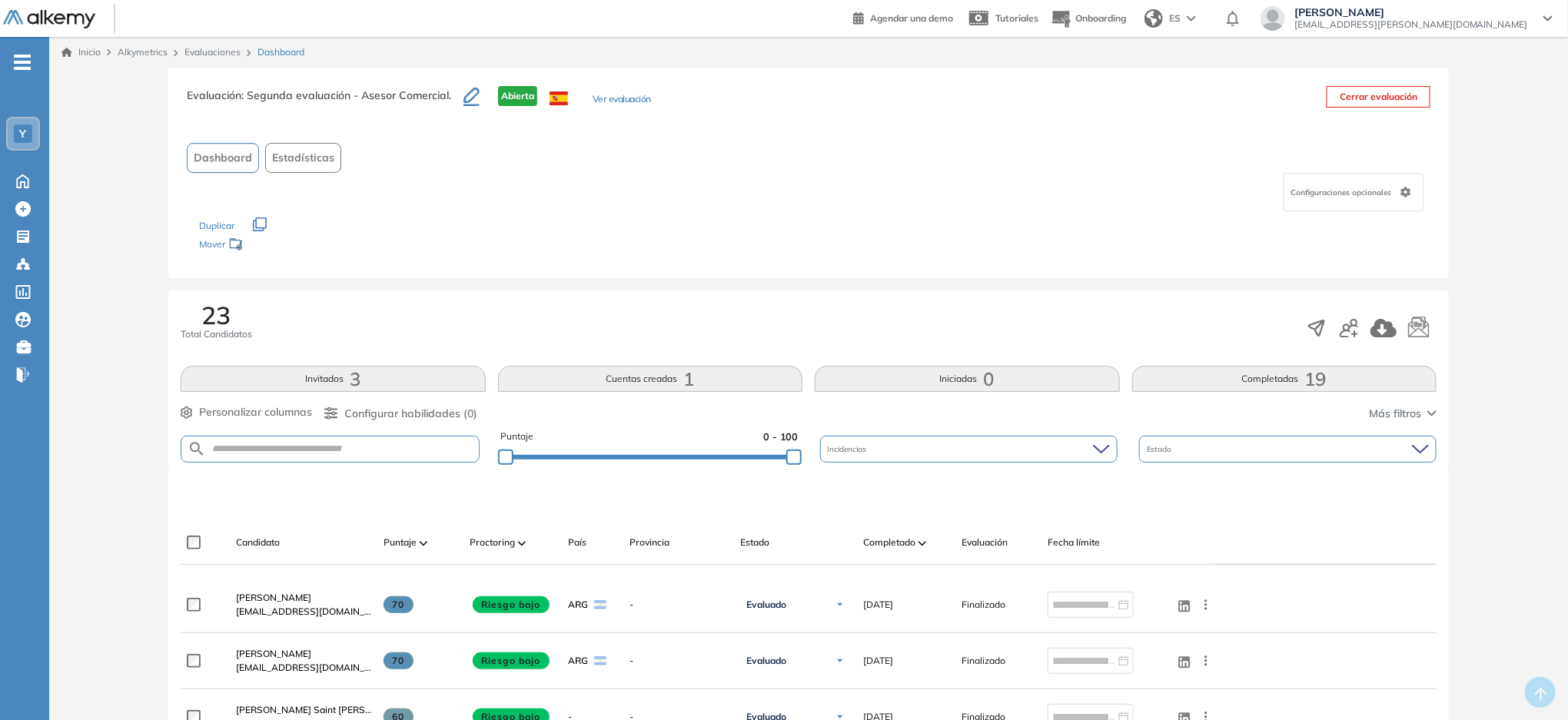
click at [84, 48] on link "Inicio" at bounding box center [81, 52] width 39 height 14
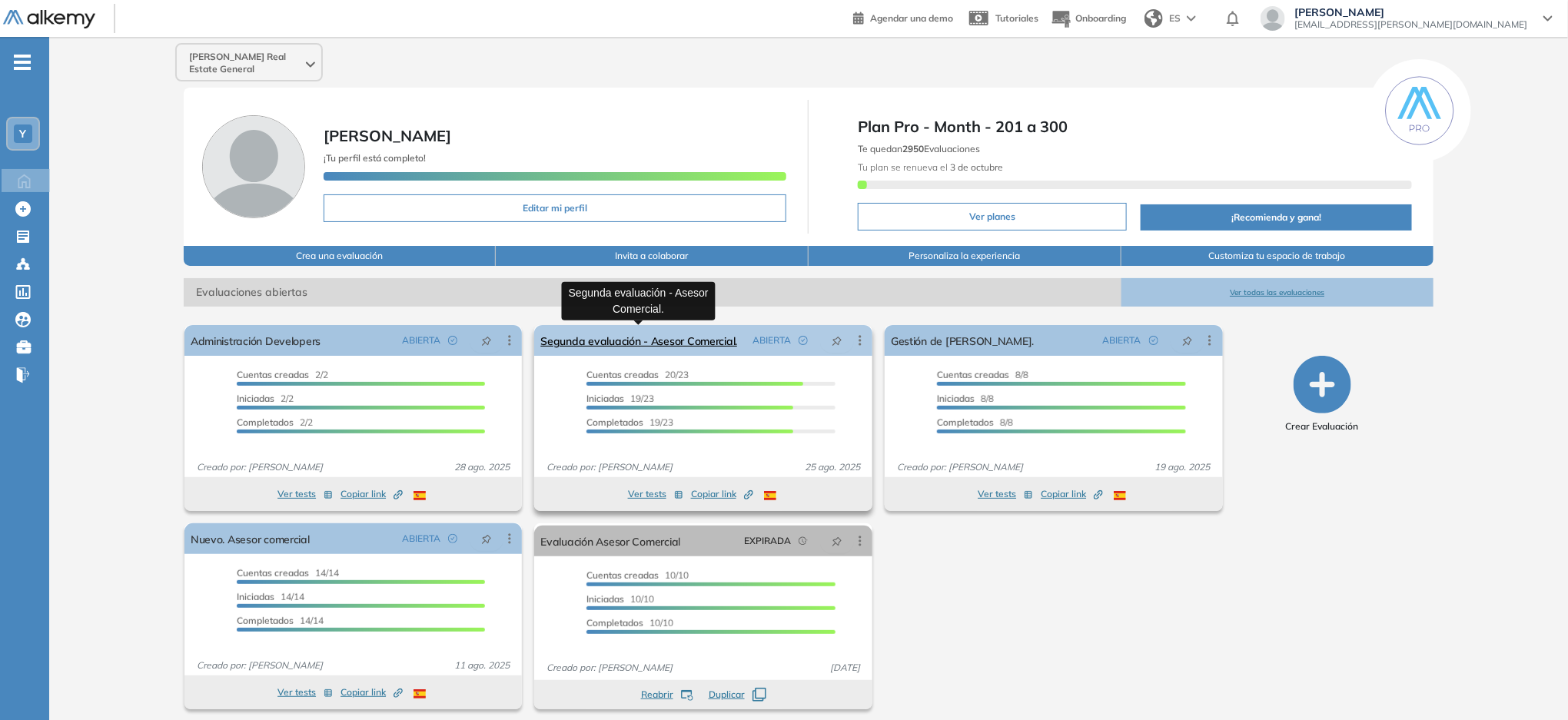
click at [650, 332] on link "Segunda evaluación - Asesor Comercial." at bounding box center [639, 341] width 197 height 31
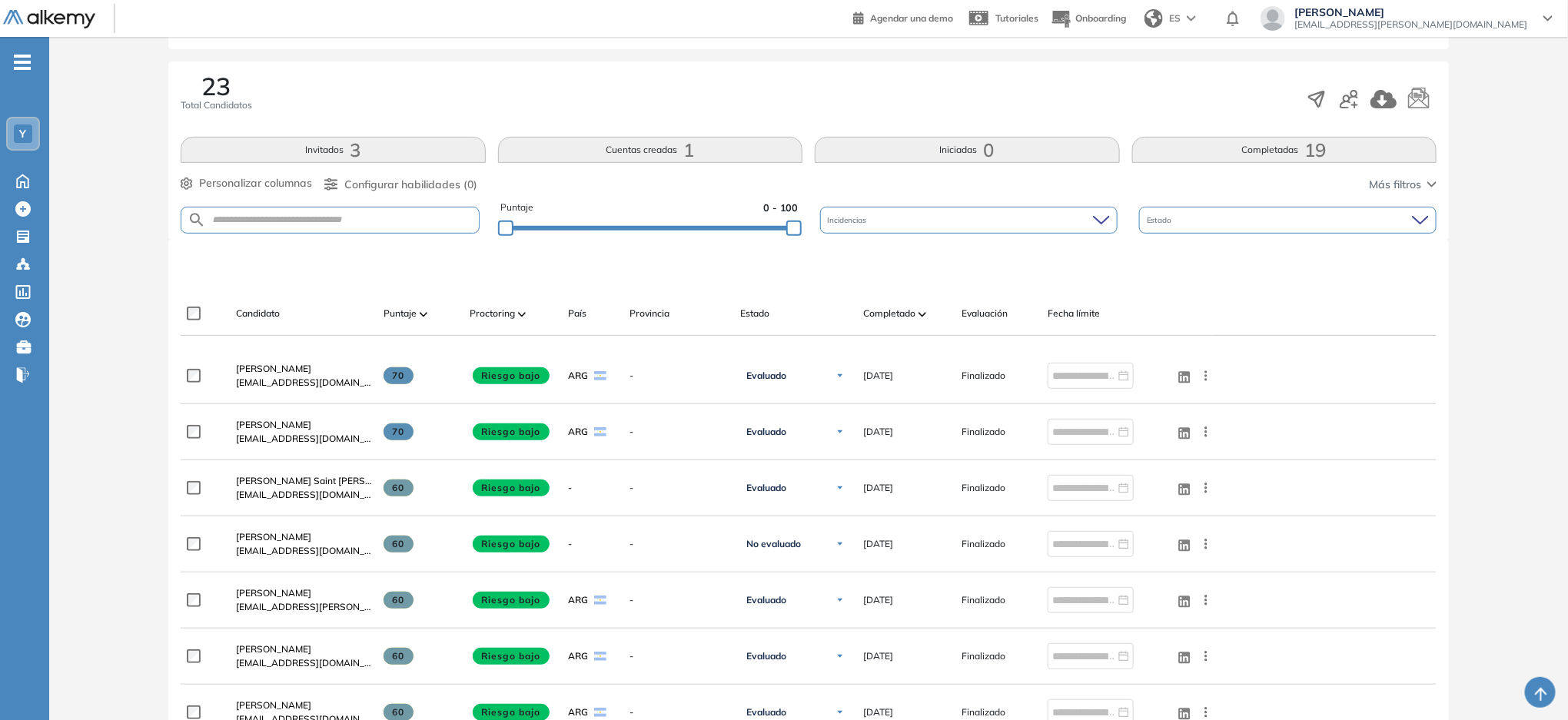
scroll to position [103, 0]
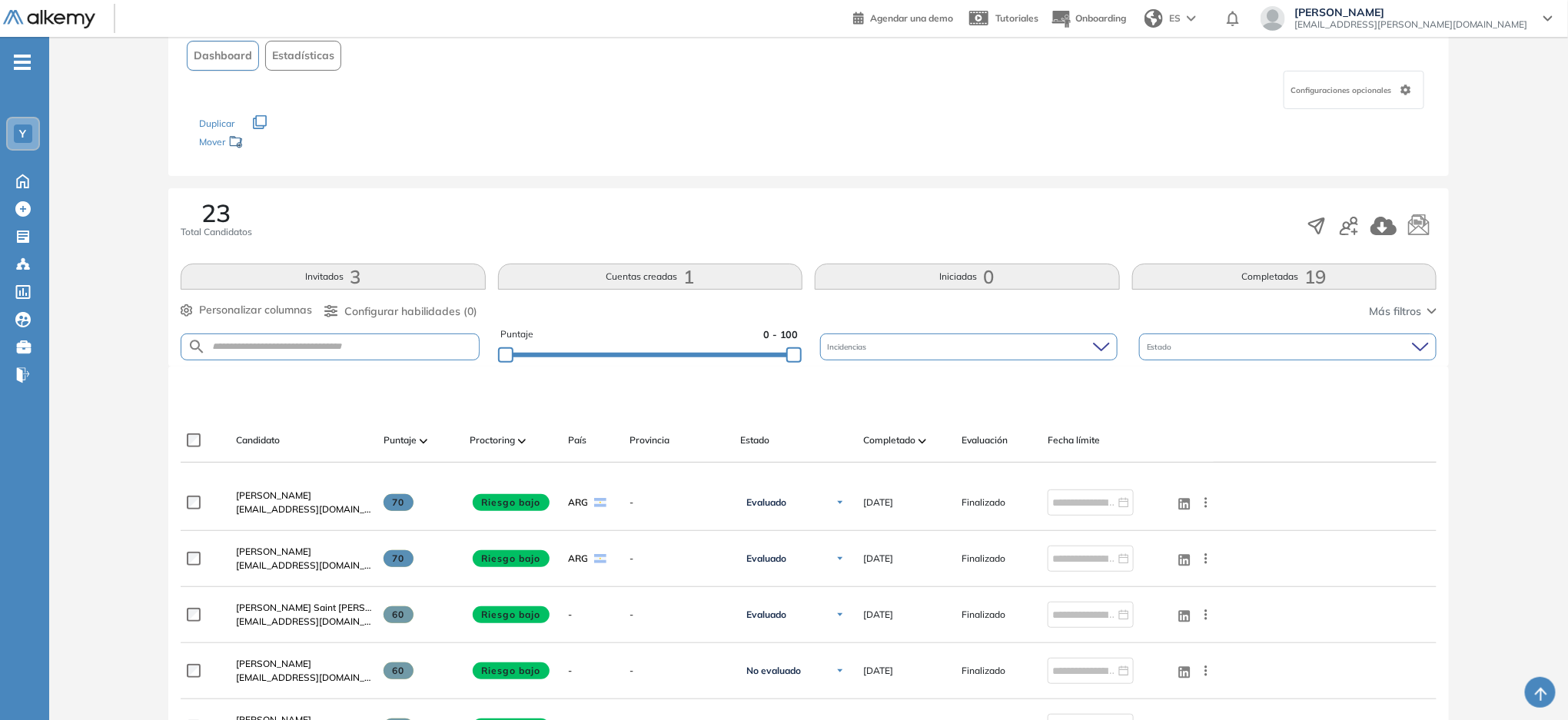
click at [376, 271] on button "Invitados 3" at bounding box center [333, 277] width 305 height 26
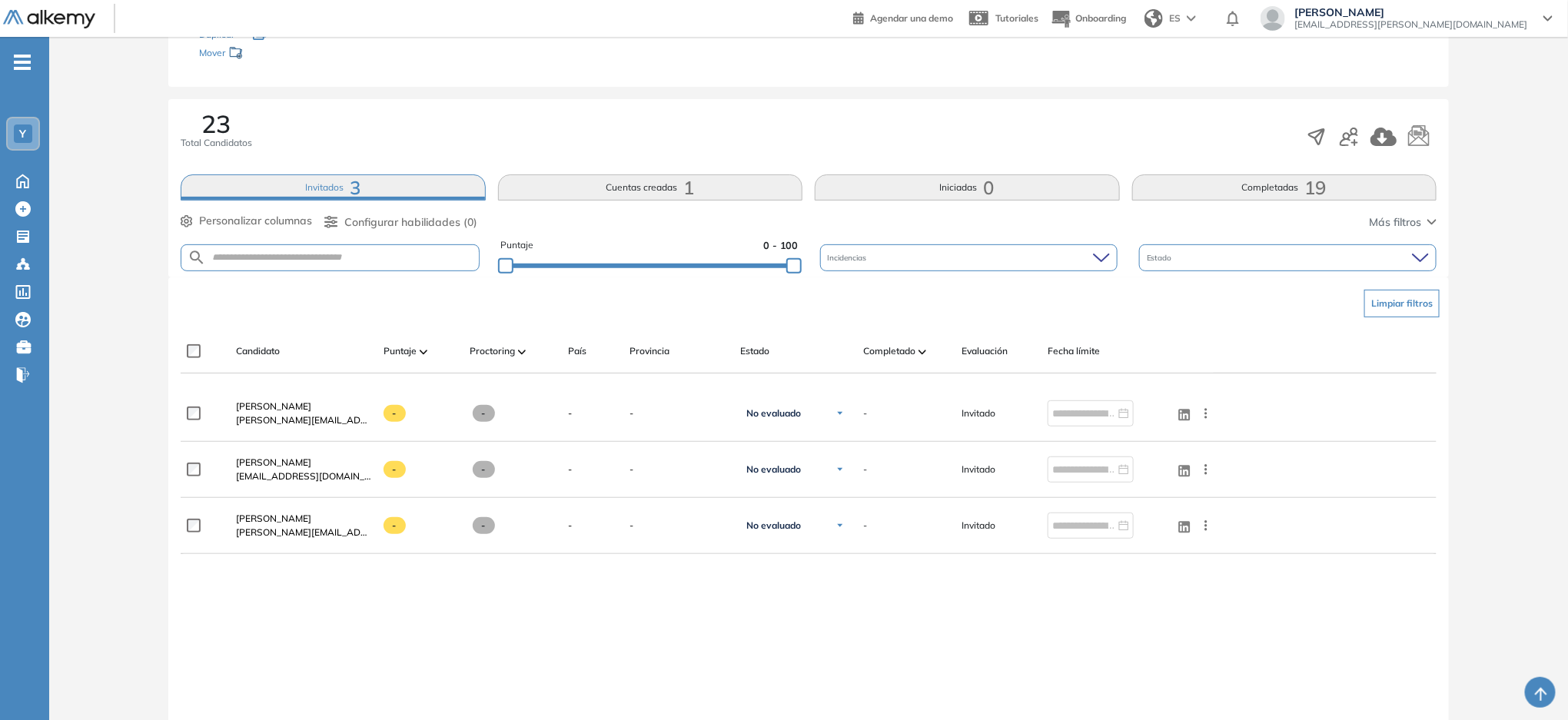
scroll to position [204, 0]
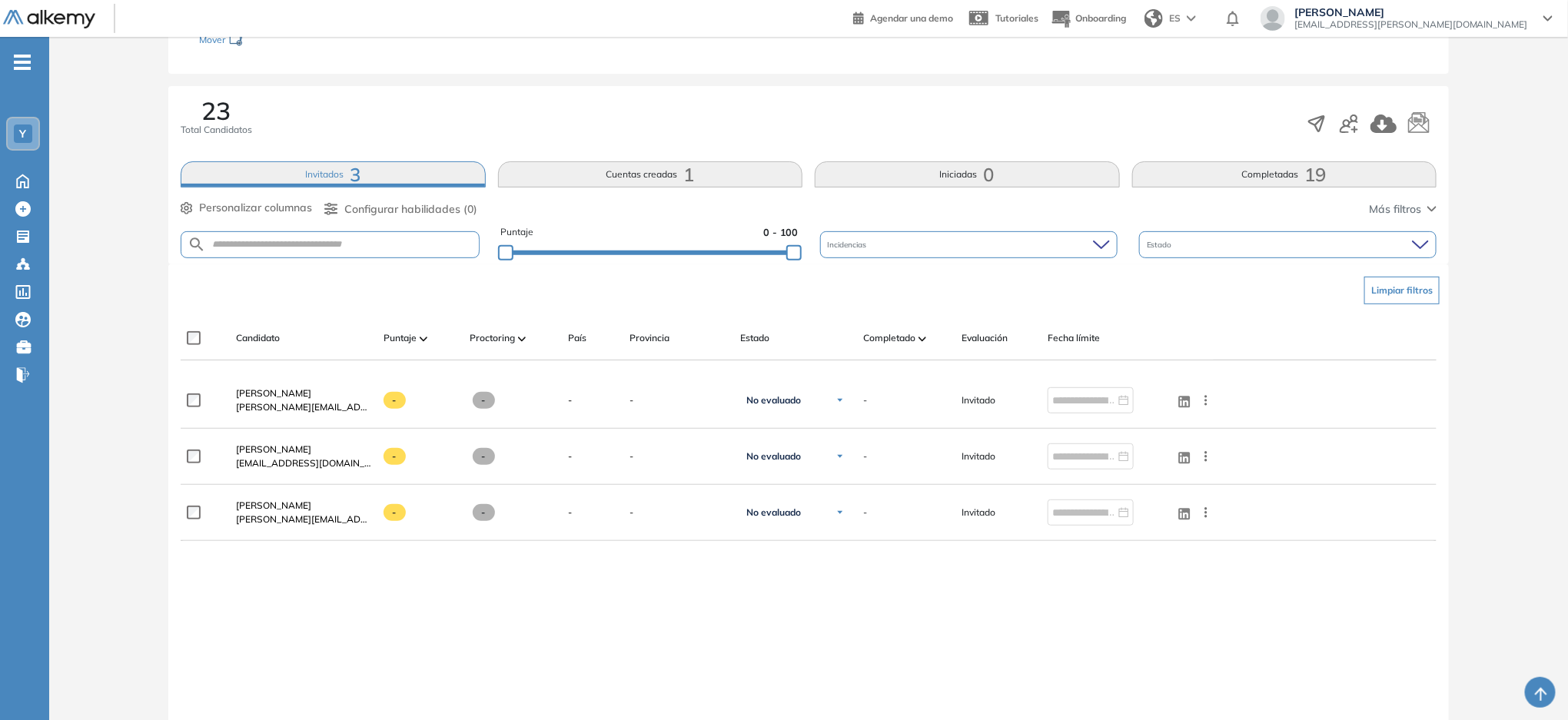
click at [655, 180] on button "Cuentas creadas 1" at bounding box center [651, 174] width 305 height 26
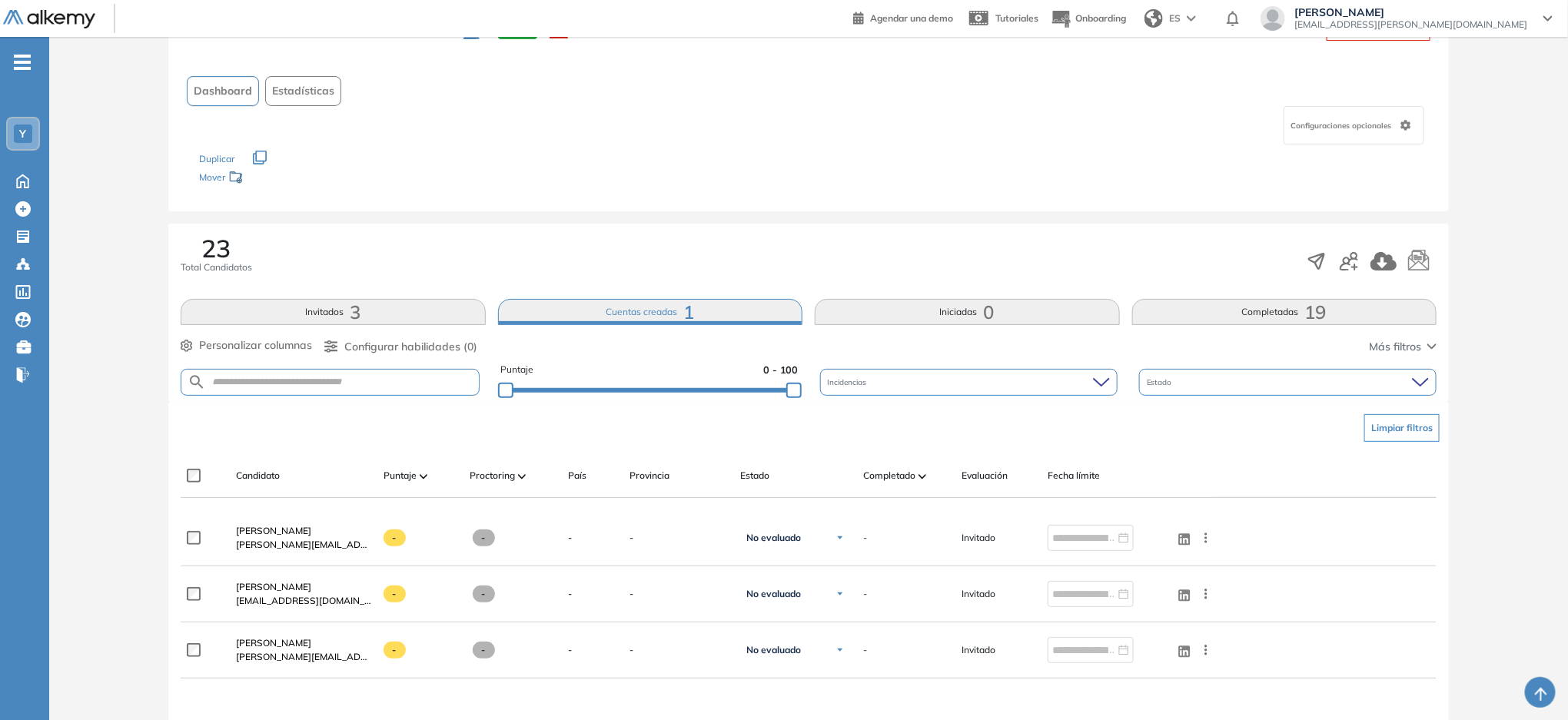
scroll to position [103, 0]
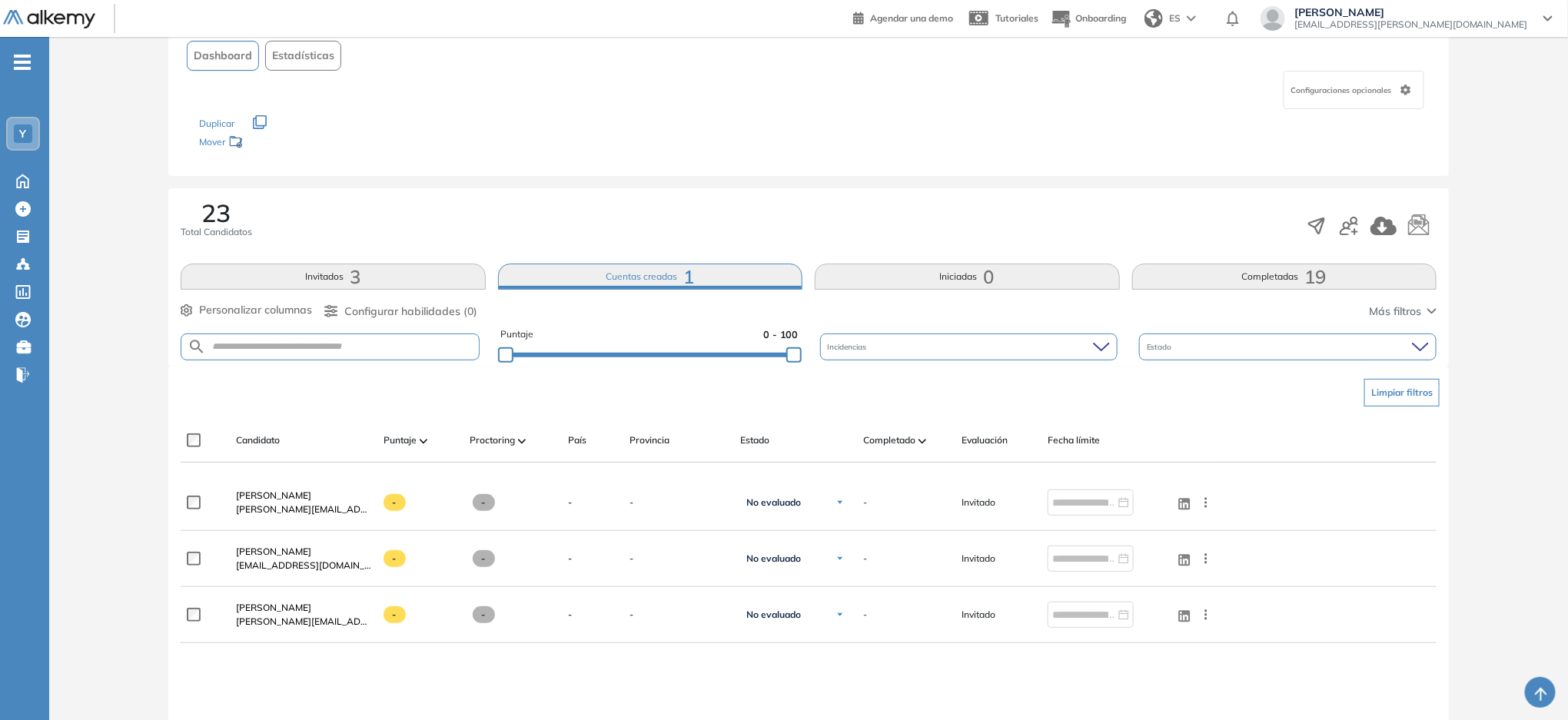
click at [647, 271] on button "Cuentas creadas 1" at bounding box center [651, 277] width 305 height 26
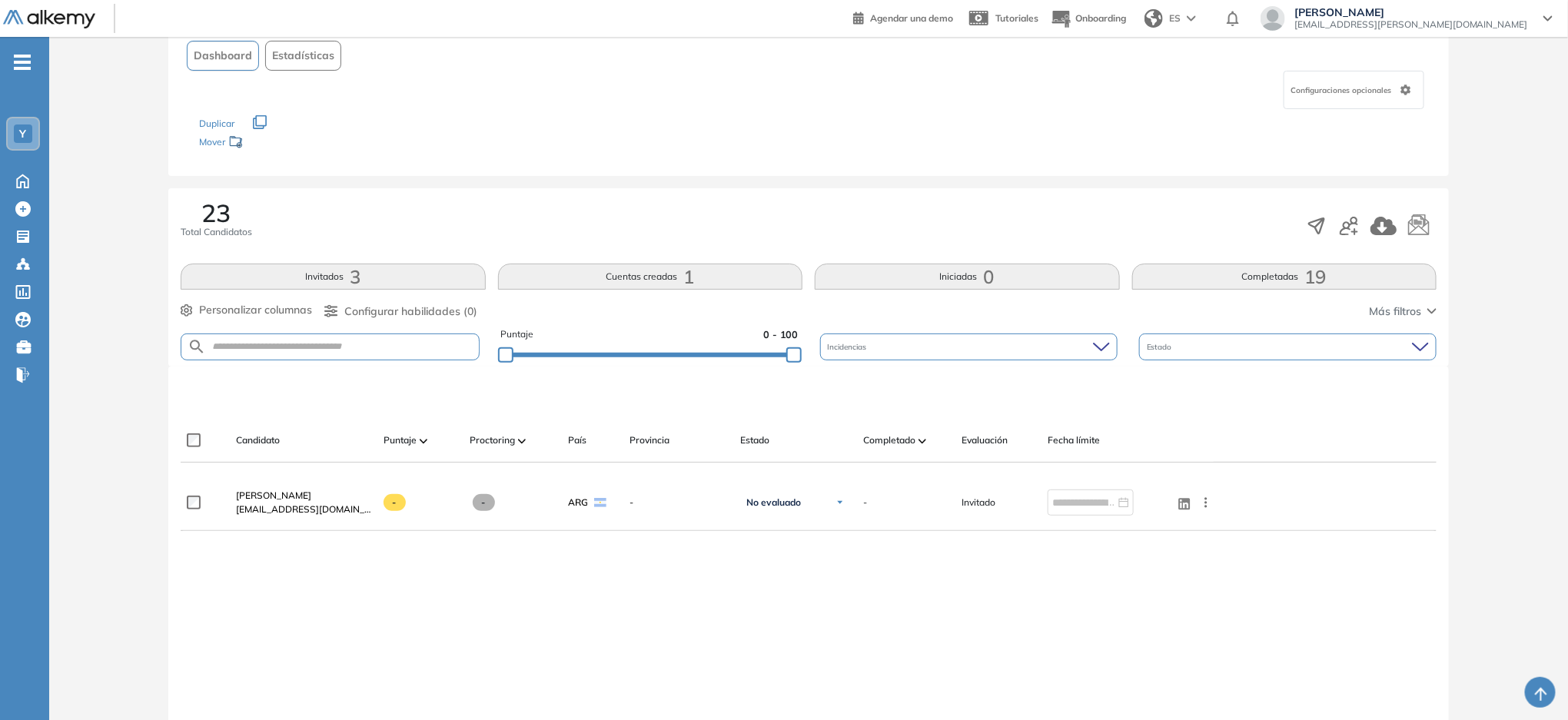
click at [989, 289] on div "23 Total Candidatos Invitados 3 Cuentas creadas 1 Iniciadas 0 Completadas 19 Pe…" at bounding box center [808, 277] width 1280 height 178
click at [983, 280] on button "Iniciadas 0" at bounding box center [967, 277] width 305 height 26
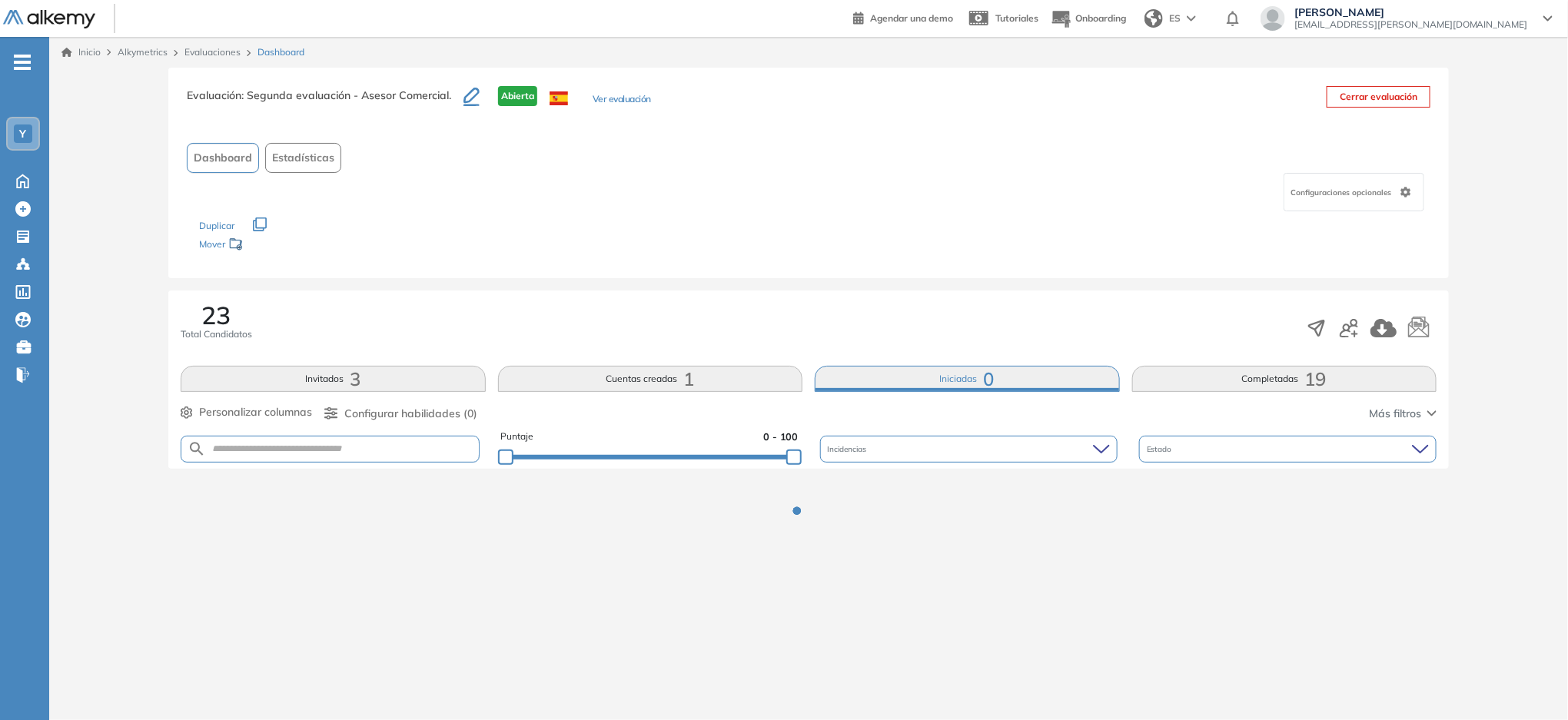
scroll to position [0, 0]
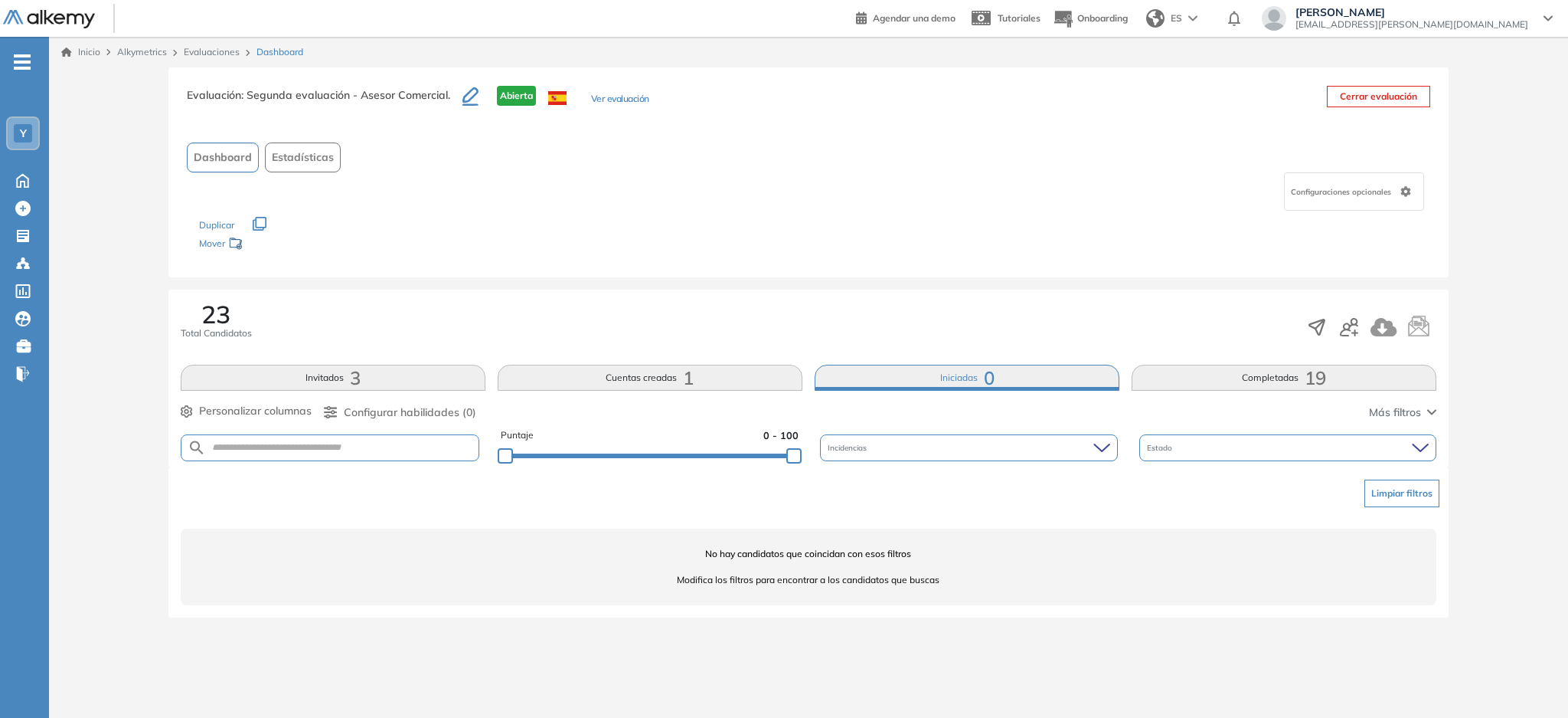
click at [1296, 384] on button "Completadas 19" at bounding box center [1284, 377] width 305 height 26
click at [1296, 383] on button "Completadas 19" at bounding box center [1284, 377] width 305 height 26
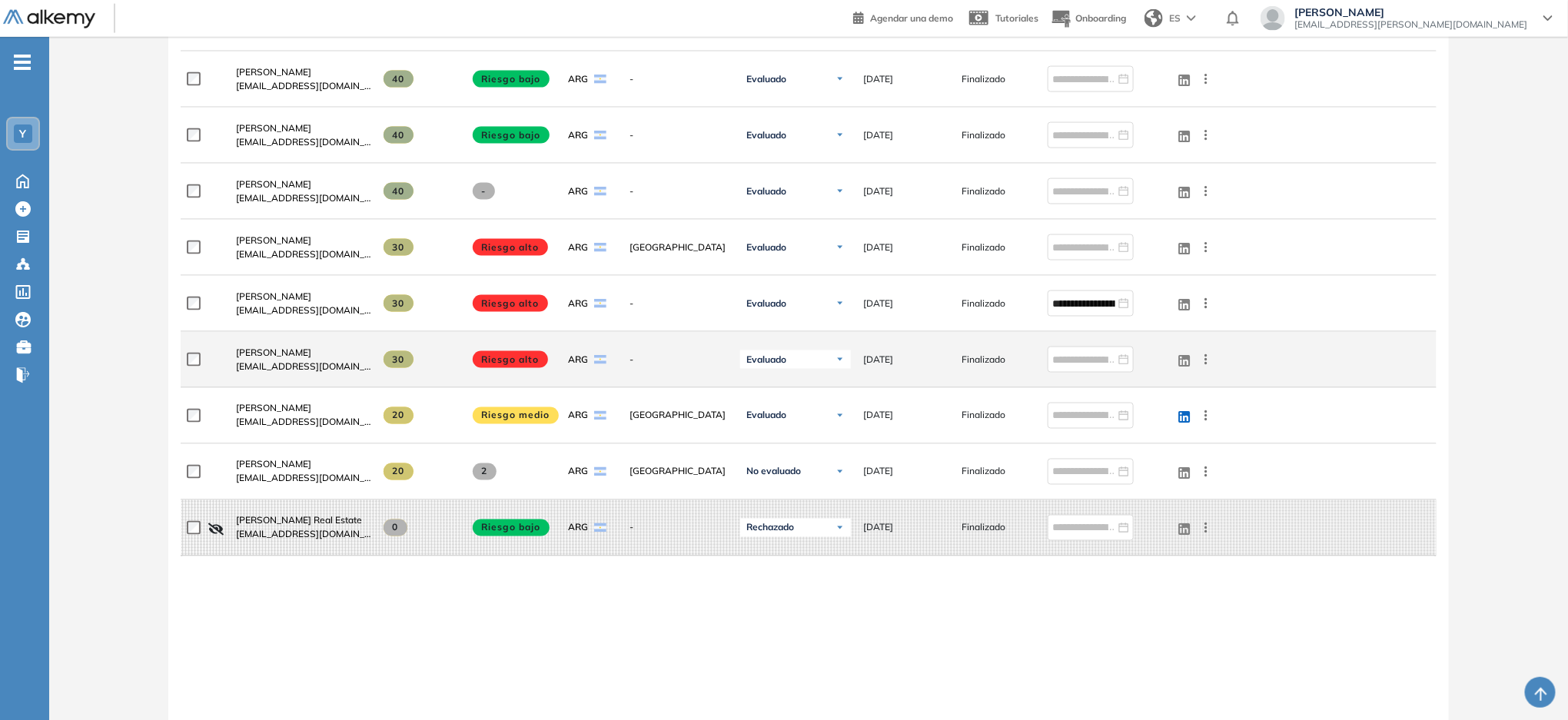
scroll to position [1122, 0]
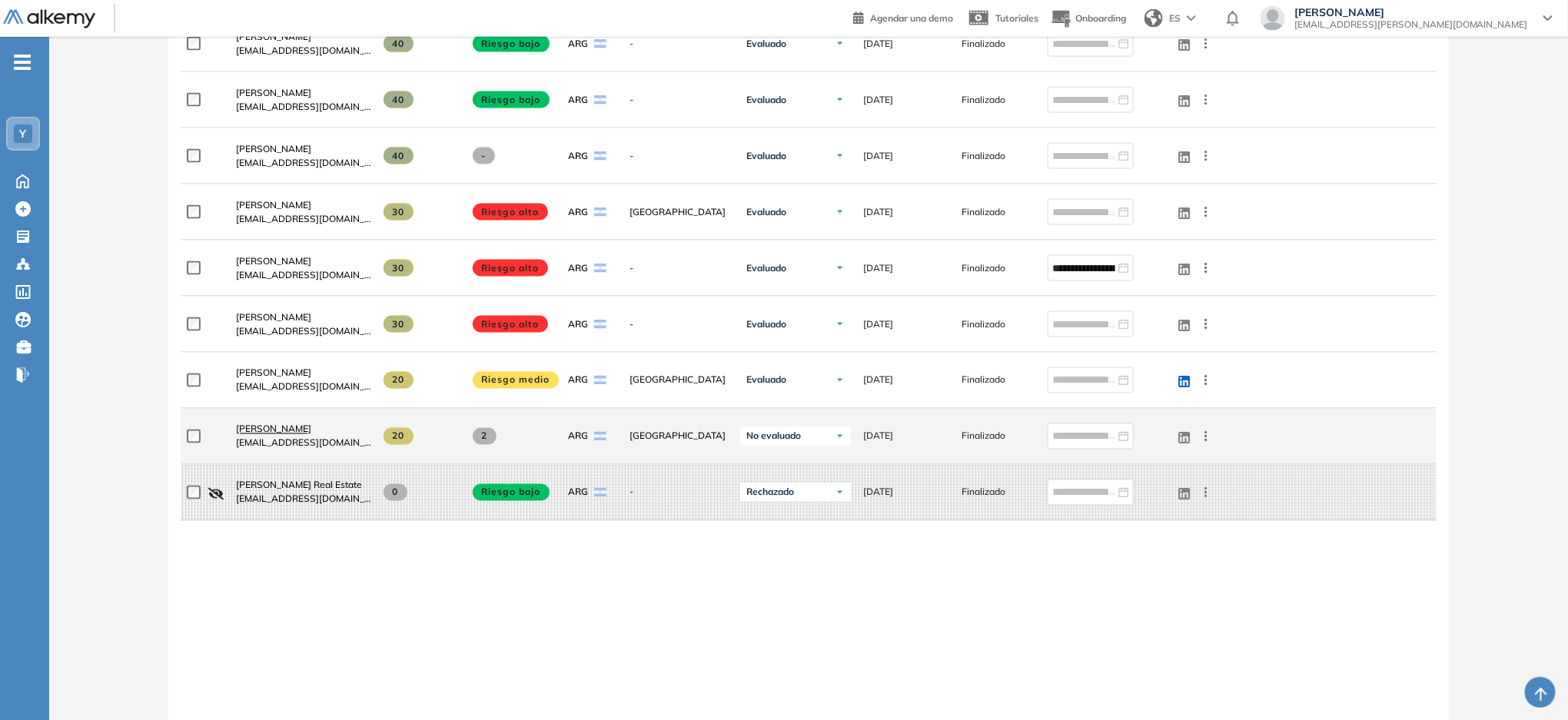
click at [282, 434] on span "[PERSON_NAME]" at bounding box center [274, 429] width 76 height 12
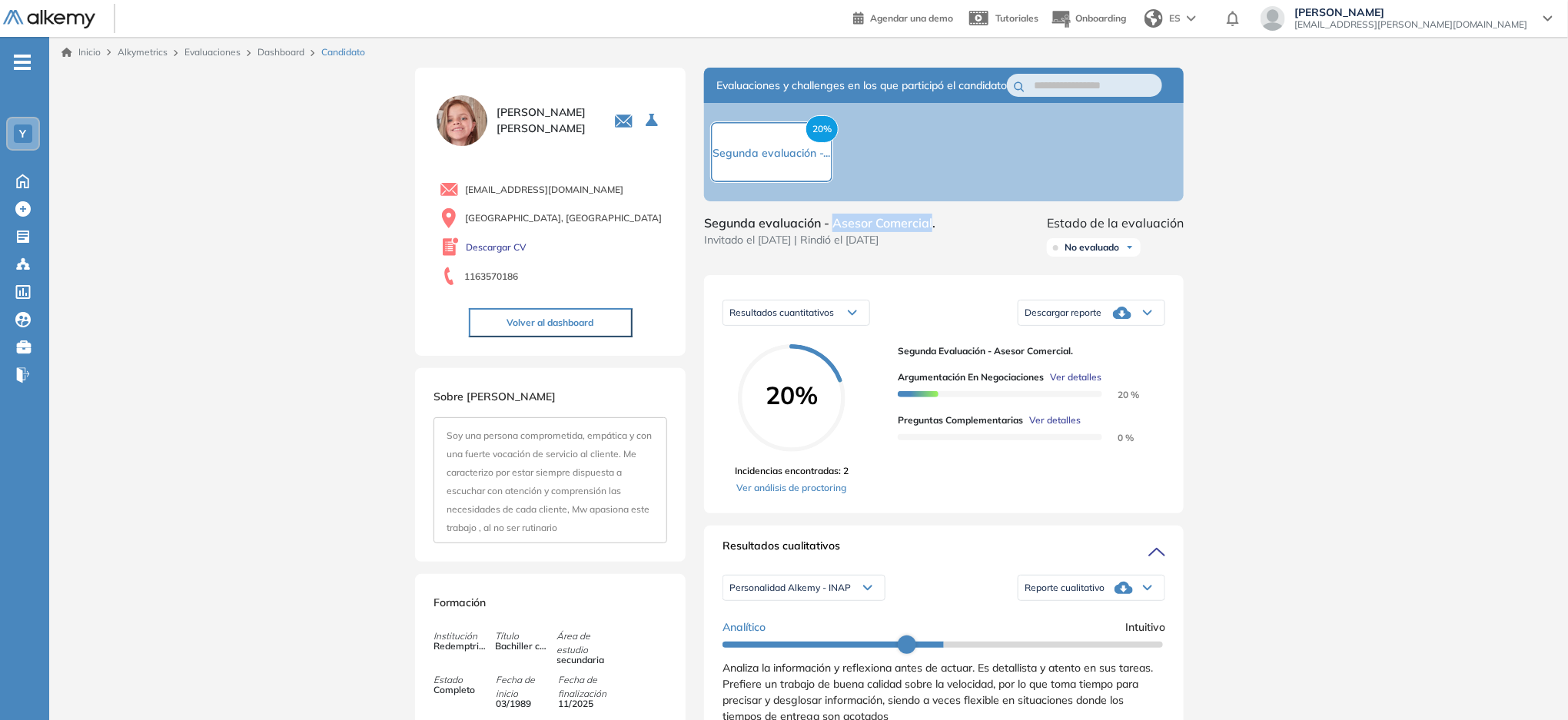
drag, startPoint x: 835, startPoint y: 237, endPoint x: 933, endPoint y: 219, distance: 99.6
copy span "Asesor Comercial"
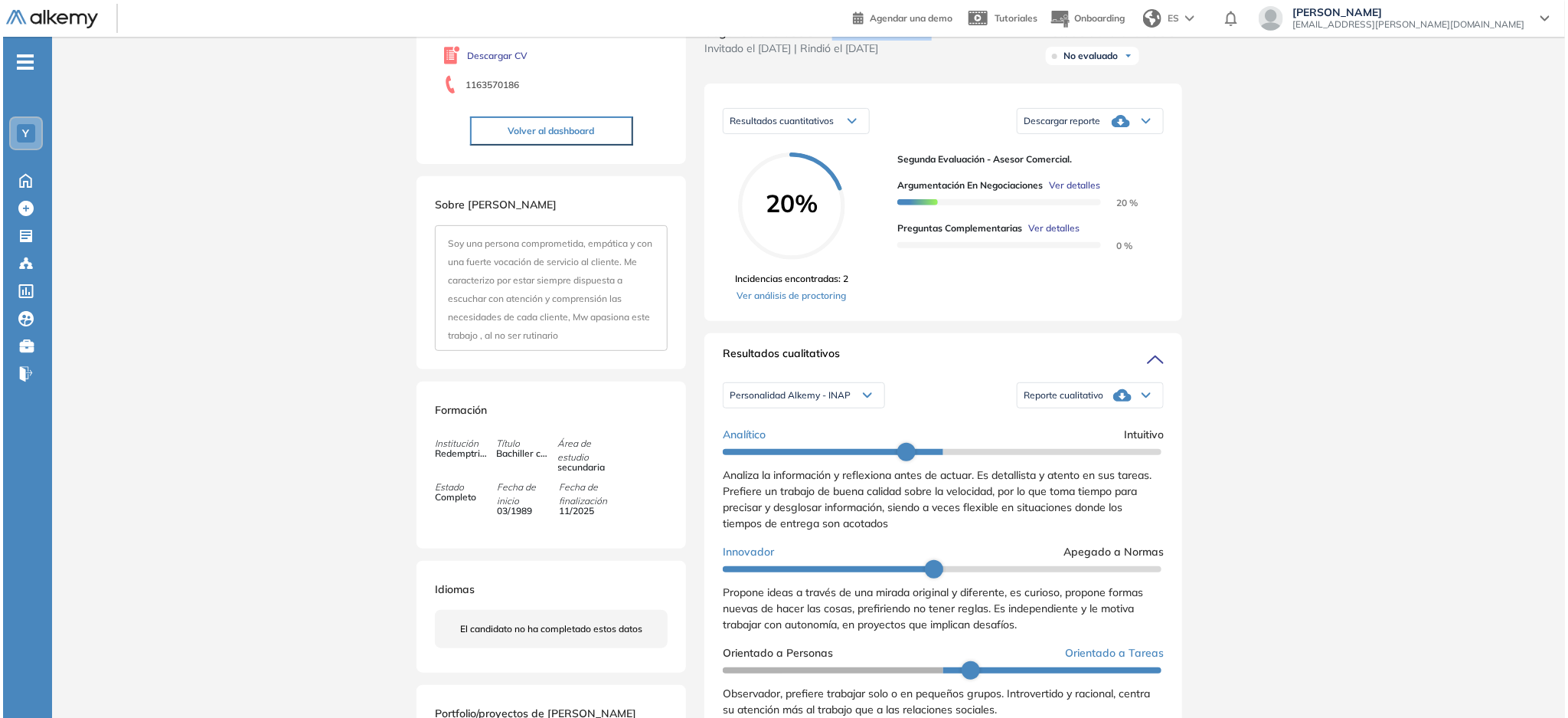
scroll to position [204, 0]
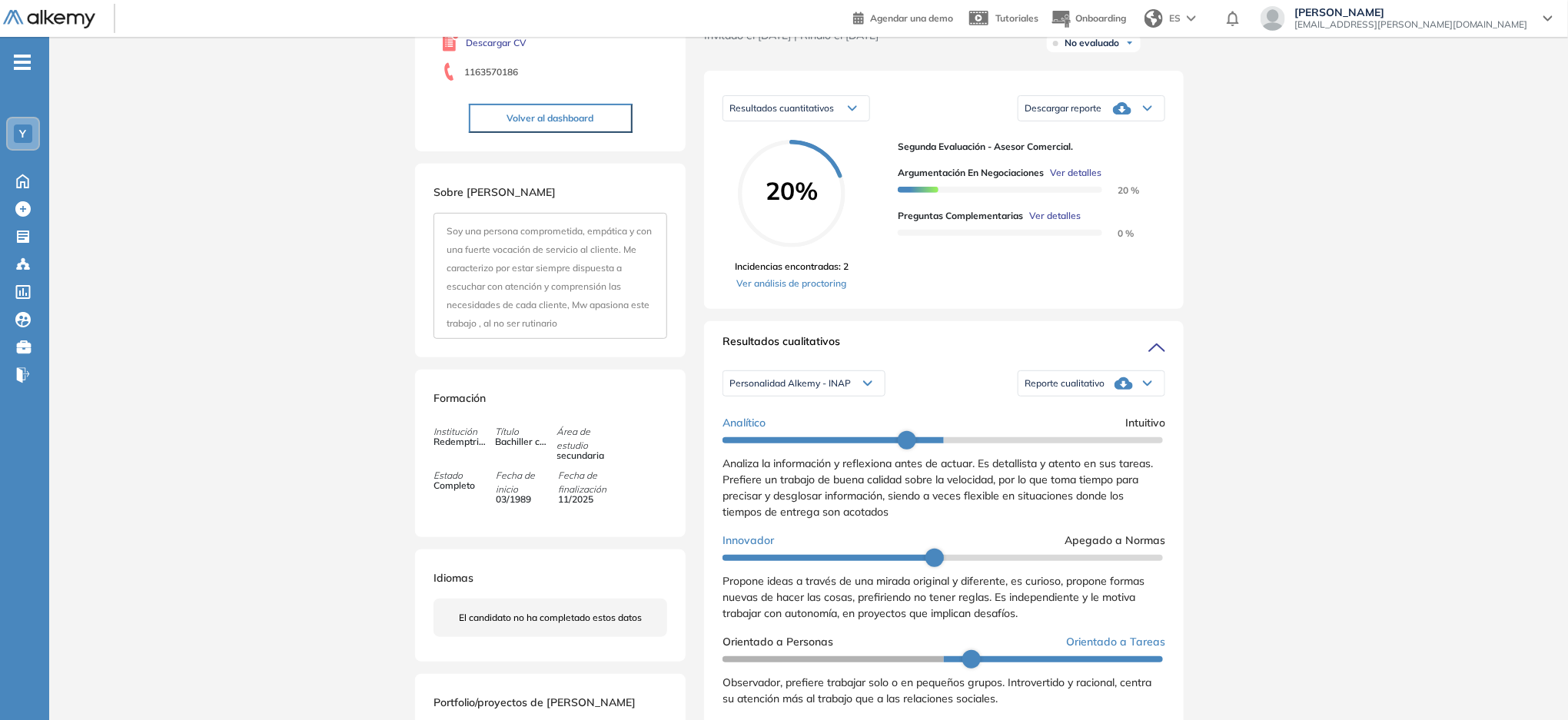
click at [1081, 358] on div "Resultados cualitativos" at bounding box center [944, 346] width 443 height 25
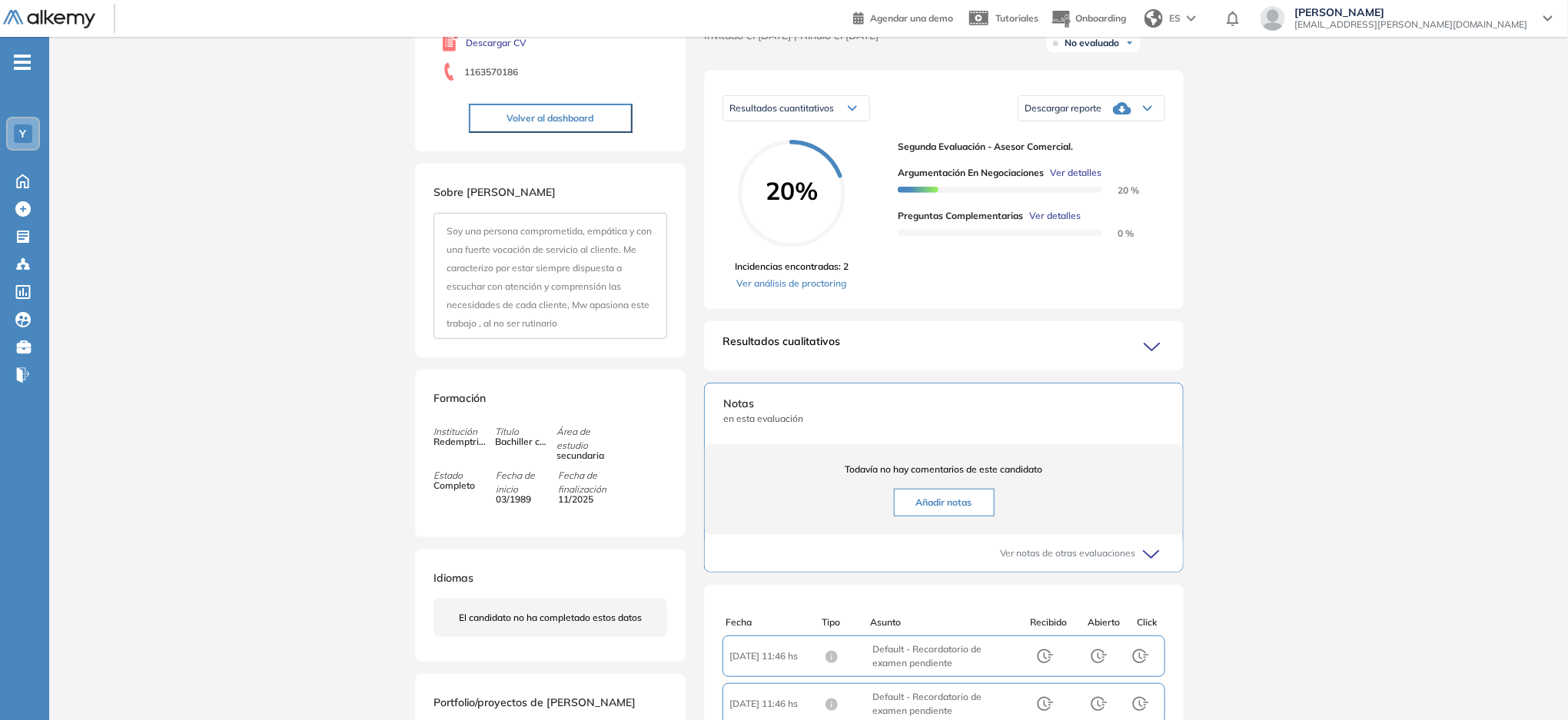
click at [1066, 409] on div "Evaluaciones y challenges en los que participó el candidato 20% Segunda evaluac…" at bounding box center [944, 358] width 517 height 989
click at [1165, 358] on icon at bounding box center [1155, 348] width 22 height 22
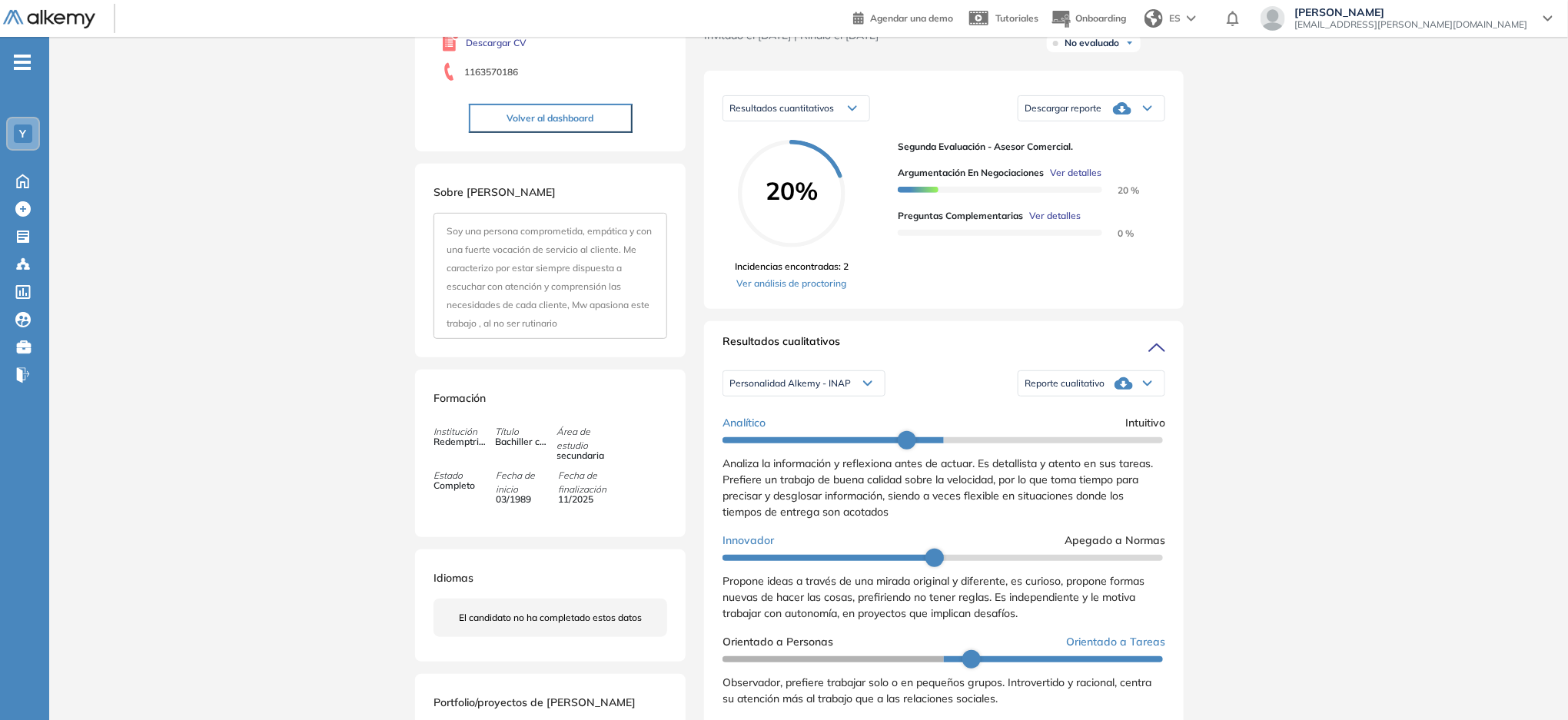
click at [1104, 395] on div "Reporte cualitativo" at bounding box center [1091, 383] width 146 height 31
click at [1079, 428] on li "Reporte con Afinidad AI" at bounding box center [1073, 420] width 94 height 15
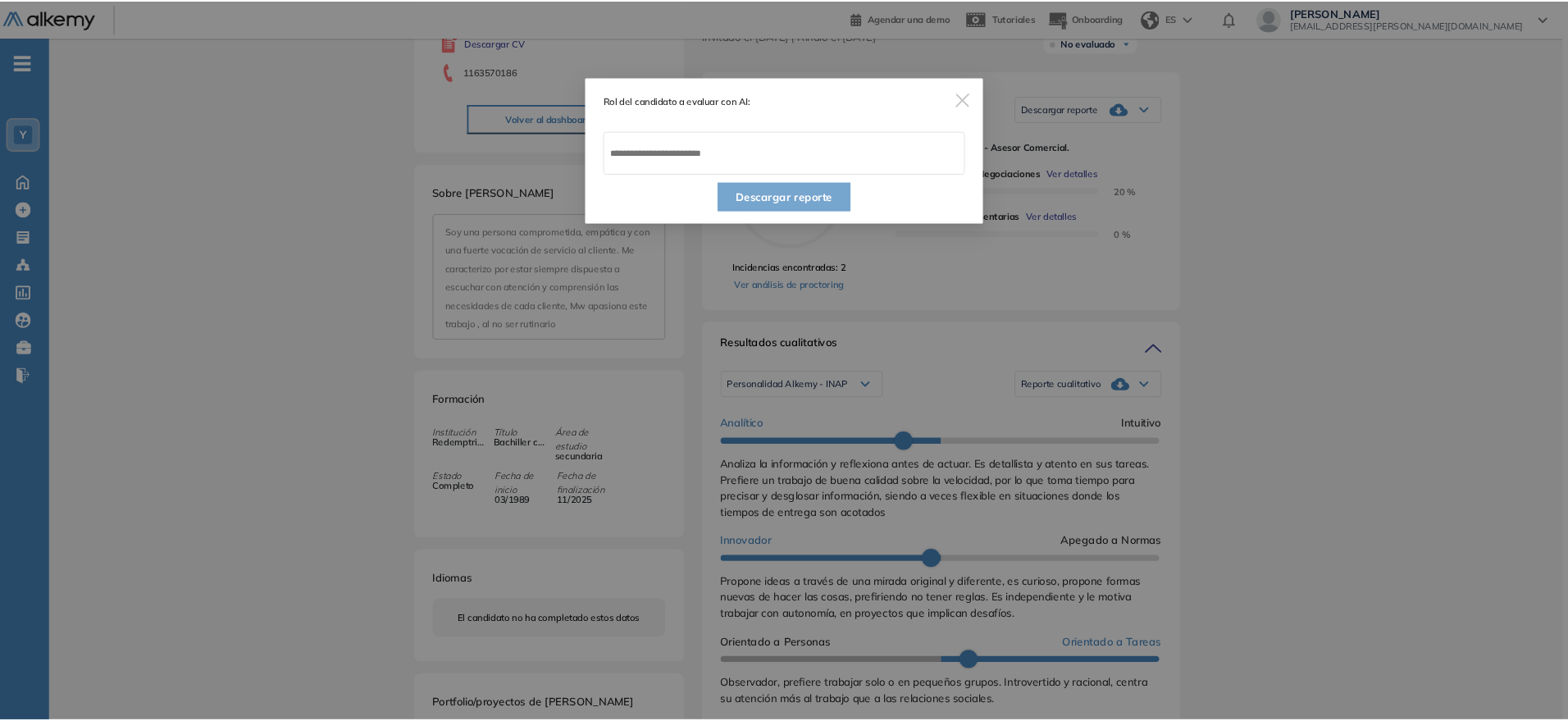
scroll to position [219, 0]
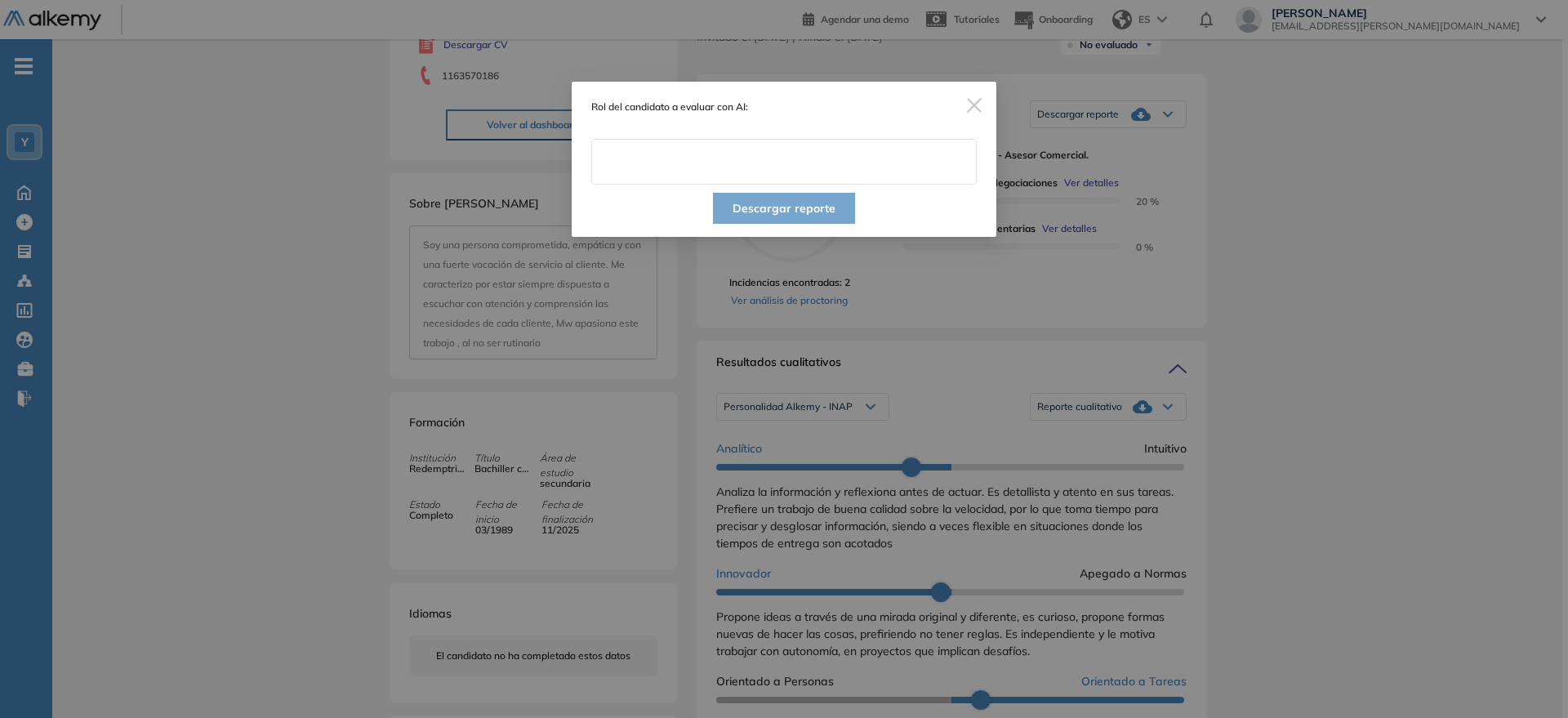
click at [766, 168] on input "text" at bounding box center [784, 161] width 385 height 46
paste input "**********"
type input "**********"
click at [776, 207] on button "Descargar reporte" at bounding box center [783, 208] width 142 height 31
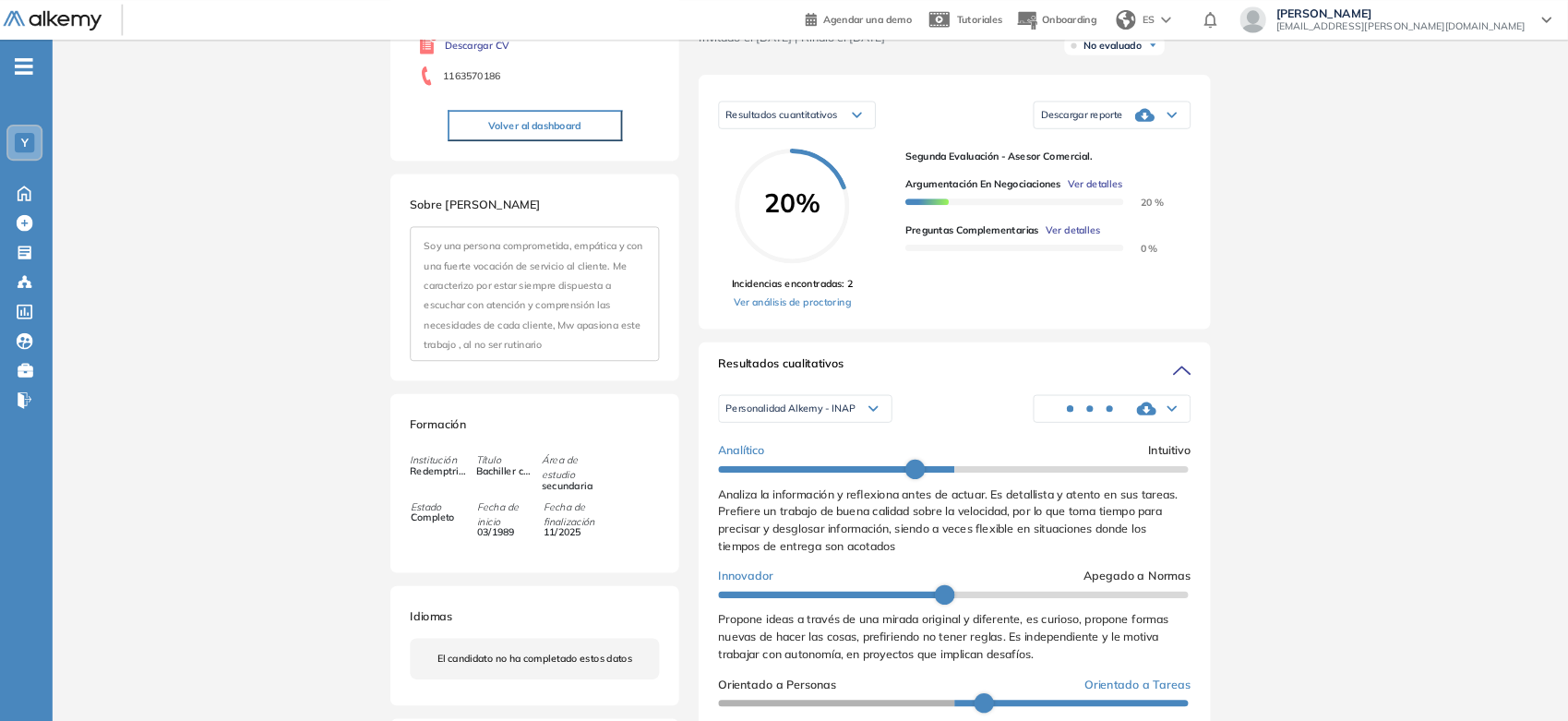
scroll to position [246, 0]
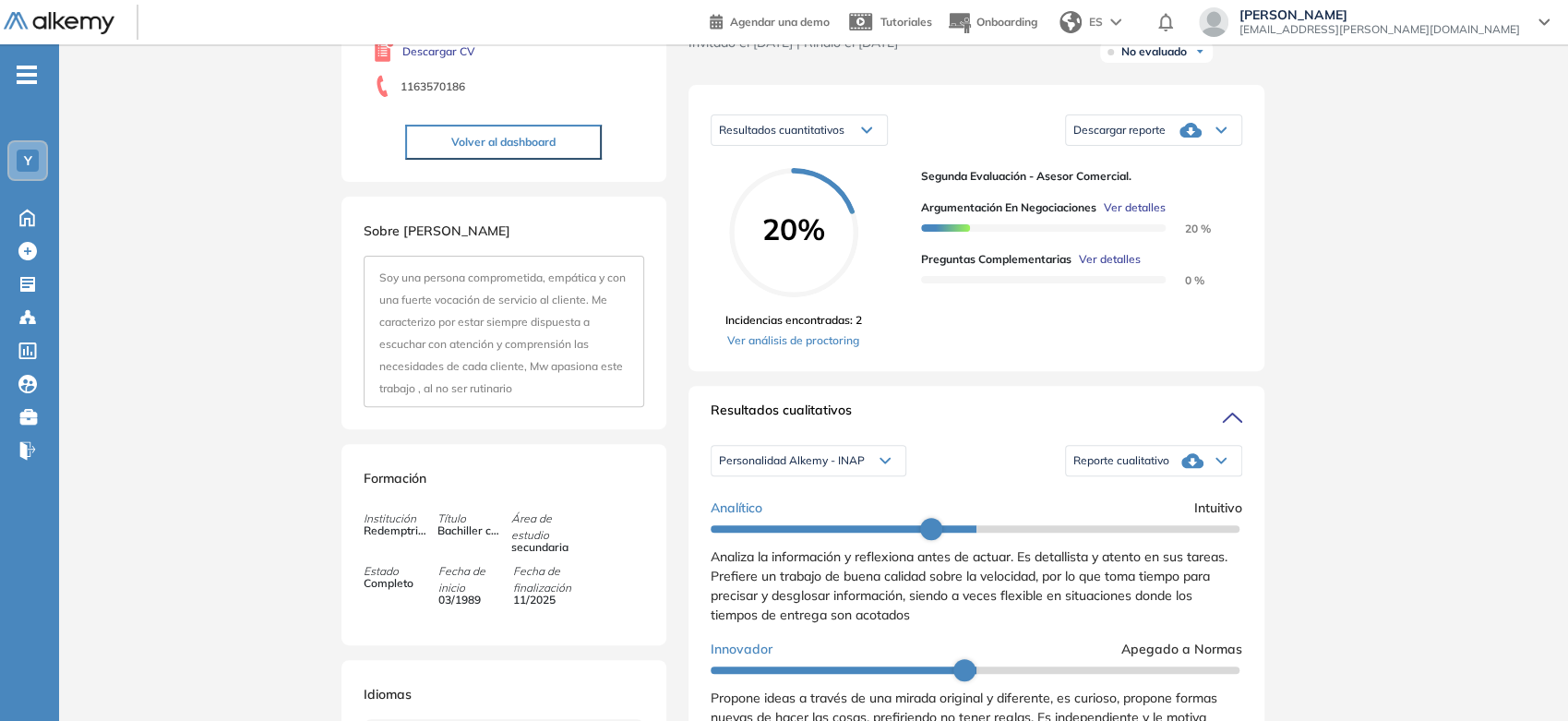
click at [1137, 137] on span "Descargar reporte" at bounding box center [1120, 131] width 93 height 15
click at [1140, 207] on li "Descargar informe resumido" at bounding box center [1143, 197] width 137 height 19
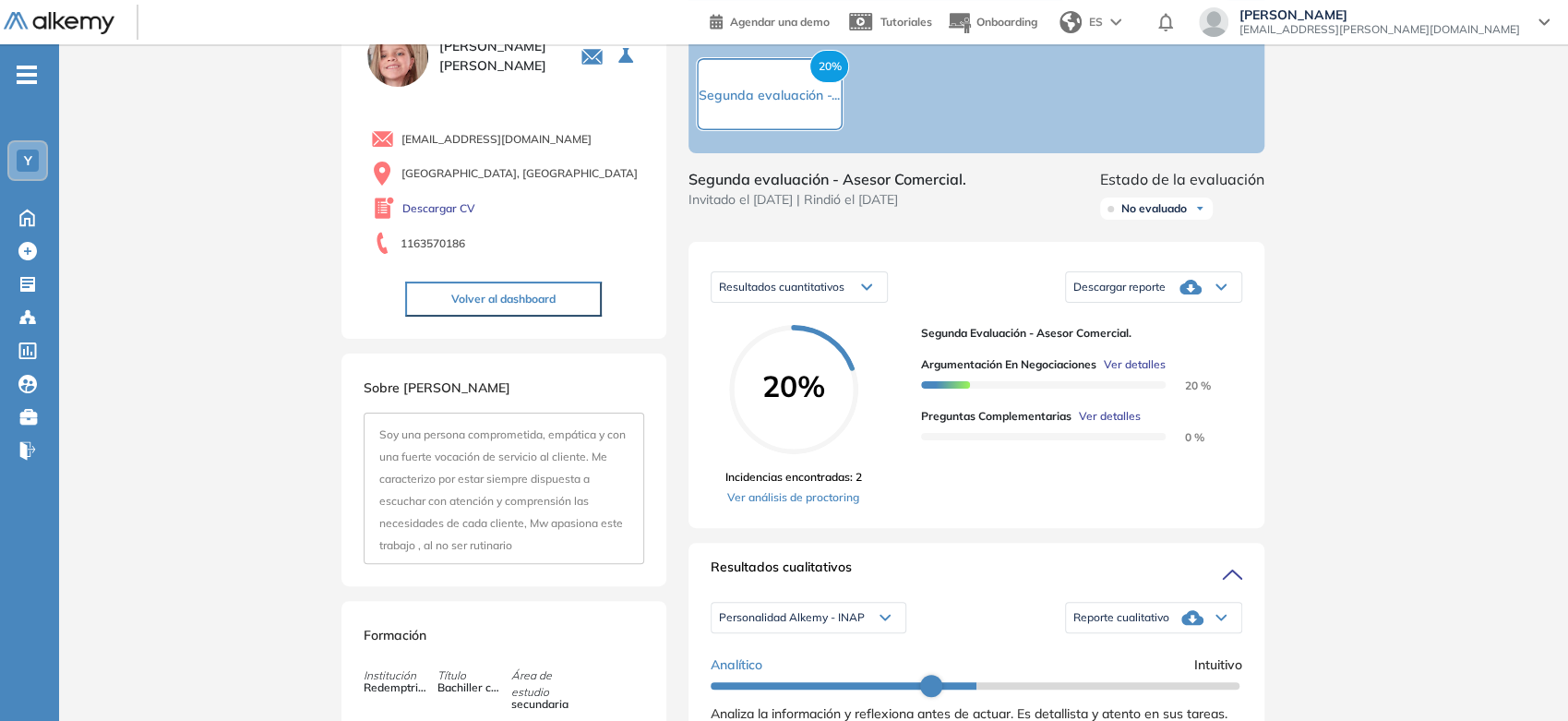
scroll to position [0, 0]
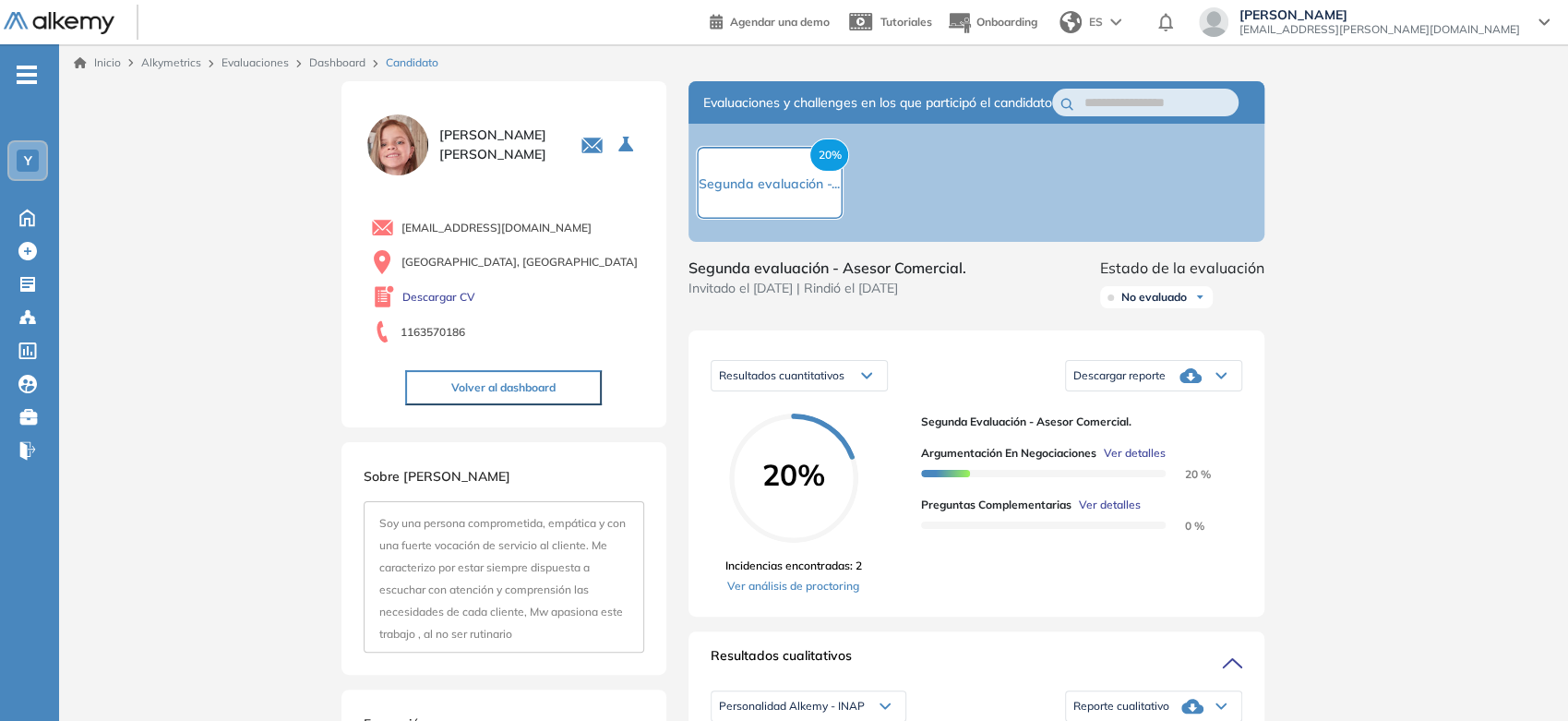
click at [107, 62] on link "Inicio" at bounding box center [97, 63] width 47 height 17
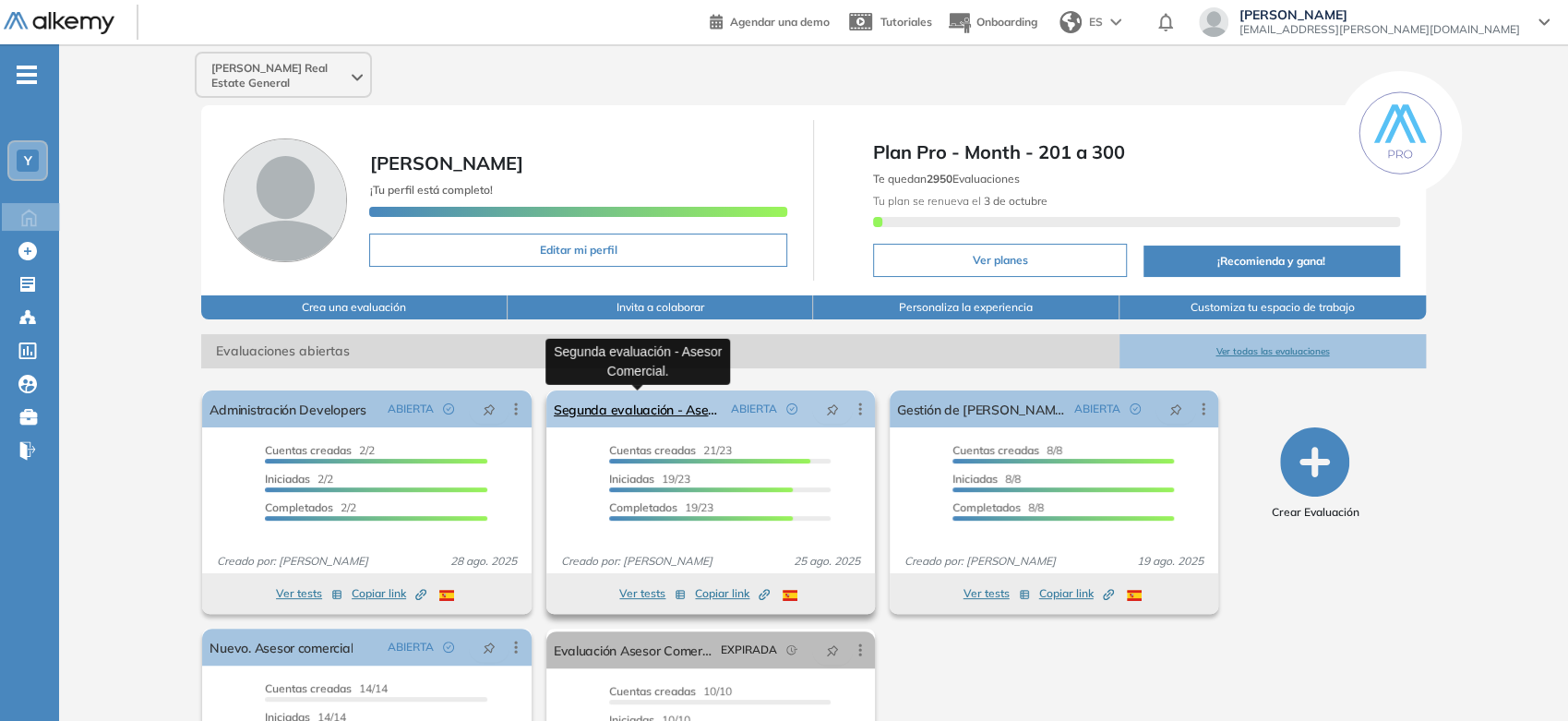
click at [647, 391] on link "Segunda evaluación - Asesor Comercial." at bounding box center [638, 410] width 169 height 37
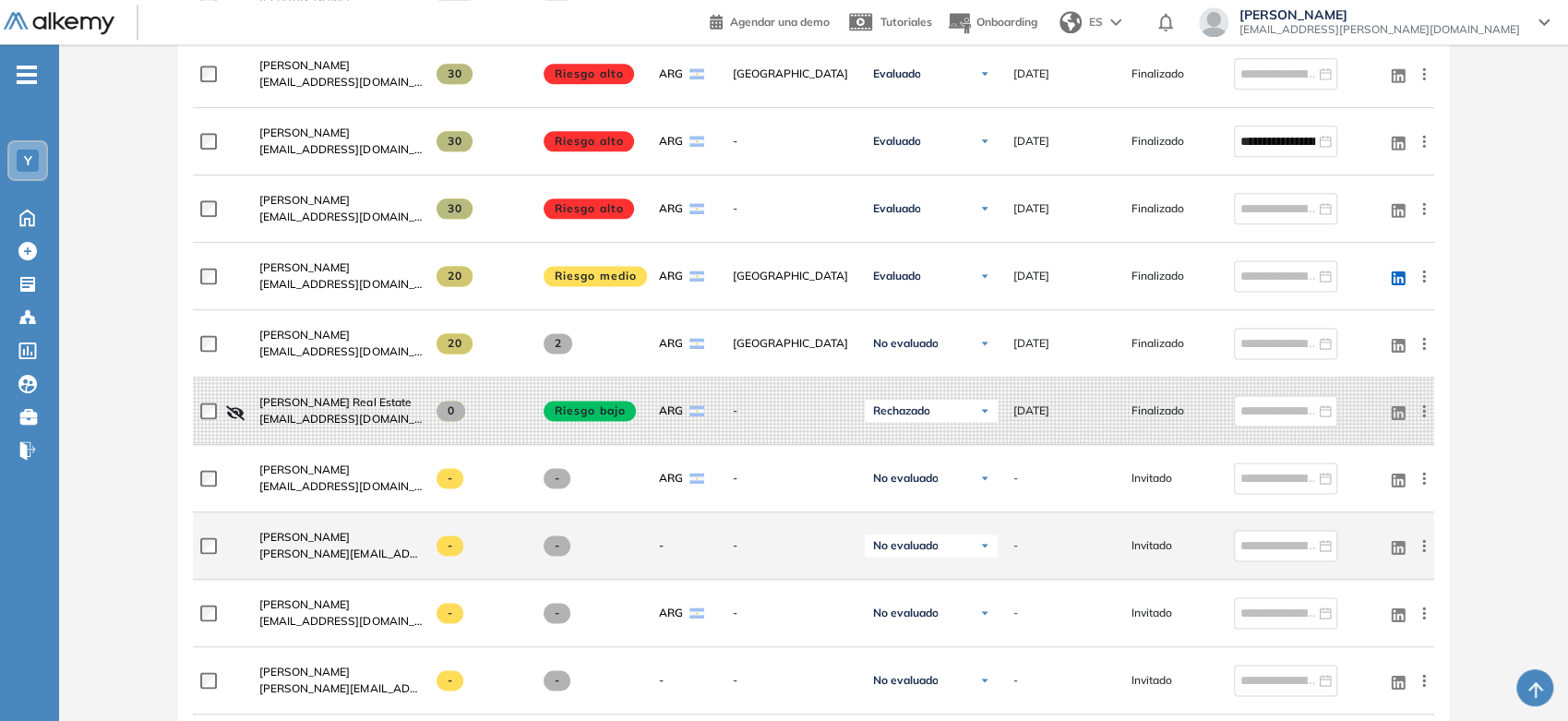
scroll to position [1651, 0]
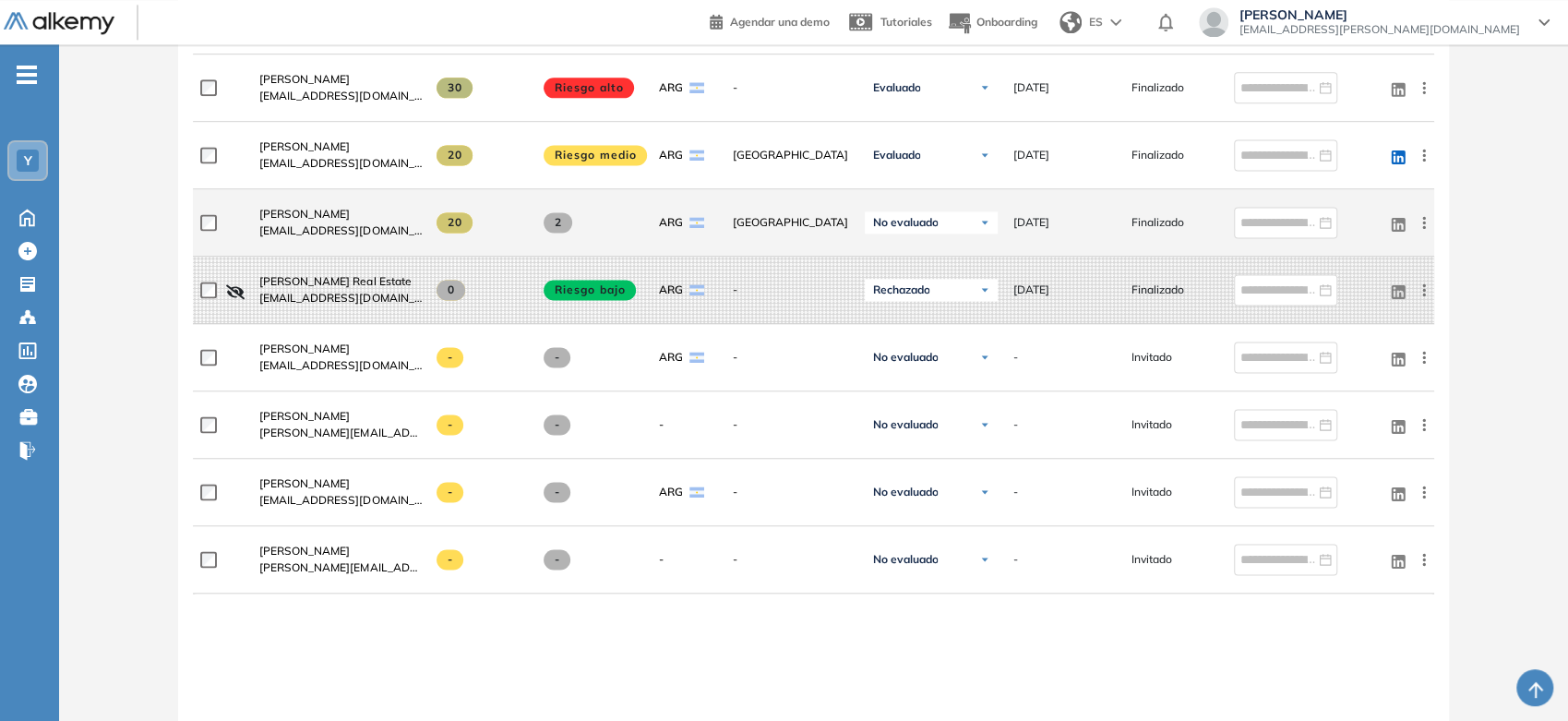
click at [896, 218] on span "No evaluado" at bounding box center [905, 222] width 66 height 15
click at [914, 286] on li "Evaluado" at bounding box center [909, 292] width 44 height 19
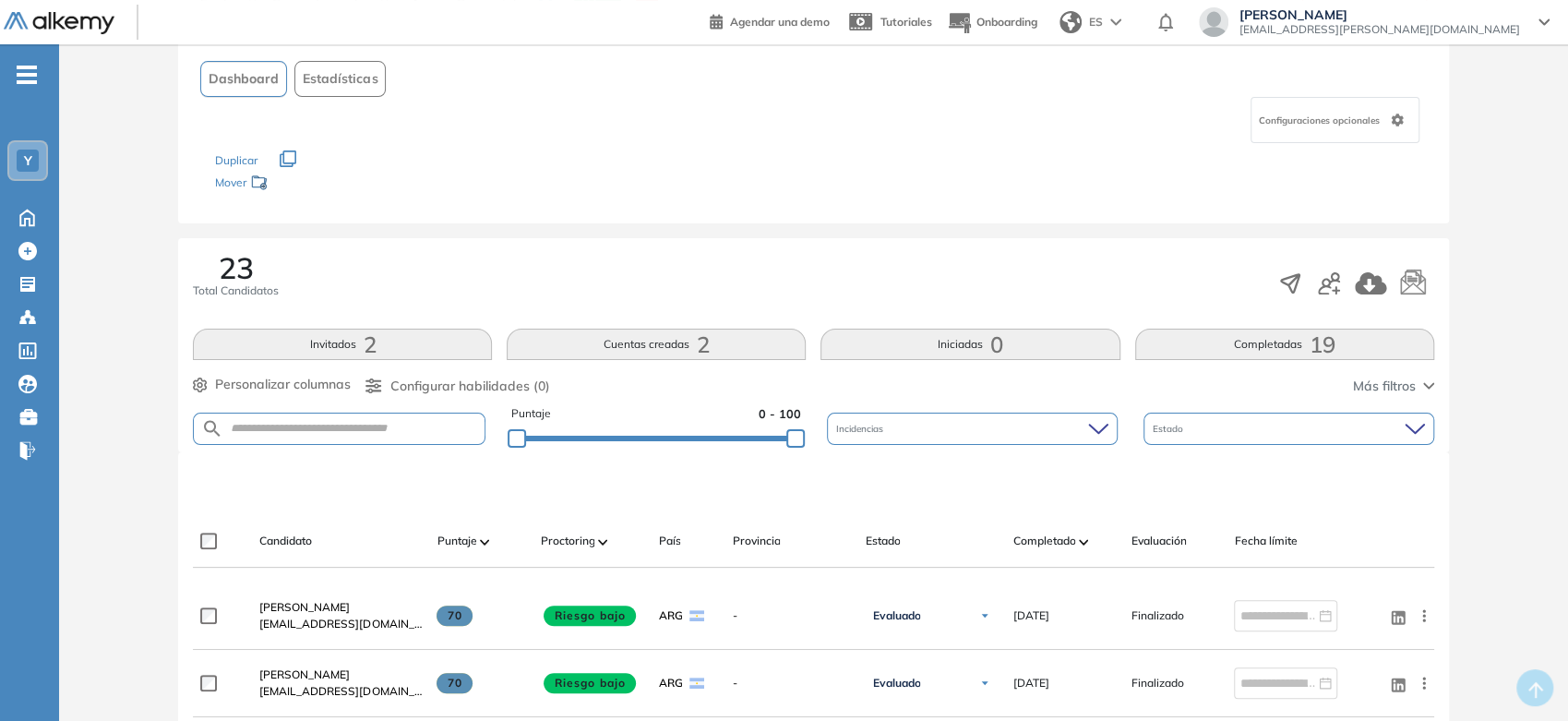
scroll to position [0, 0]
